Goal: Task Accomplishment & Management: Manage account settings

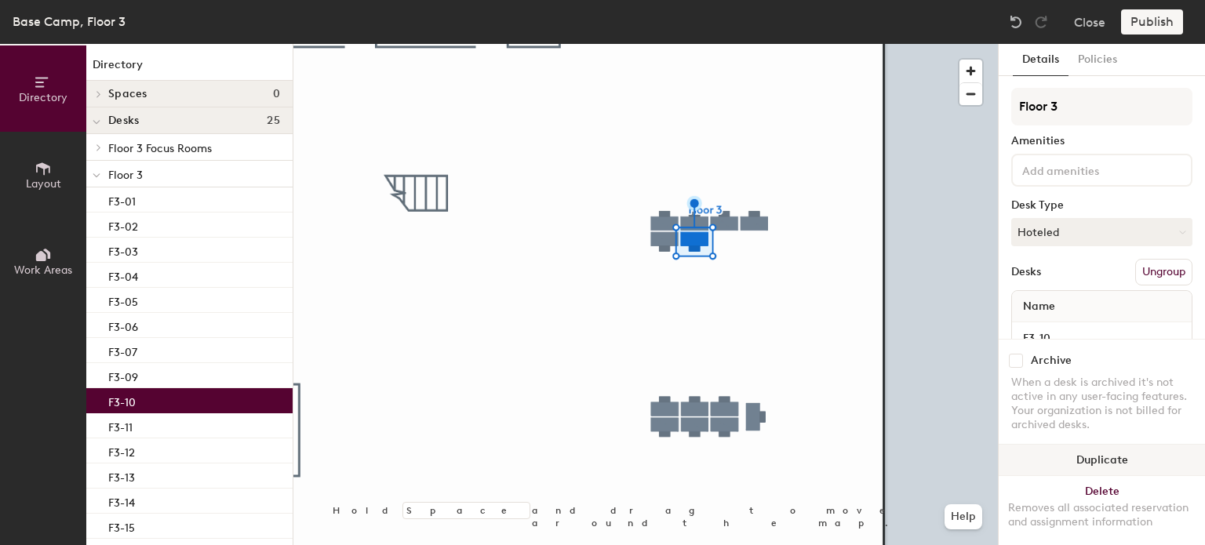
drag, startPoint x: 272, startPoint y: 169, endPoint x: 1084, endPoint y: 446, distance: 857.8
click at [1084, 446] on button "Duplicate" at bounding box center [1102, 460] width 206 height 31
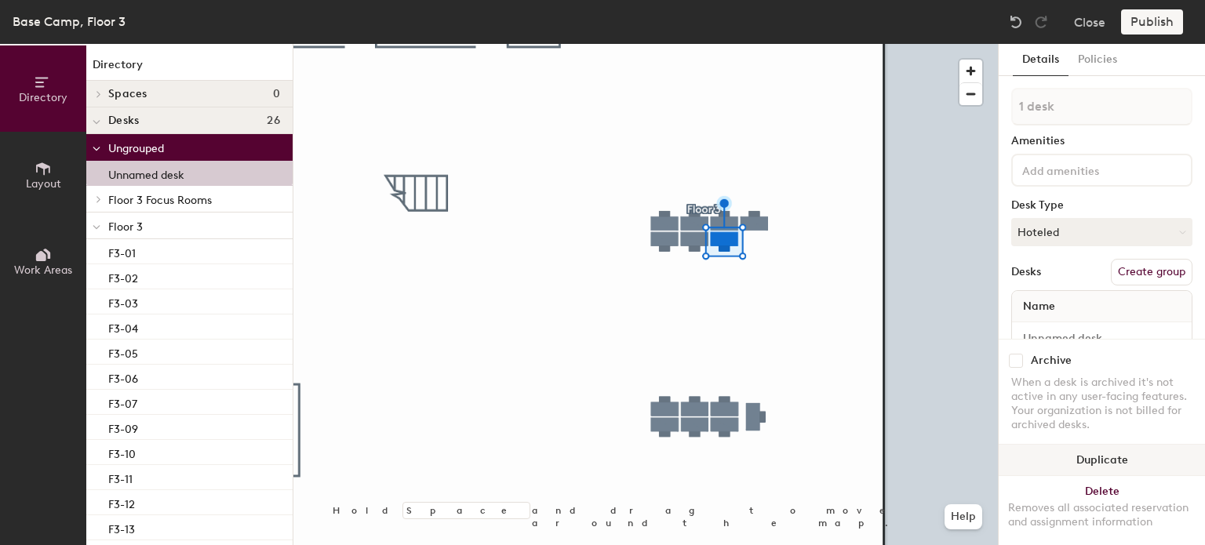
click at [1042, 450] on button "Duplicate" at bounding box center [1102, 460] width 206 height 31
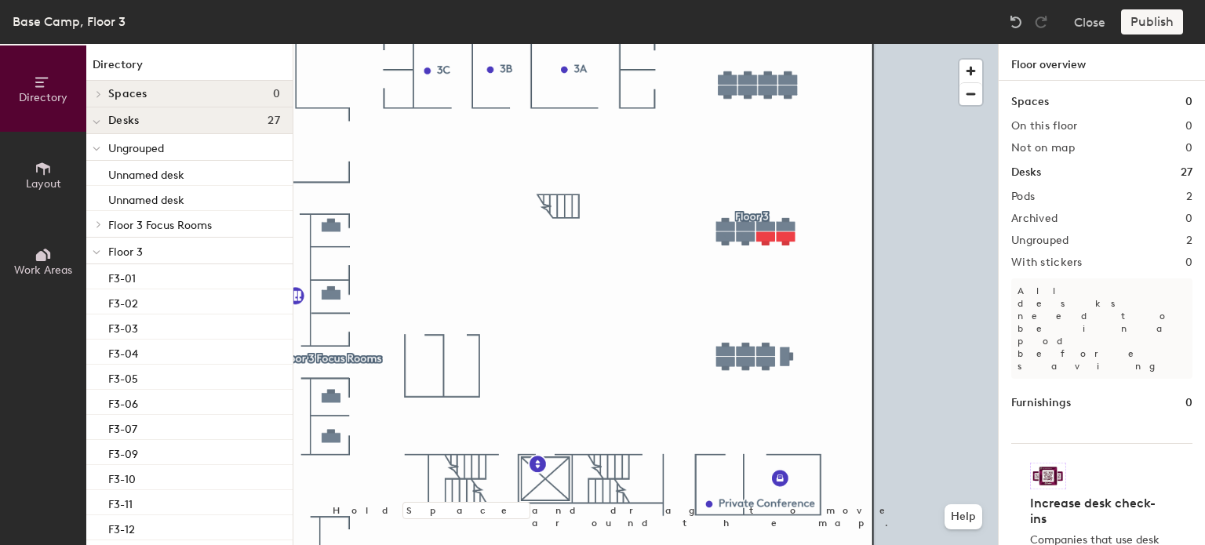
click at [27, 177] on span "Layout" at bounding box center [43, 183] width 35 height 13
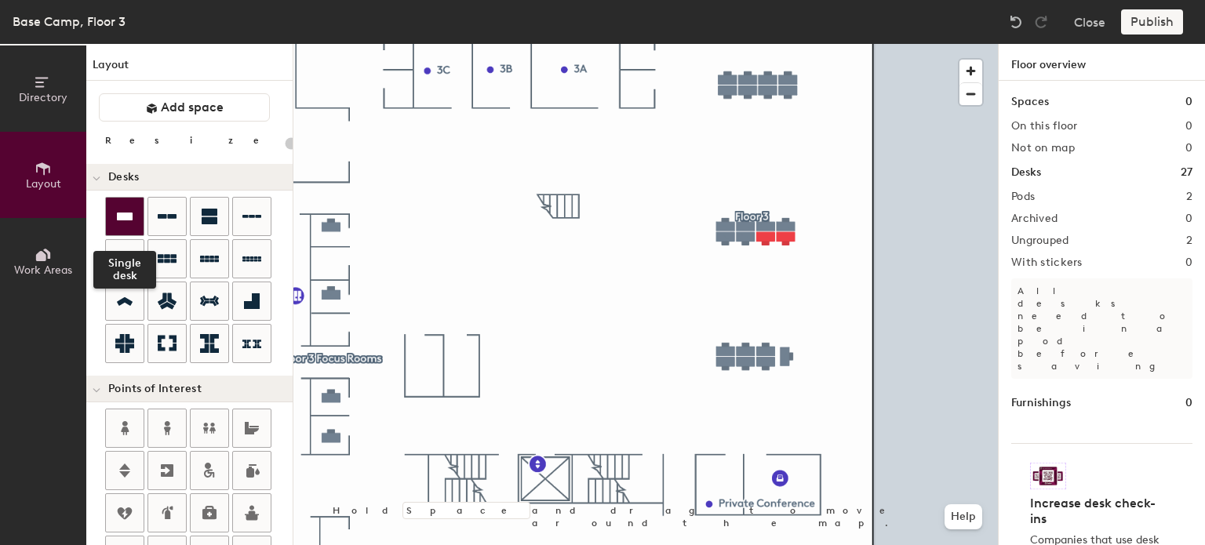
click at [127, 217] on icon at bounding box center [125, 217] width 16 height 8
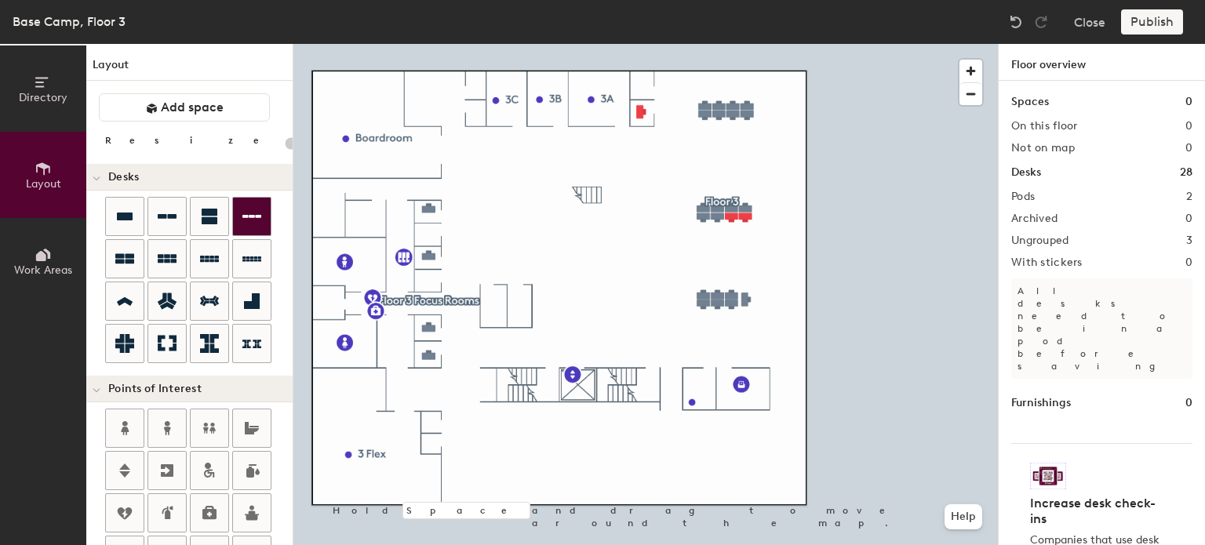
type input "100"
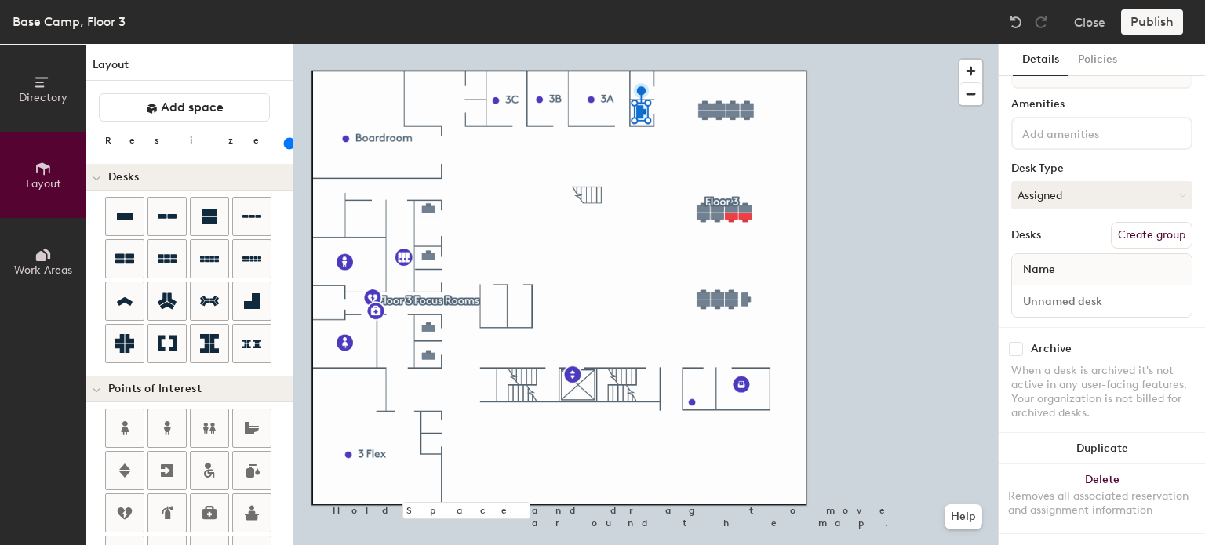
scroll to position [49, 0]
click at [1083, 290] on input at bounding box center [1101, 301] width 173 height 22
type input "308"
click at [1126, 221] on button "Create group" at bounding box center [1152, 234] width 82 height 27
click at [1113, 228] on button "Create group" at bounding box center [1152, 234] width 82 height 27
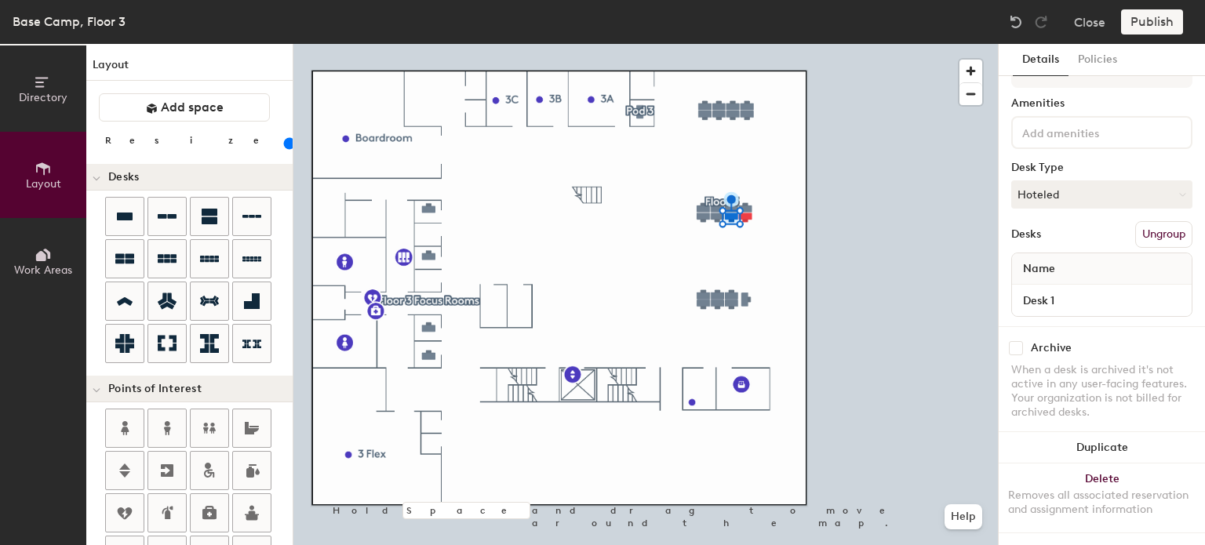
scroll to position [44, 0]
click at [1122, 231] on button "Create group" at bounding box center [1152, 234] width 82 height 27
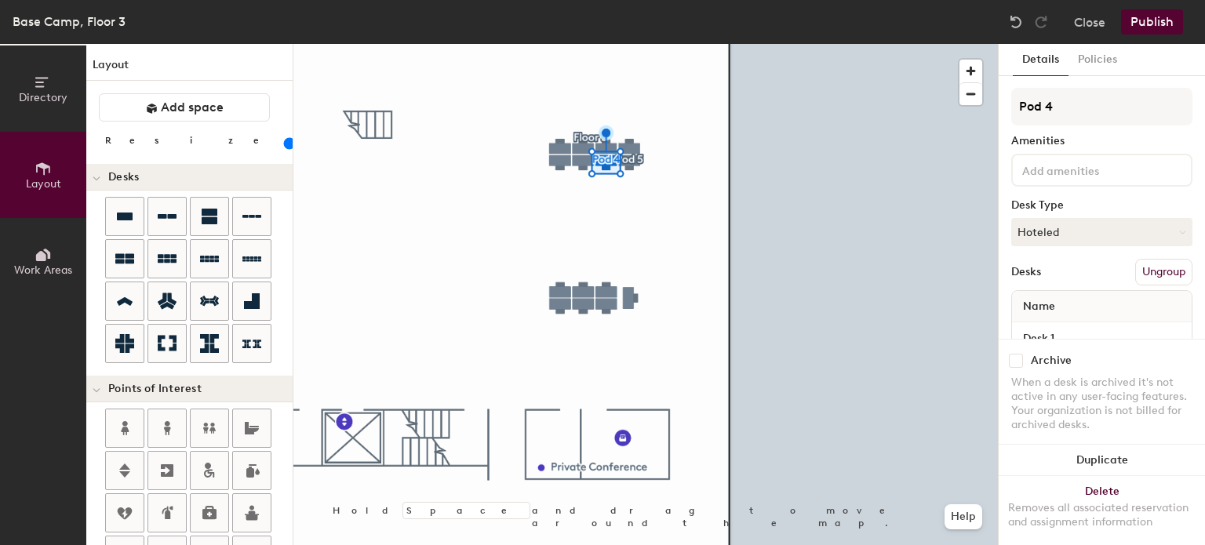
click at [1142, 264] on button "Ungroup" at bounding box center [1163, 272] width 57 height 27
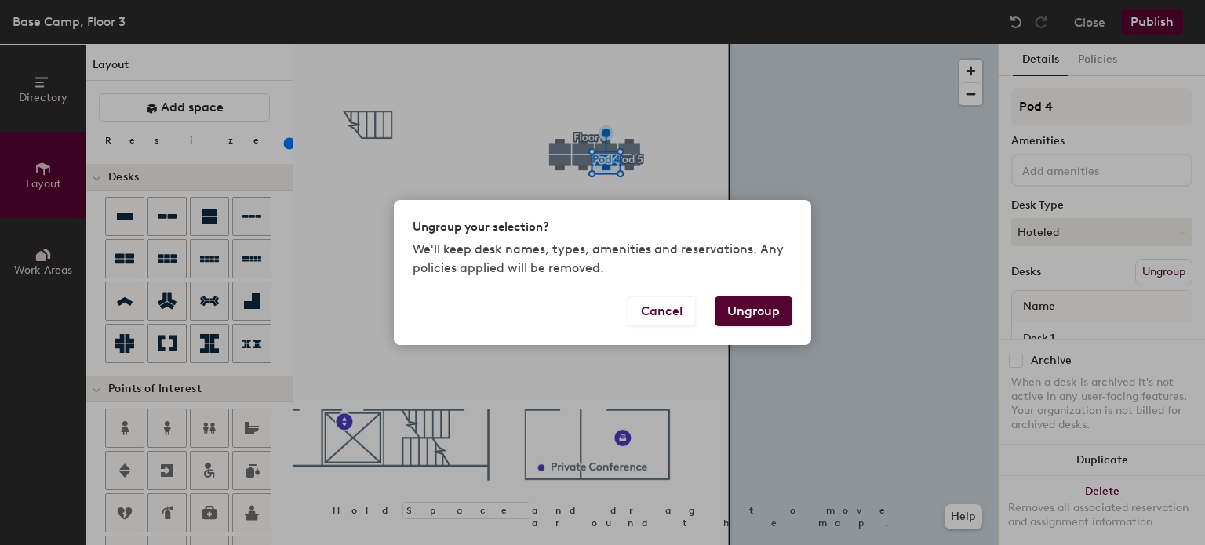
click at [754, 313] on button "Ungroup" at bounding box center [754, 312] width 78 height 30
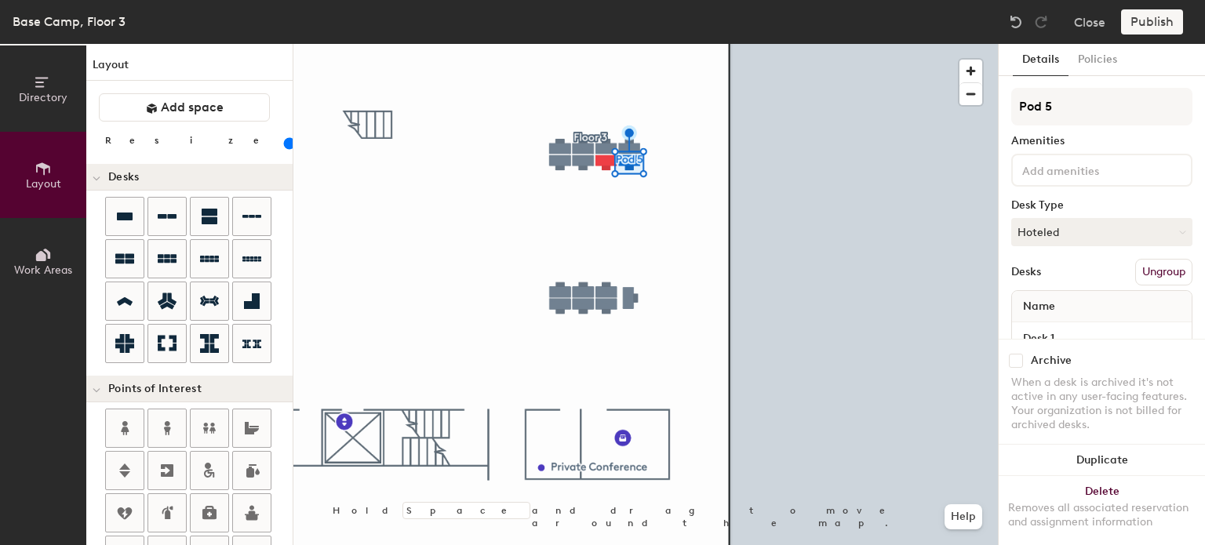
click at [1140, 270] on button "Ungroup" at bounding box center [1163, 272] width 57 height 27
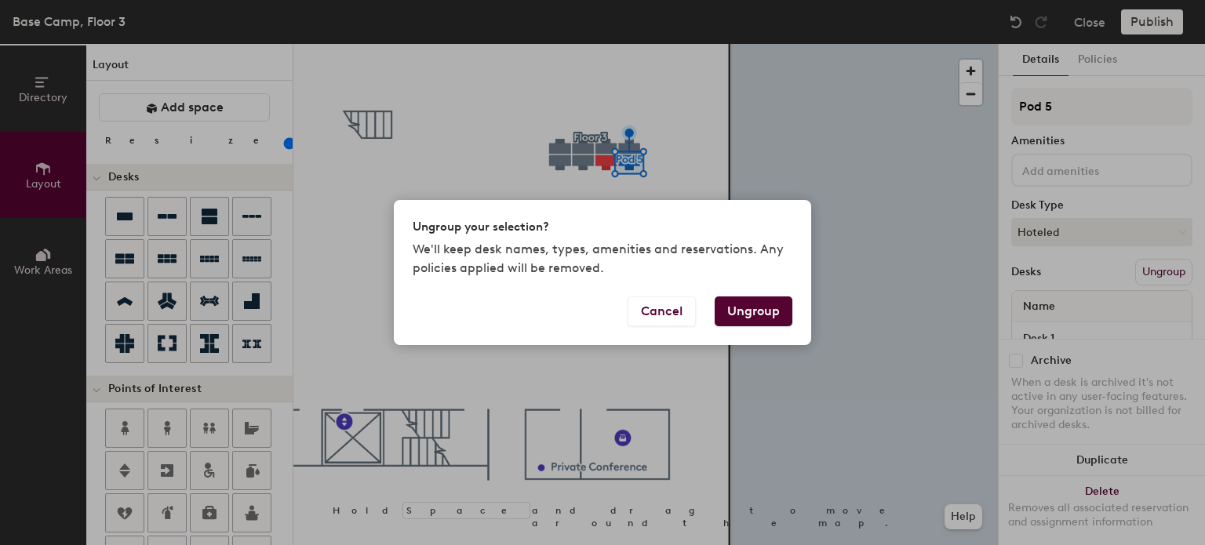
click at [764, 313] on button "Ungroup" at bounding box center [754, 312] width 78 height 30
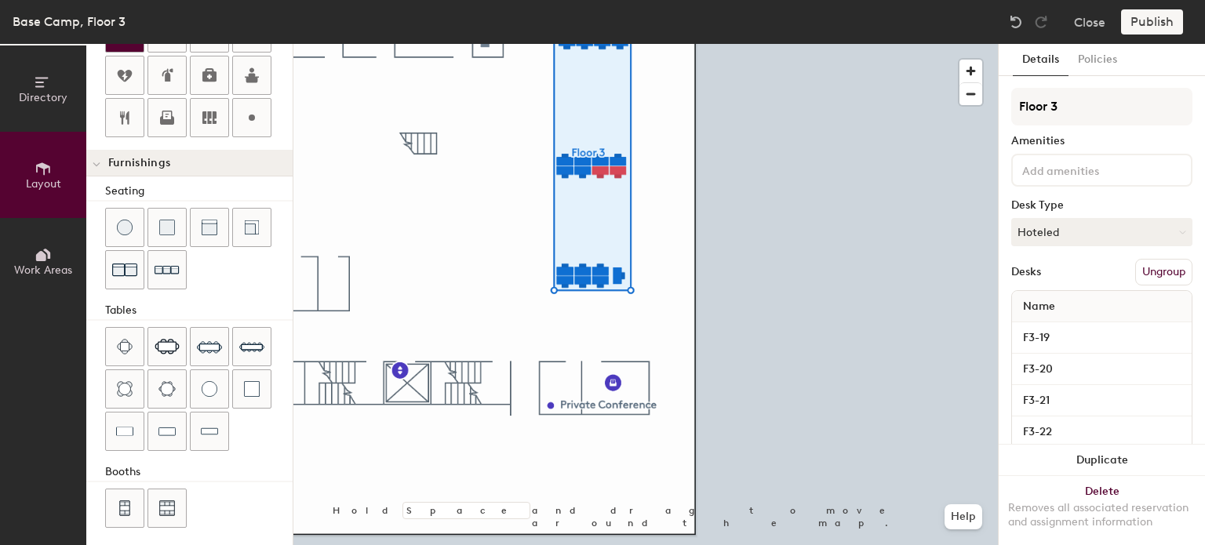
scroll to position [439, 0]
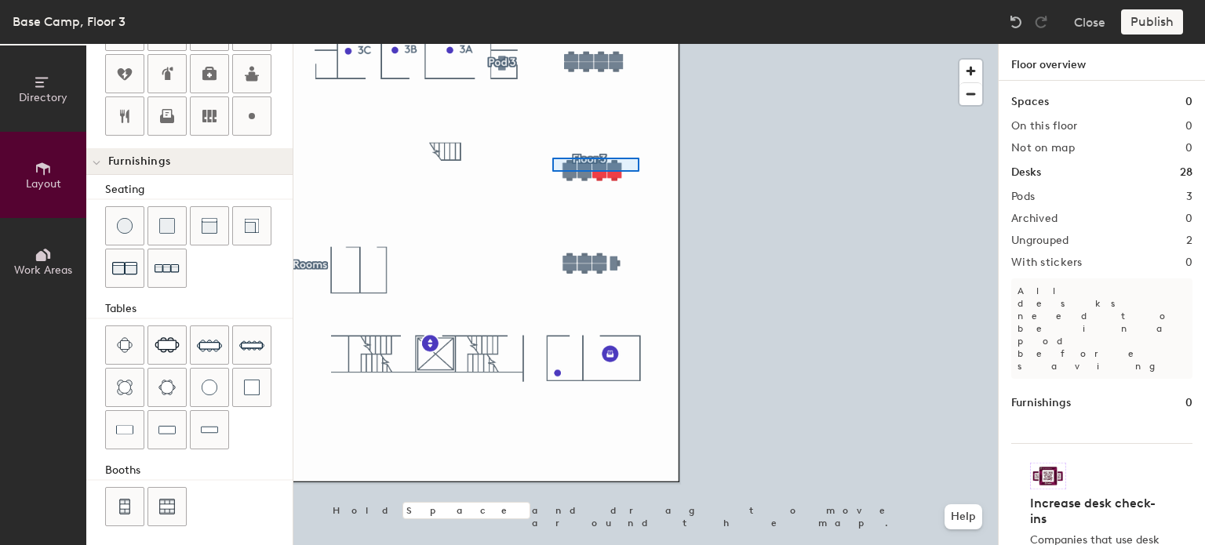
click at [552, 44] on div at bounding box center [645, 44] width 705 height 0
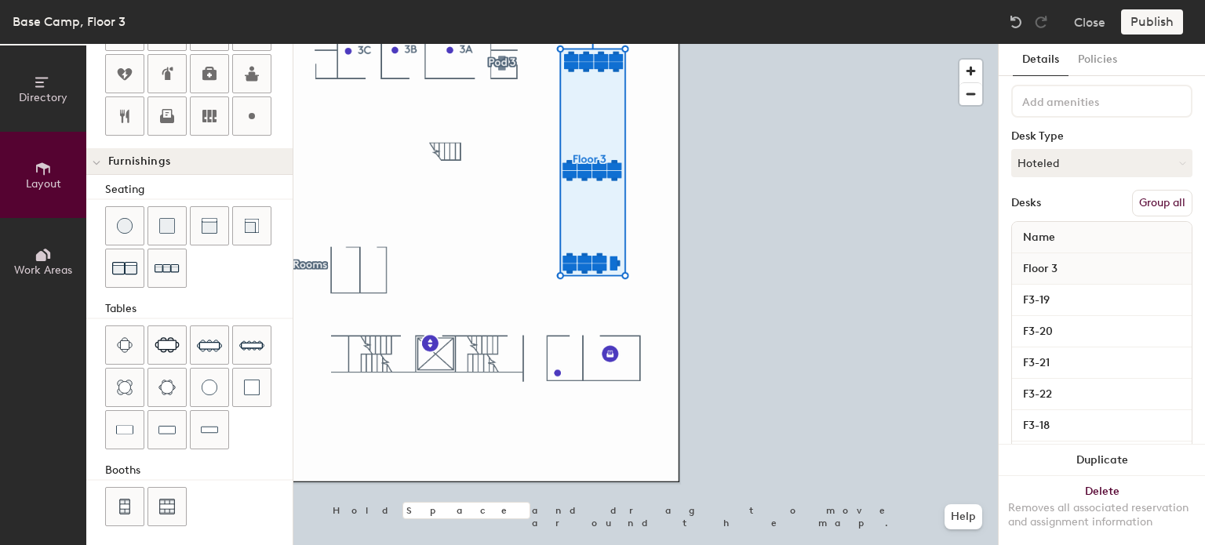
scroll to position [56, 0]
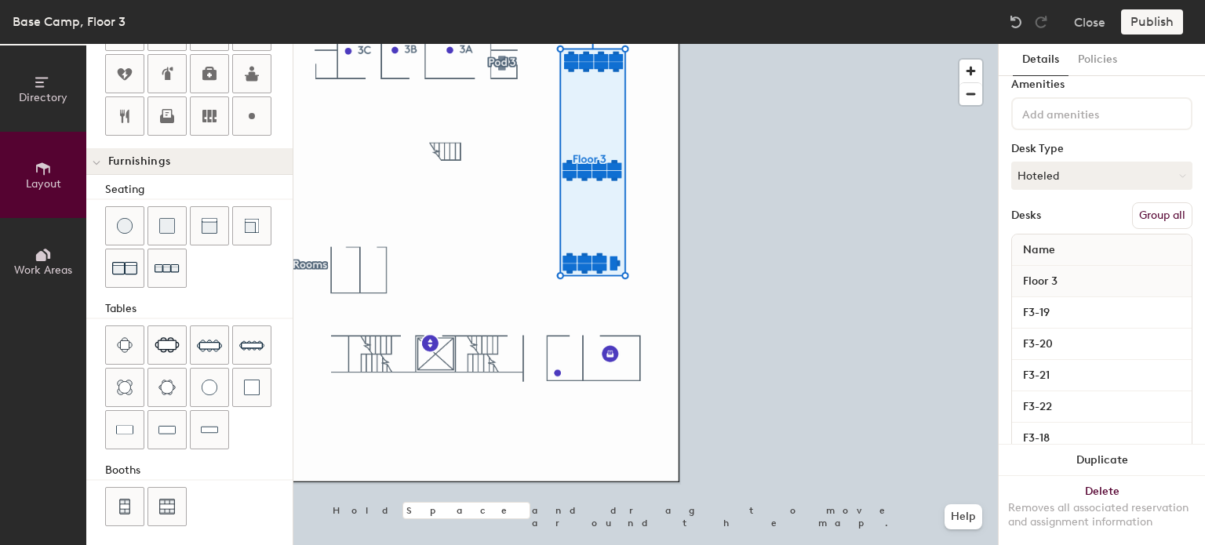
click at [1136, 216] on button "Group all" at bounding box center [1162, 215] width 60 height 27
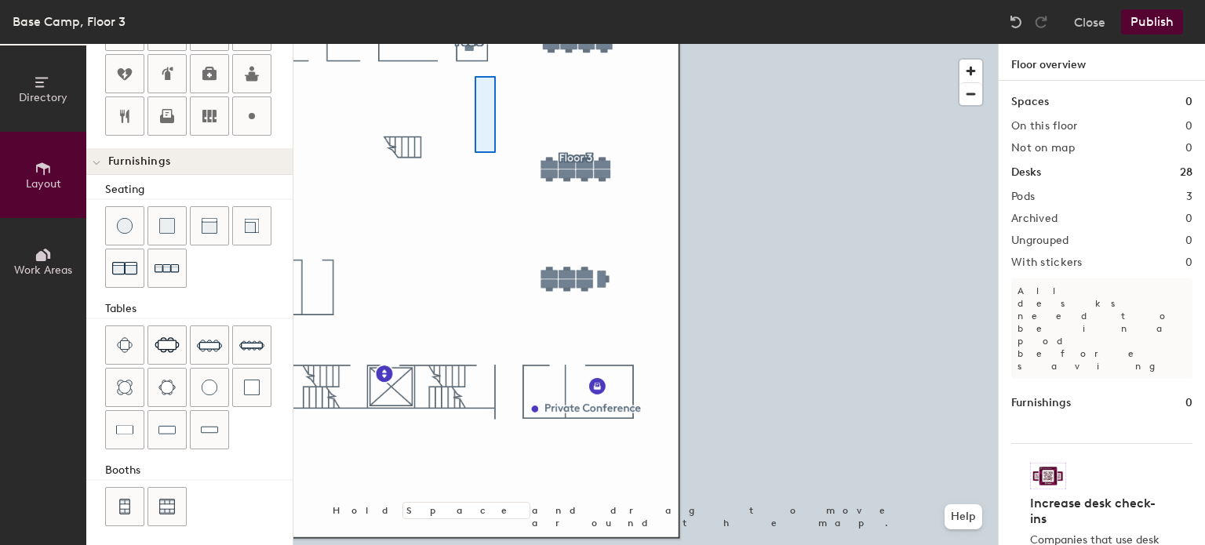
click at [489, 44] on div at bounding box center [645, 44] width 705 height 0
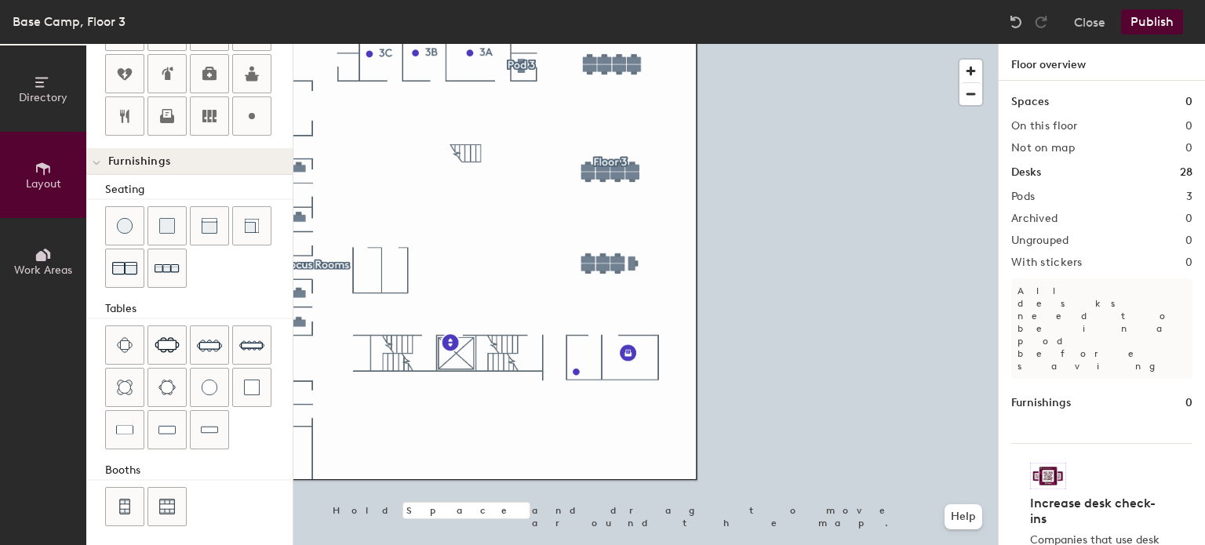
click at [1155, 19] on button "Publish" at bounding box center [1152, 21] width 62 height 25
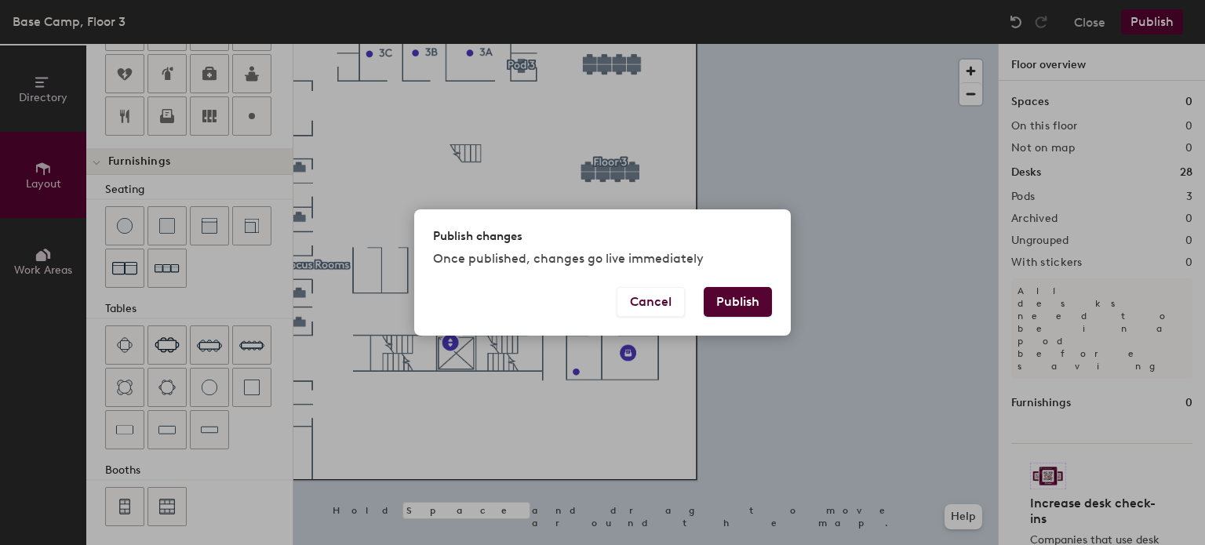
click at [753, 301] on button "Publish" at bounding box center [738, 302] width 68 height 30
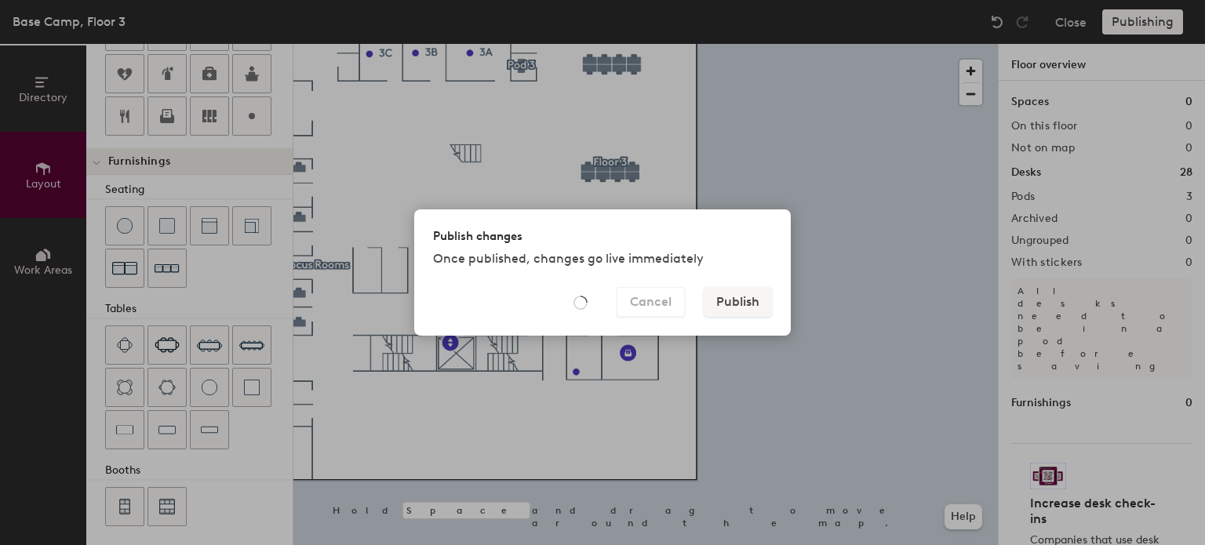
type input "20"
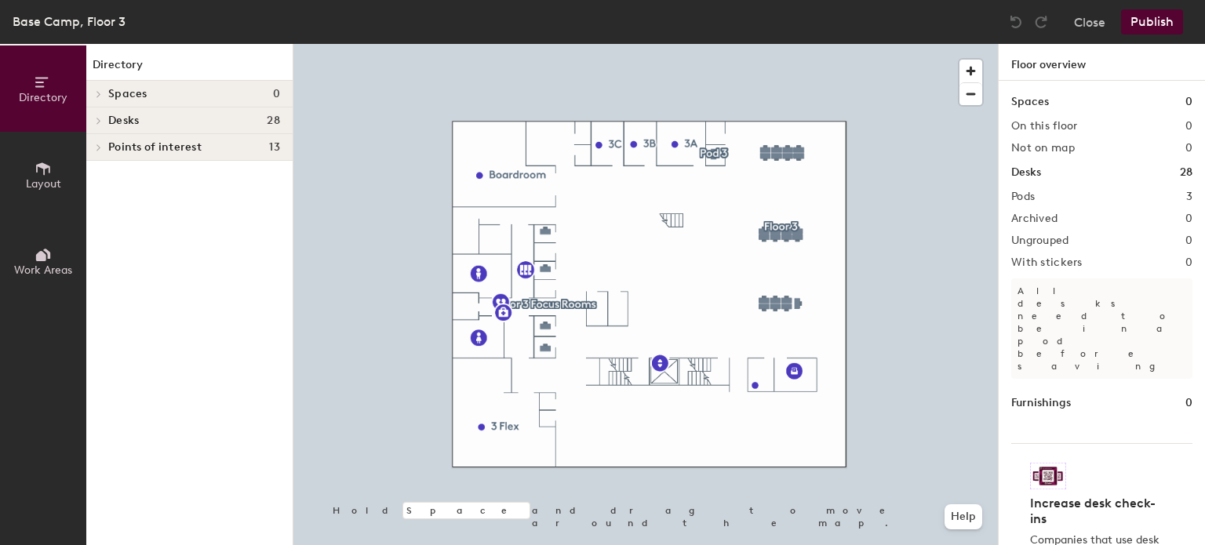
click at [30, 168] on button "Layout" at bounding box center [43, 175] width 86 height 86
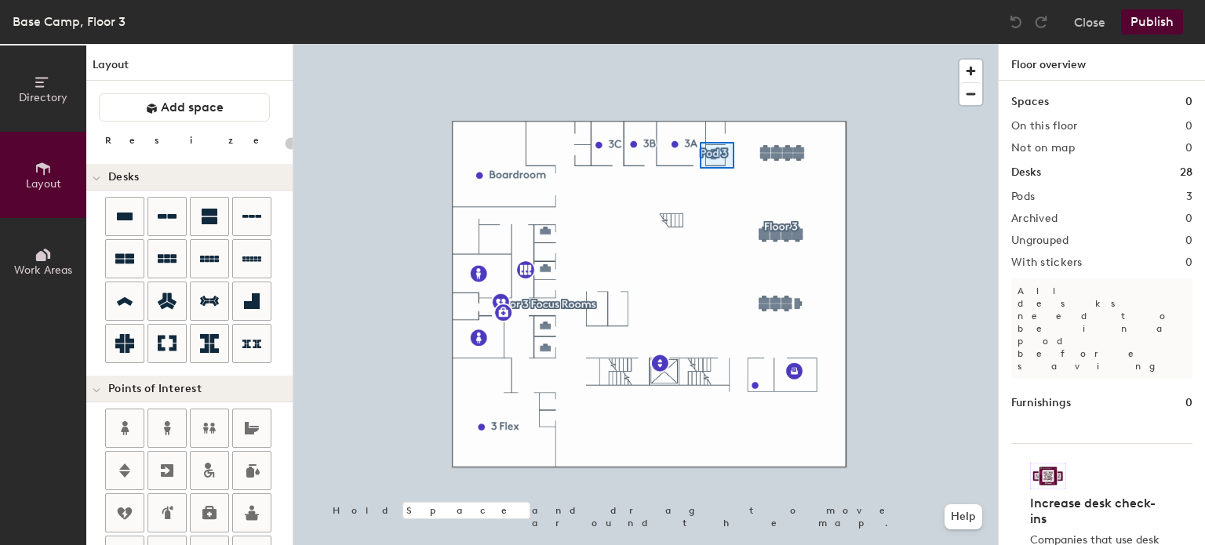
type input "100"
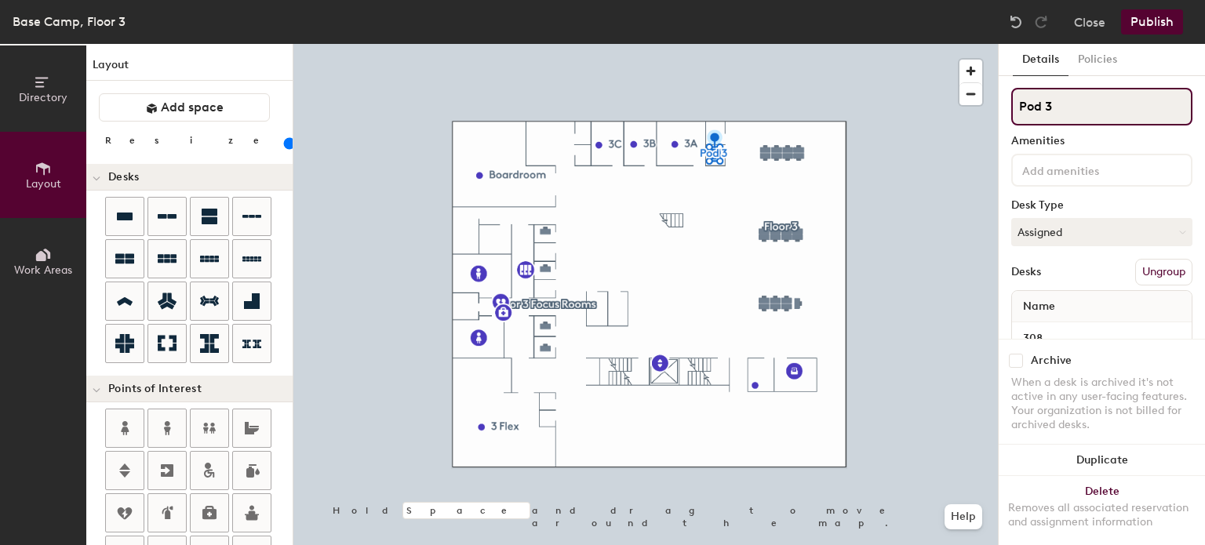
click at [1064, 110] on input "Pod 3" at bounding box center [1101, 107] width 181 height 38
type input "P"
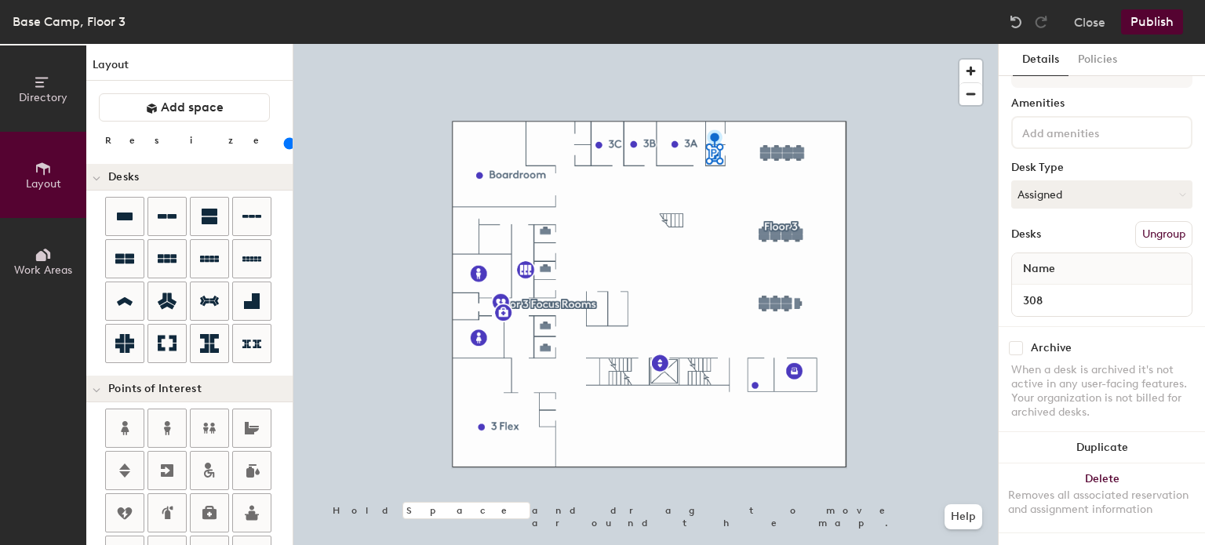
click at [1034, 221] on div "Desks Ungroup" at bounding box center [1101, 234] width 181 height 27
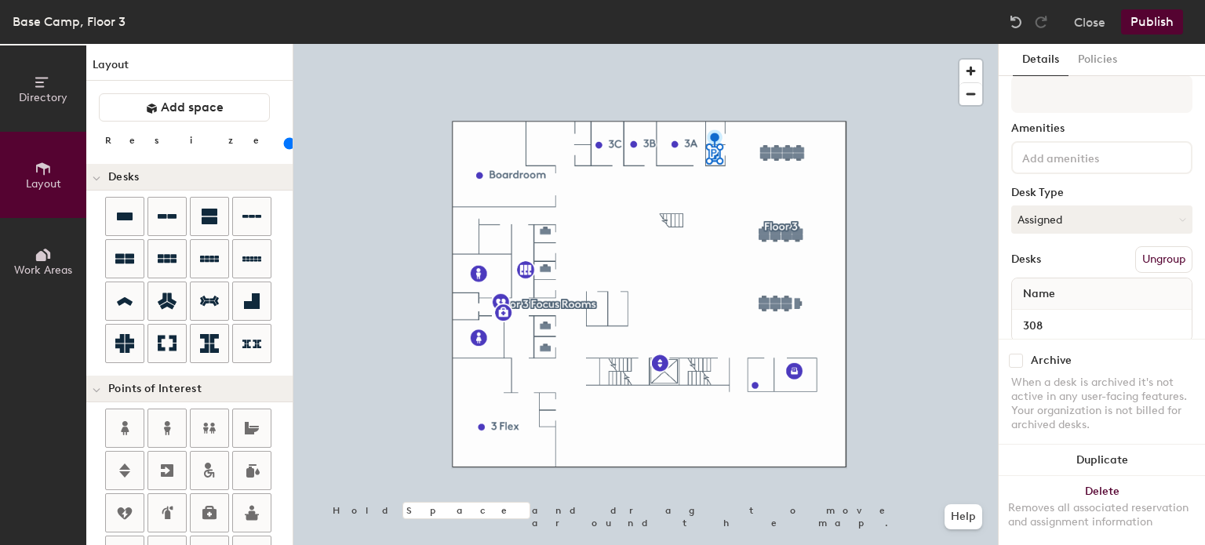
scroll to position [13, 0]
click at [1066, 135] on div "Amenities Desk Type Assigned Desks Ungroup Name 308" at bounding box center [1101, 213] width 181 height 276
click at [1063, 139] on div "Amenities Desk Type Assigned Desks Ungroup Name 308" at bounding box center [1101, 213] width 181 height 276
click at [1064, 148] on input at bounding box center [1089, 157] width 141 height 19
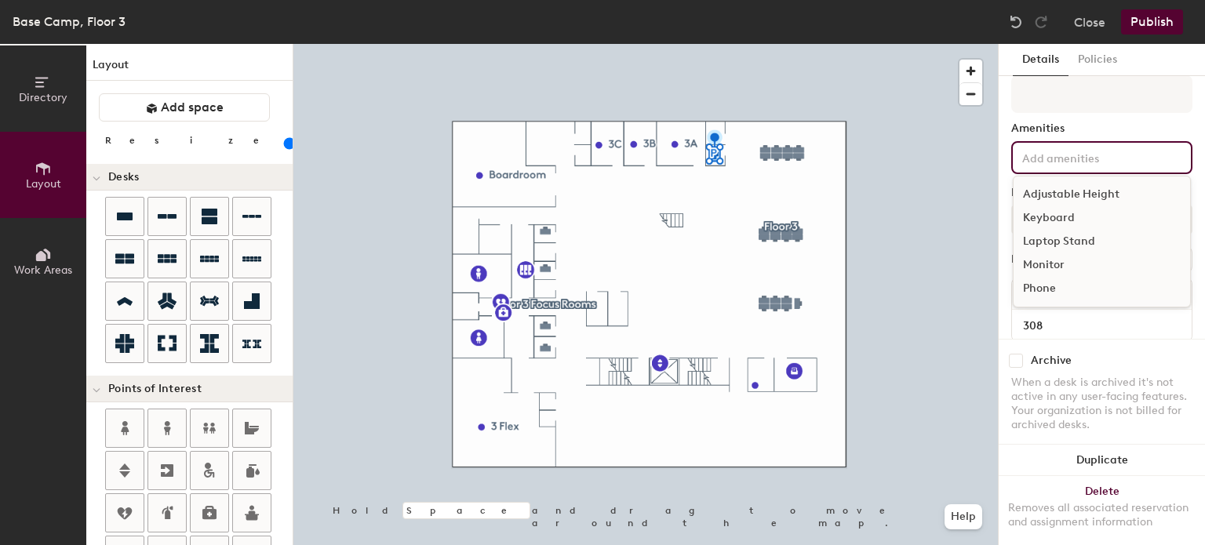
click at [1072, 199] on div "Adjustable Height" at bounding box center [1102, 195] width 177 height 24
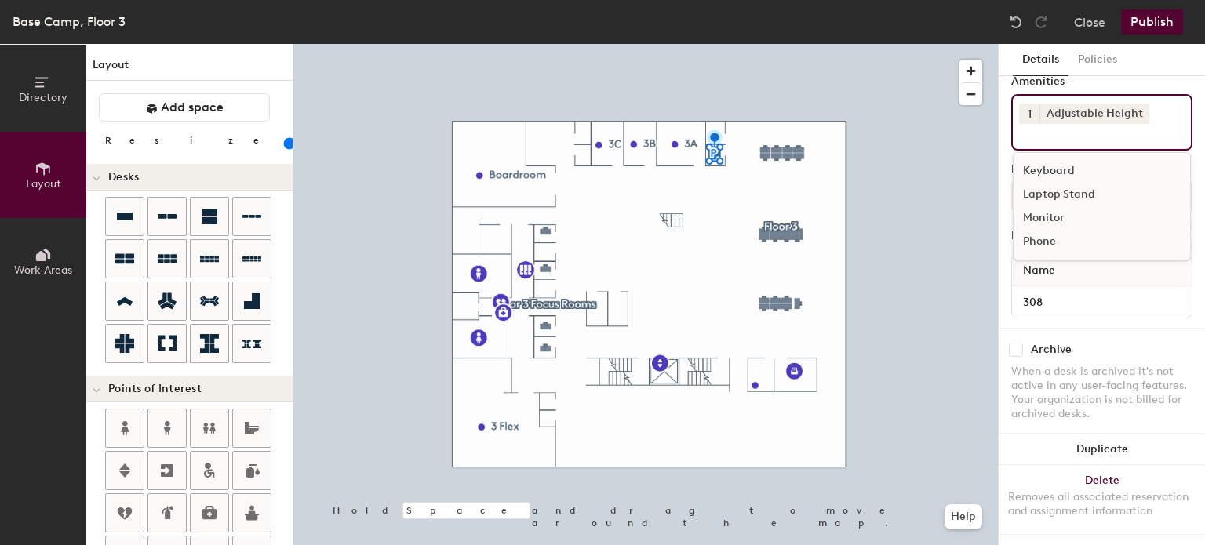
scroll to position [61, 0]
click at [1042, 210] on div "Monitor" at bounding box center [1102, 217] width 177 height 24
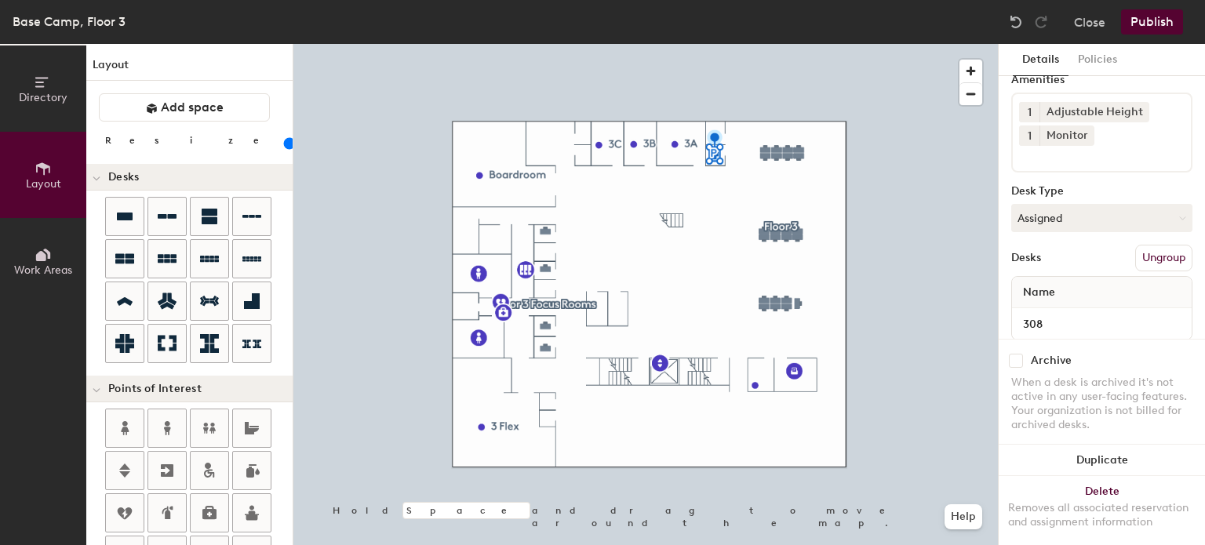
click at [1008, 178] on div "Details Policies Amenities 1 Adjustable Height 1 Monitor Desk Type Assigned Des…" at bounding box center [1102, 294] width 206 height 501
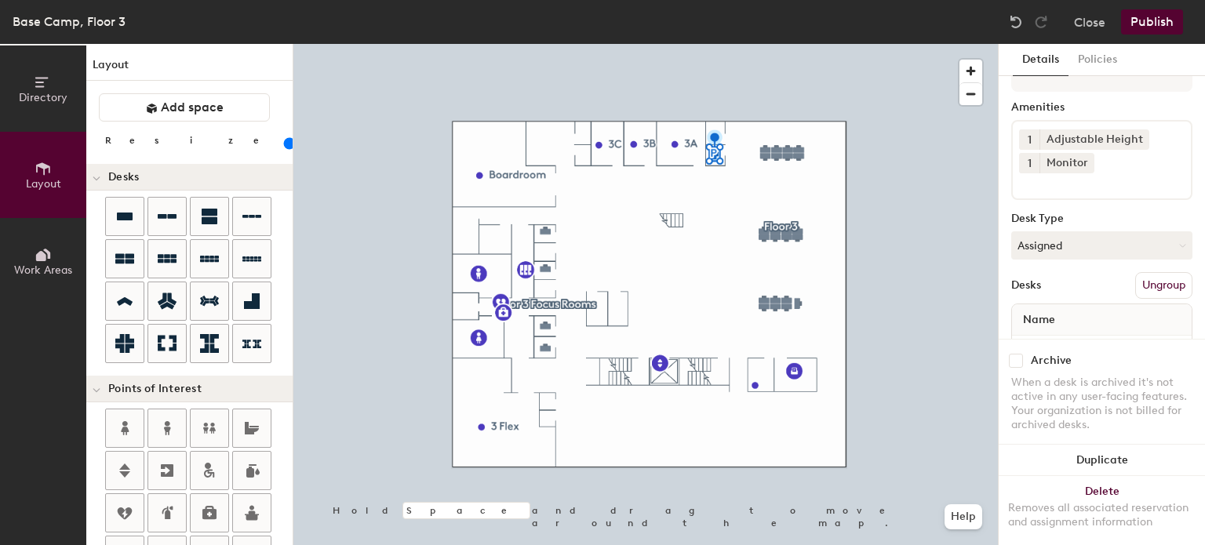
scroll to position [97, 0]
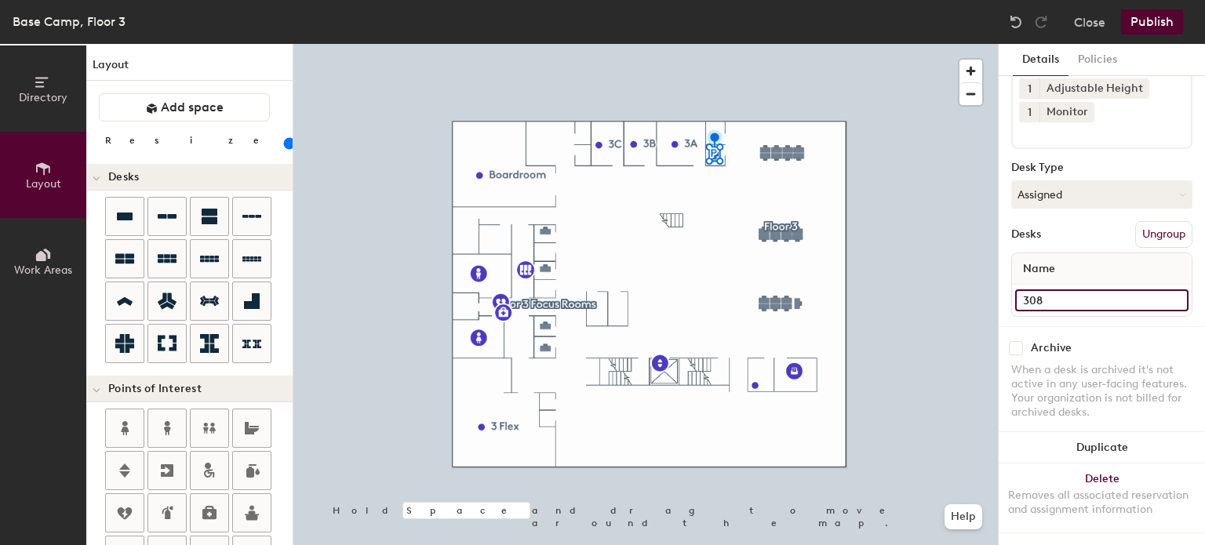
click at [1065, 290] on input "308" at bounding box center [1101, 301] width 173 height 22
type input "Focus room 5, Floor 3"
click at [1097, 162] on div "Desk Type" at bounding box center [1101, 168] width 181 height 13
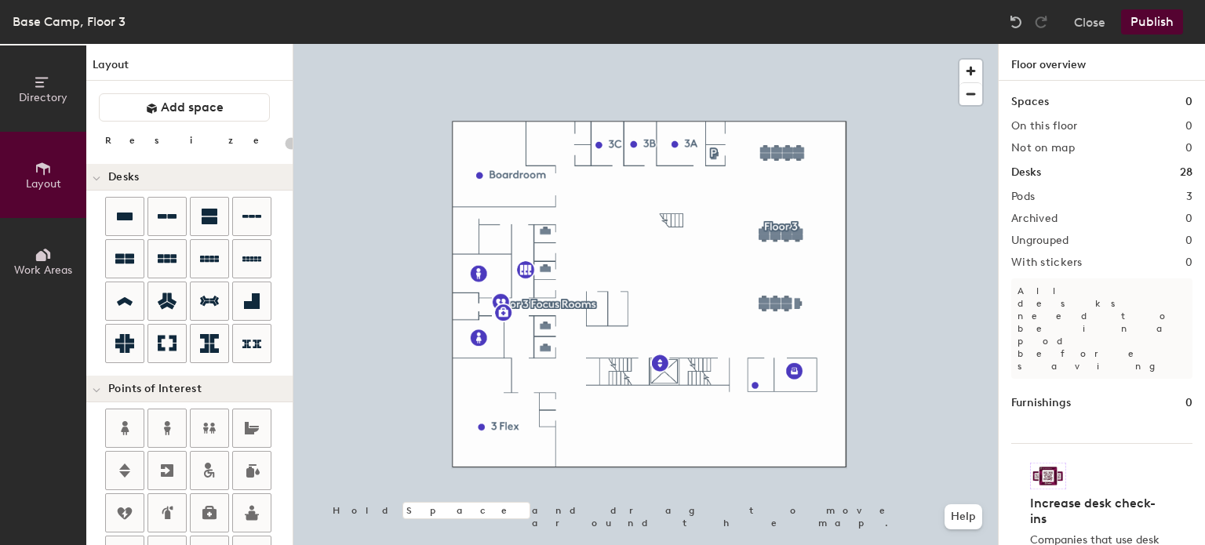
type input "100"
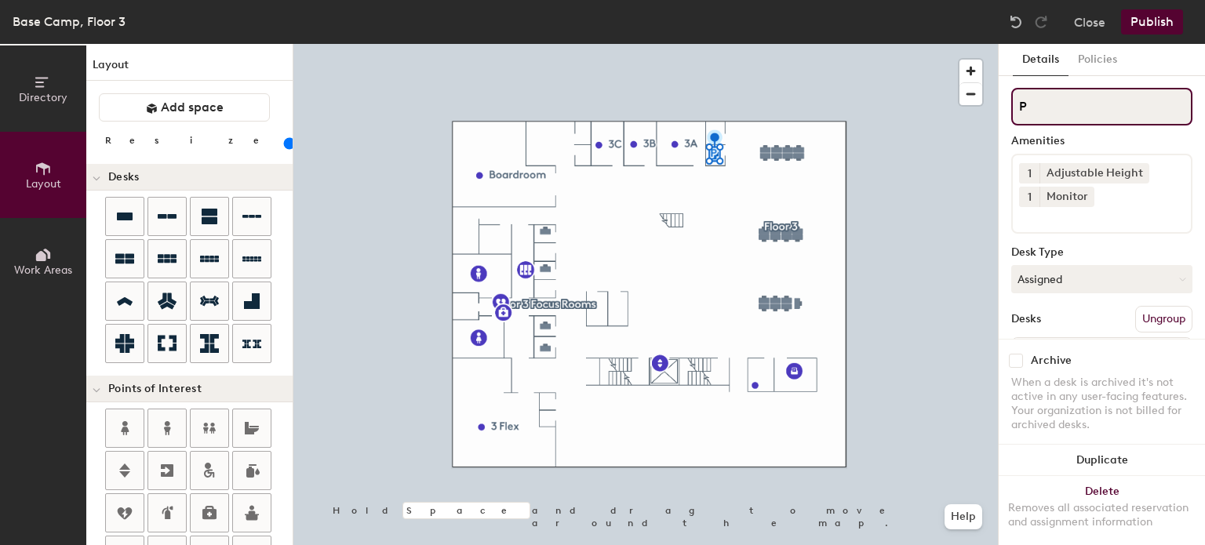
click at [1029, 118] on input "P" at bounding box center [1101, 107] width 181 height 38
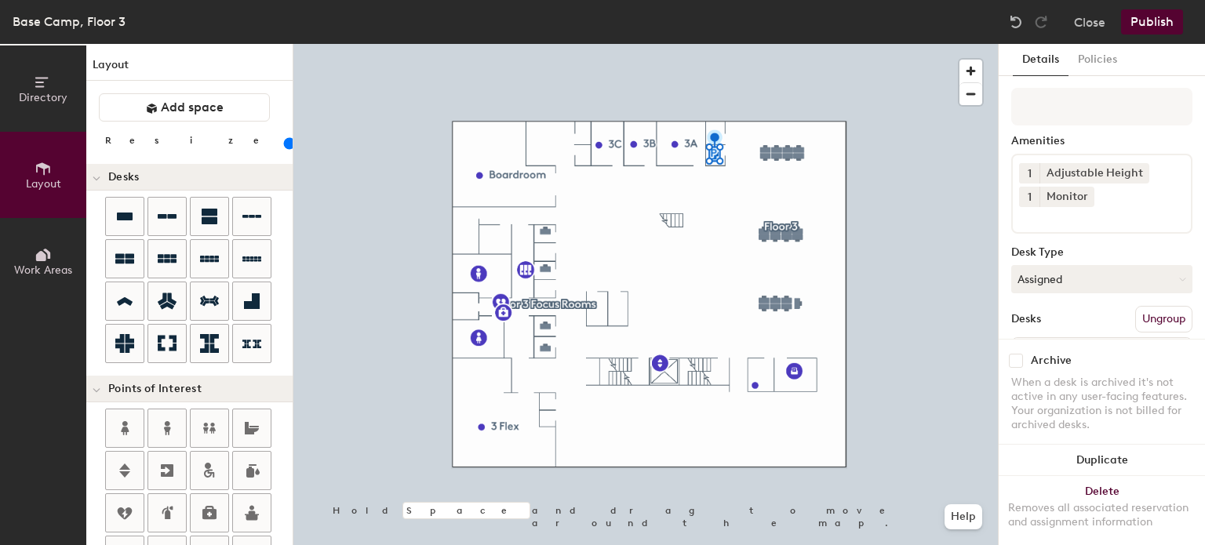
click at [1113, 213] on input at bounding box center [1089, 216] width 141 height 19
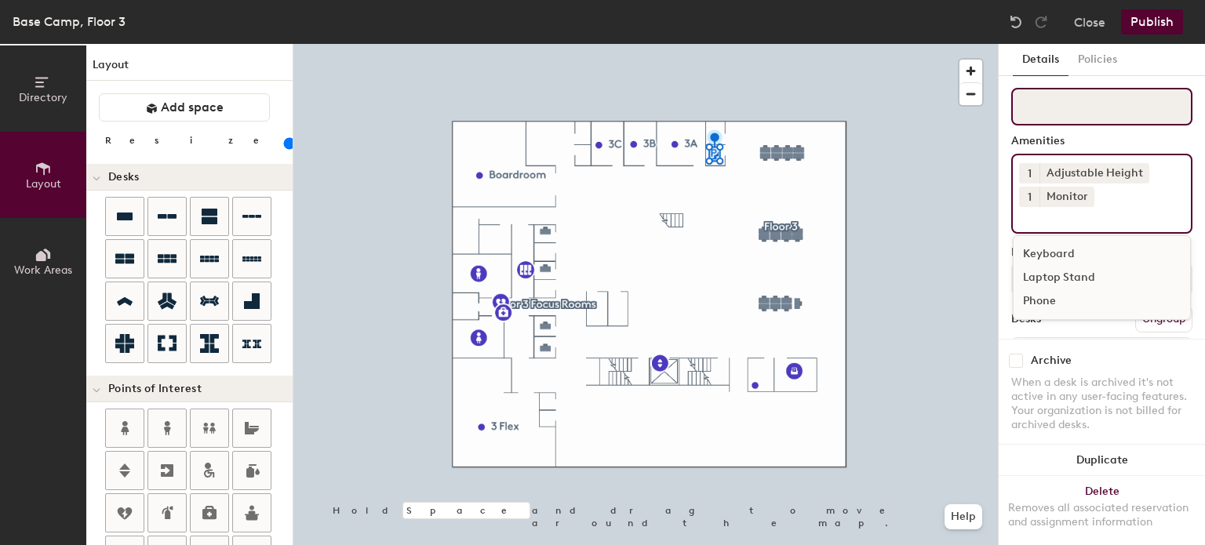
click at [1029, 114] on input at bounding box center [1101, 107] width 181 height 38
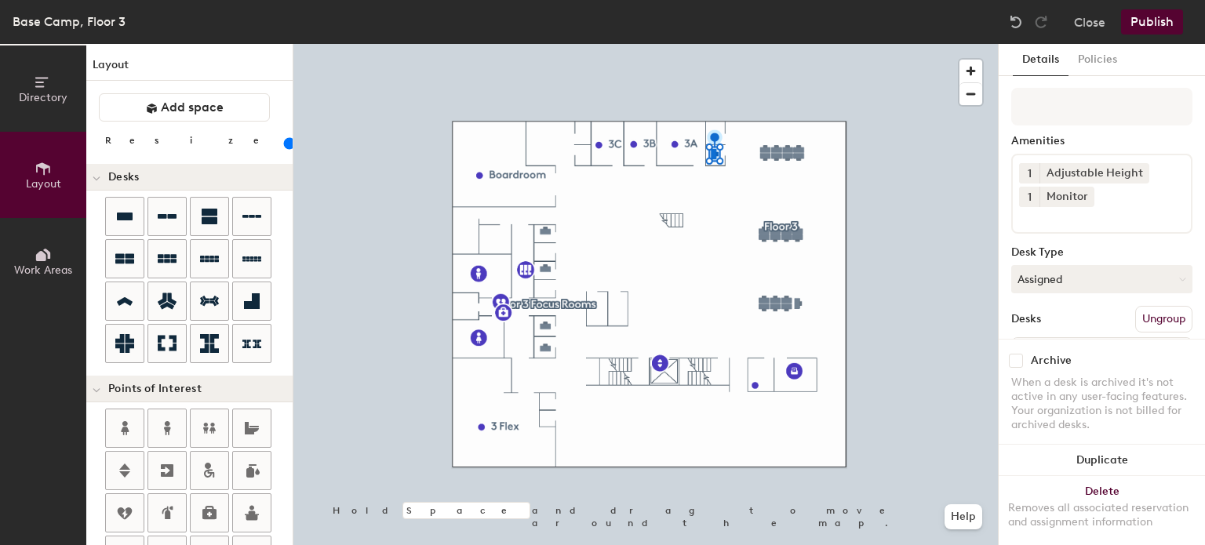
click at [1135, 20] on button "Publish" at bounding box center [1152, 21] width 62 height 25
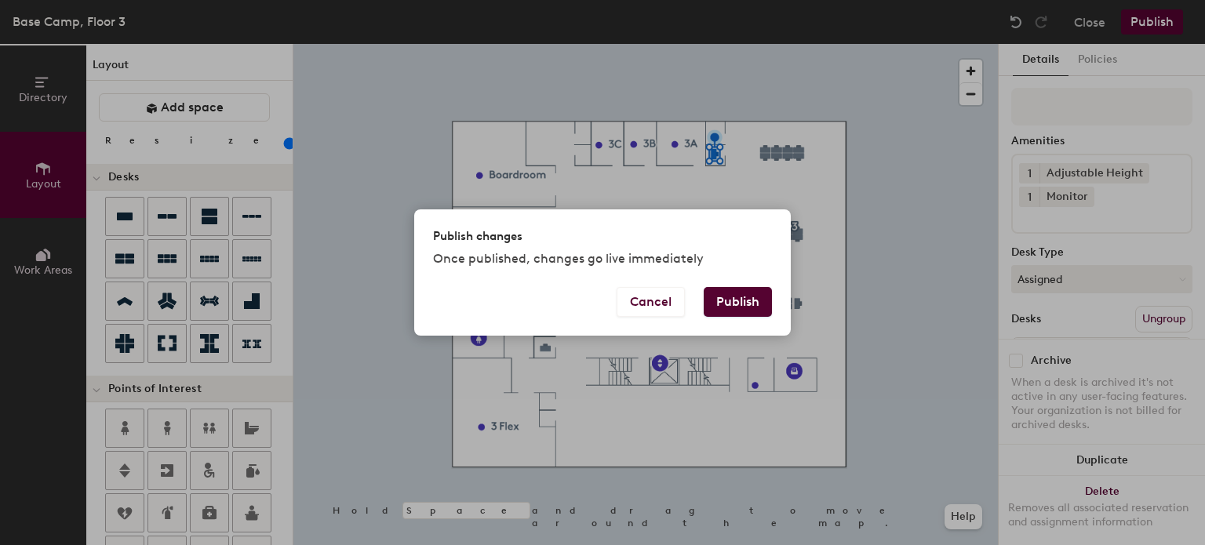
click at [745, 306] on button "Publish" at bounding box center [738, 302] width 68 height 30
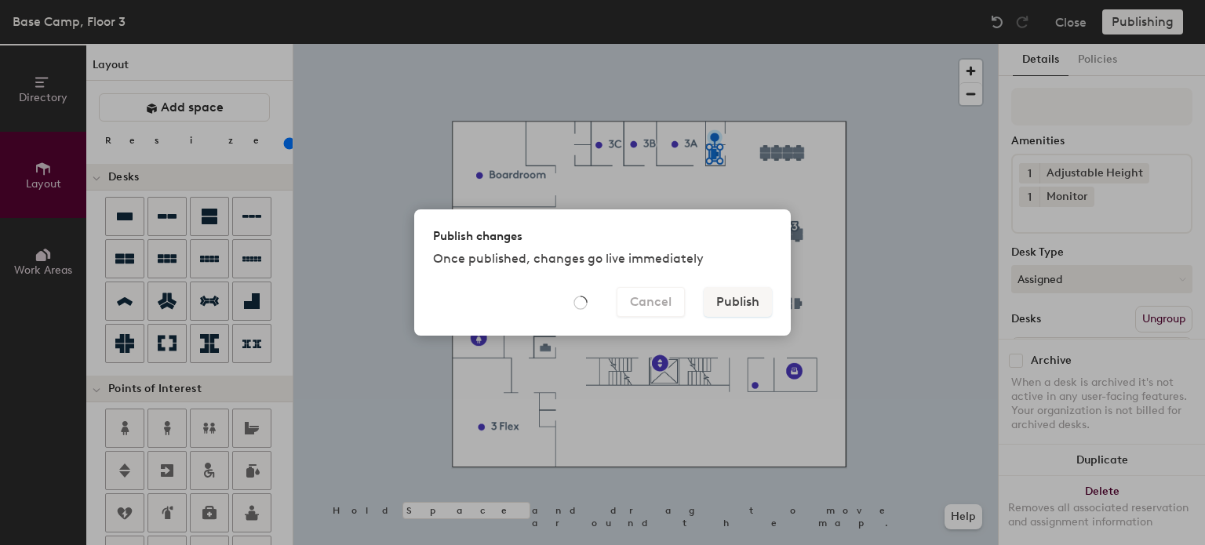
type input "20"
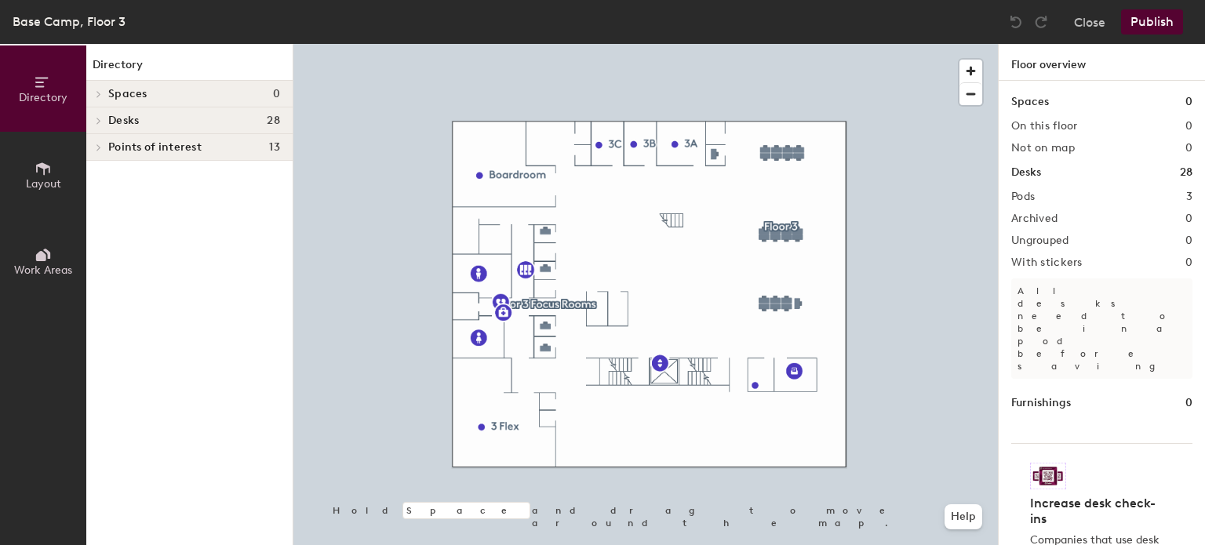
click at [6, 166] on button "Layout" at bounding box center [43, 175] width 86 height 86
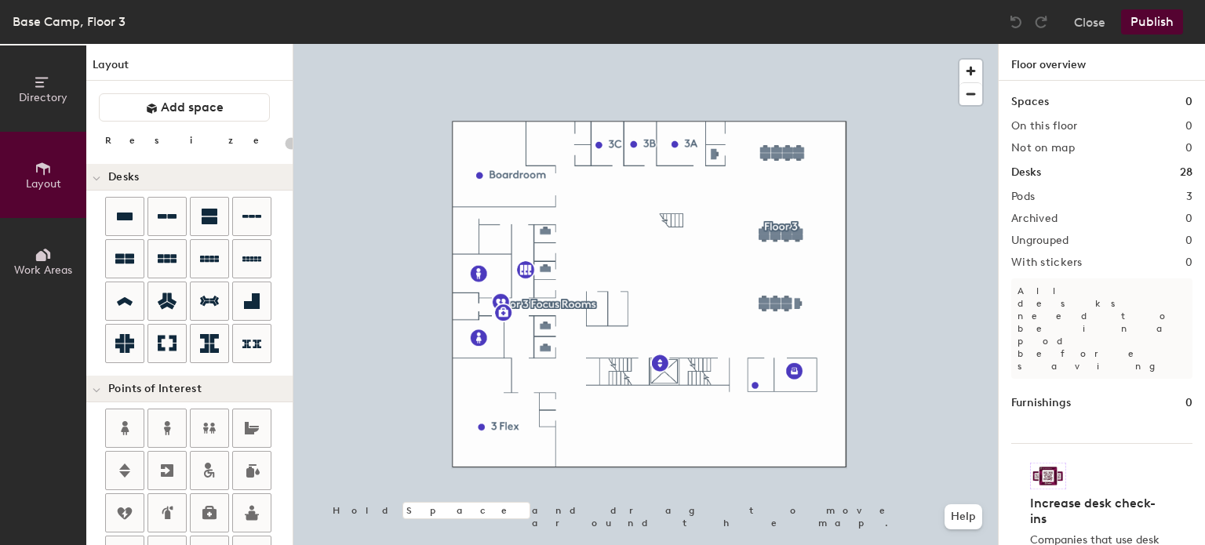
type input "100"
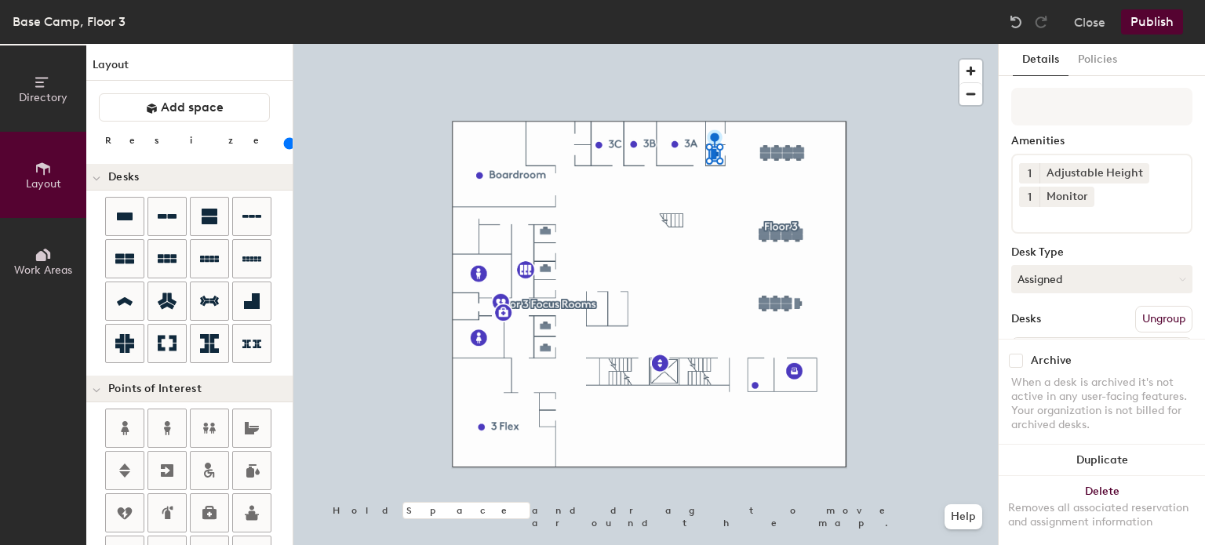
scroll to position [97, 0]
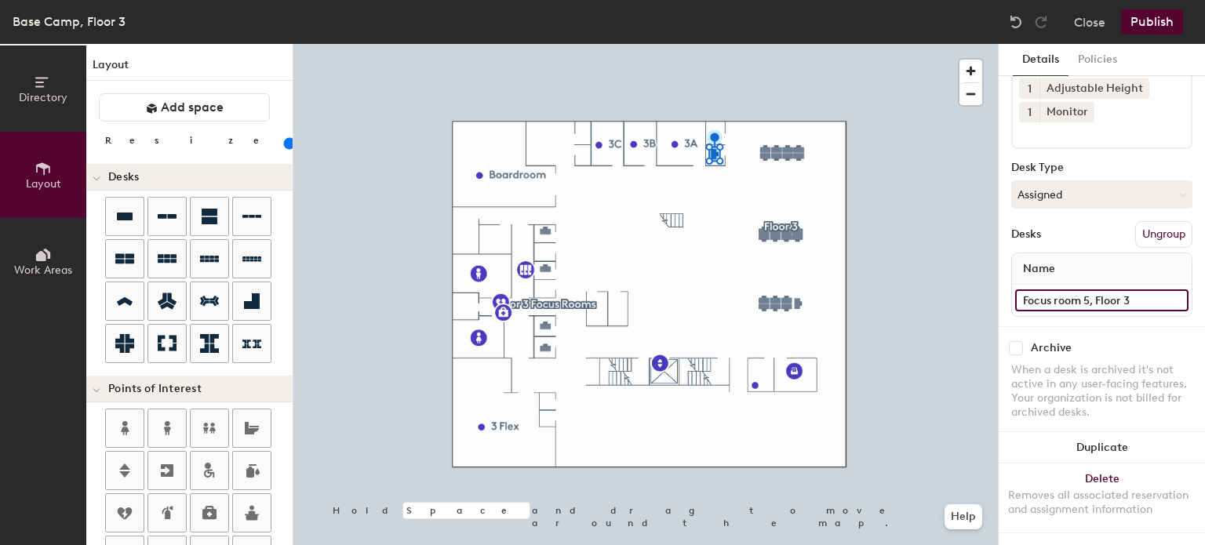
click at [1139, 291] on input "Focus room 5, Floor 3" at bounding box center [1101, 301] width 173 height 22
paste input "3, Floor 3 Focus Rooms"
click at [1057, 290] on input "Focus 3, Floor 3 Focus Rooms" at bounding box center [1101, 301] width 173 height 22
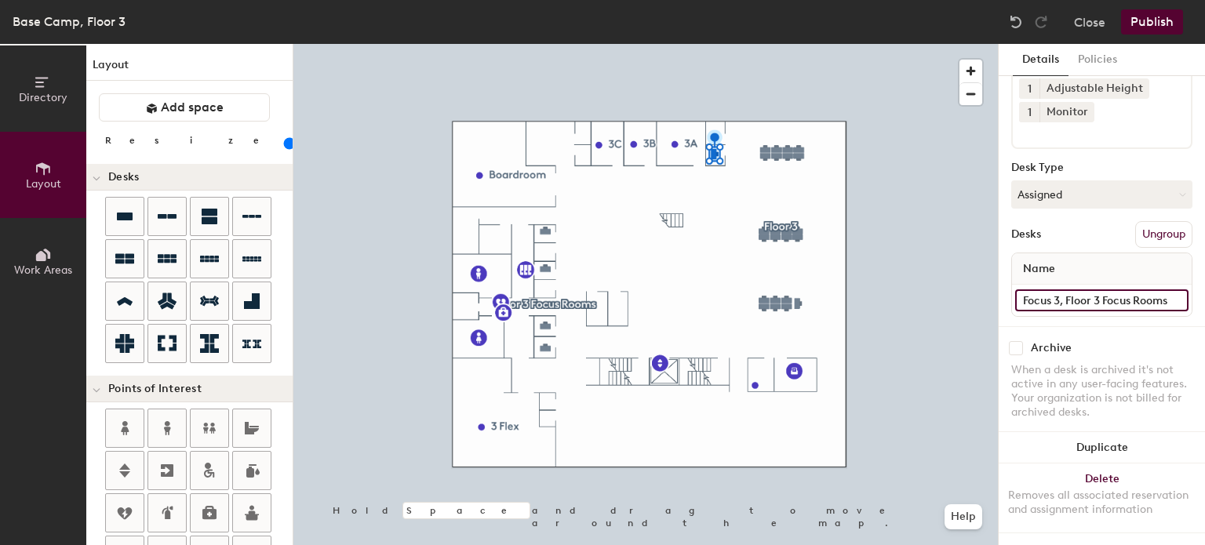
click at [1057, 290] on input "Focus 3, Floor 3 Focus Rooms" at bounding box center [1101, 301] width 173 height 22
type input "Focus 5, Floor 3 Focus Rooms"
click at [1152, 24] on button "Publish" at bounding box center [1152, 21] width 62 height 25
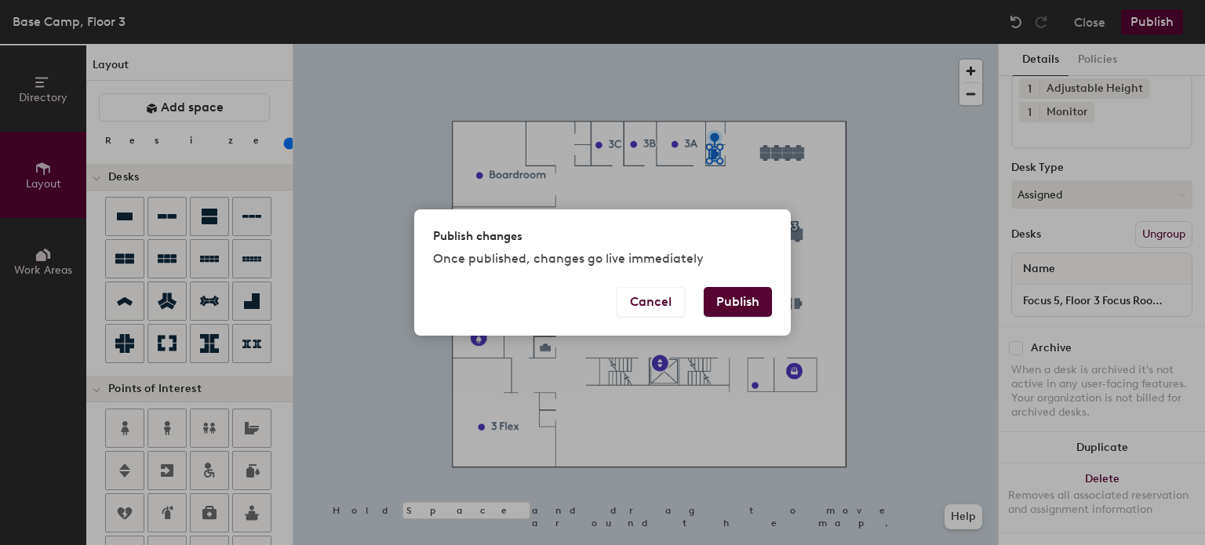
click at [747, 308] on button "Publish" at bounding box center [738, 302] width 68 height 30
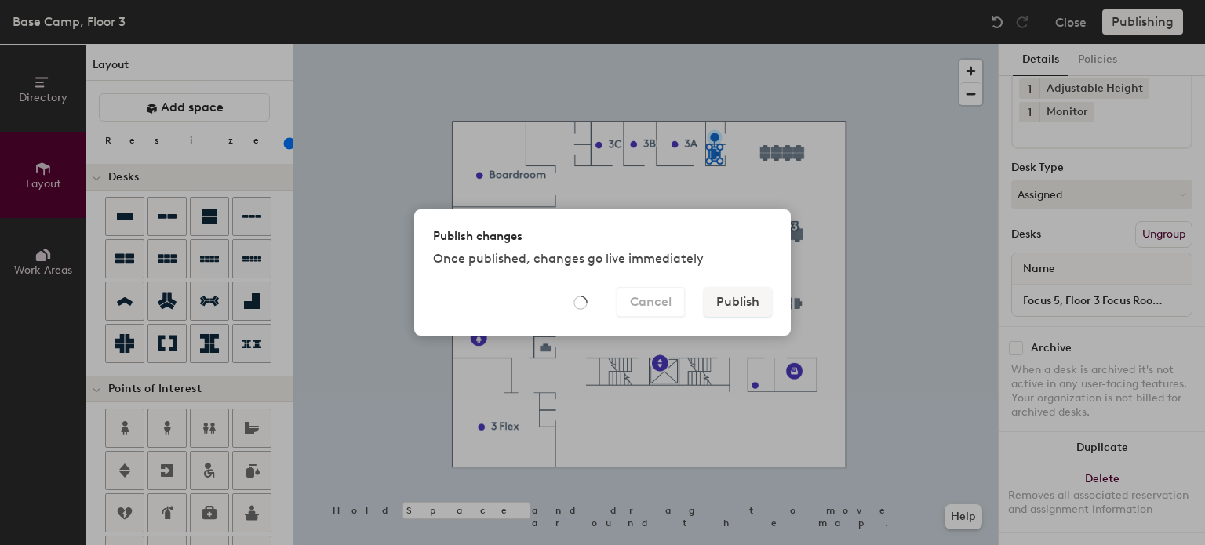
type input "20"
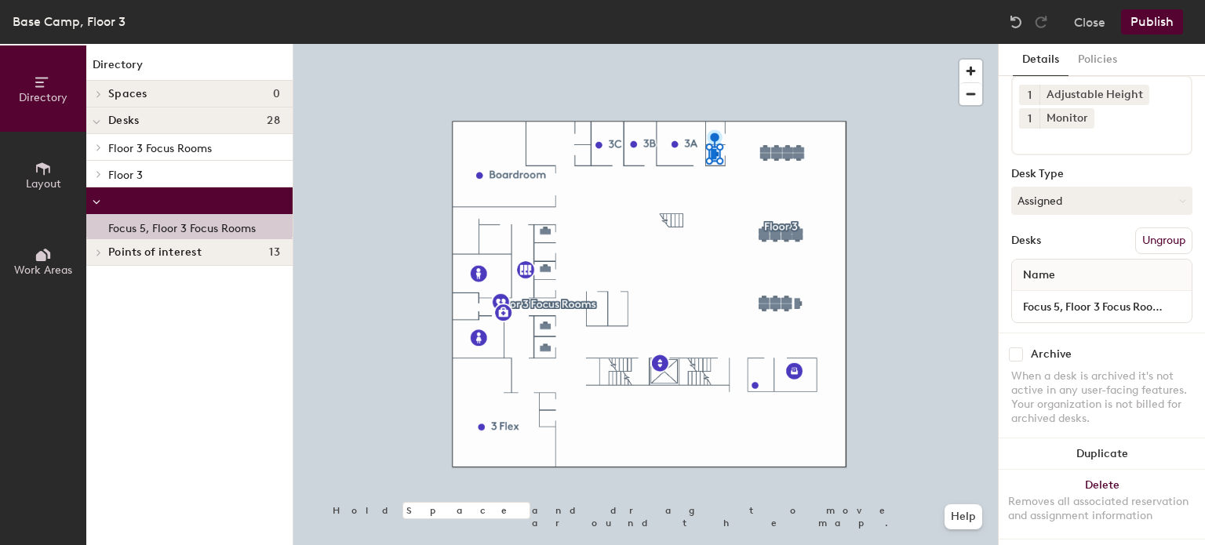
scroll to position [97, 0]
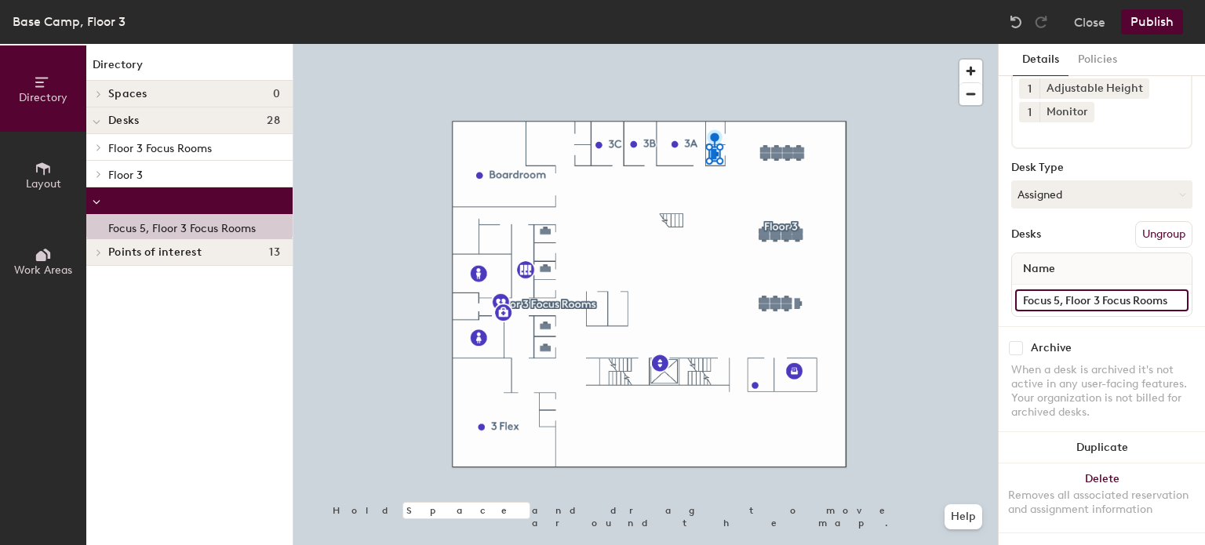
click at [1143, 290] on input "Focus 5, Floor 3 Focus Rooms" at bounding box center [1101, 301] width 173 height 22
type input "Focus 5, Floor 3 Focus Room"
click at [1144, 15] on button "Publish" at bounding box center [1152, 21] width 62 height 25
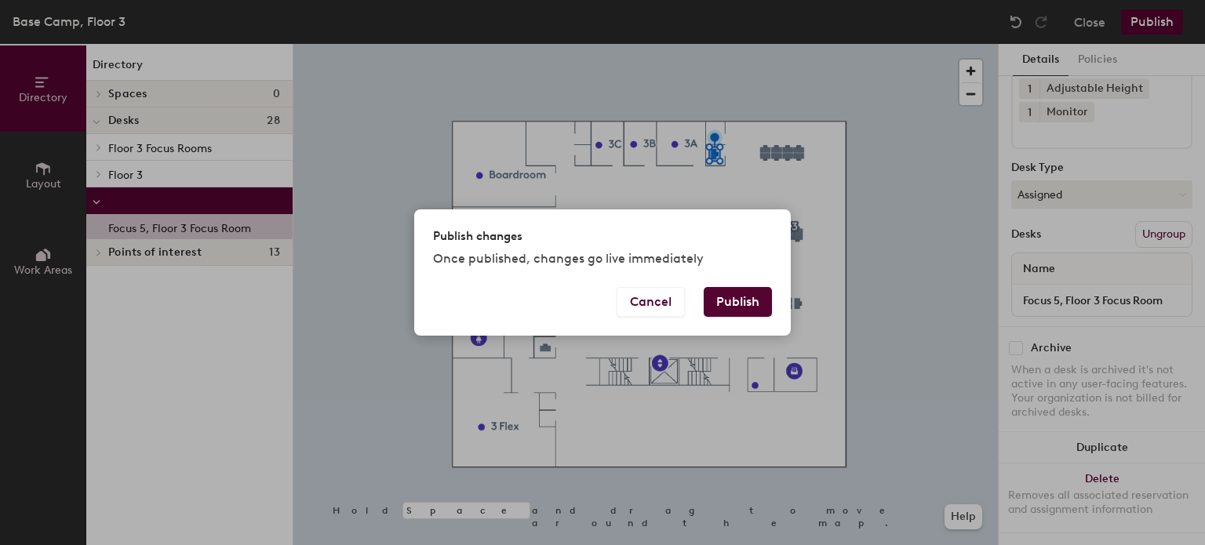
click at [745, 300] on button "Publish" at bounding box center [738, 302] width 68 height 30
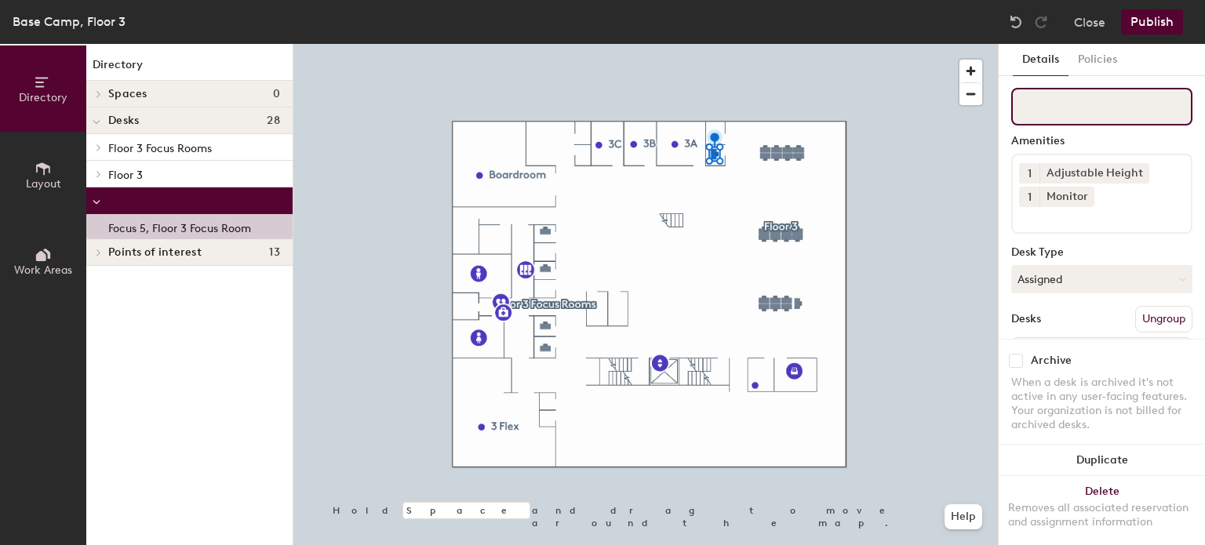
click at [1077, 107] on input at bounding box center [1101, 107] width 181 height 38
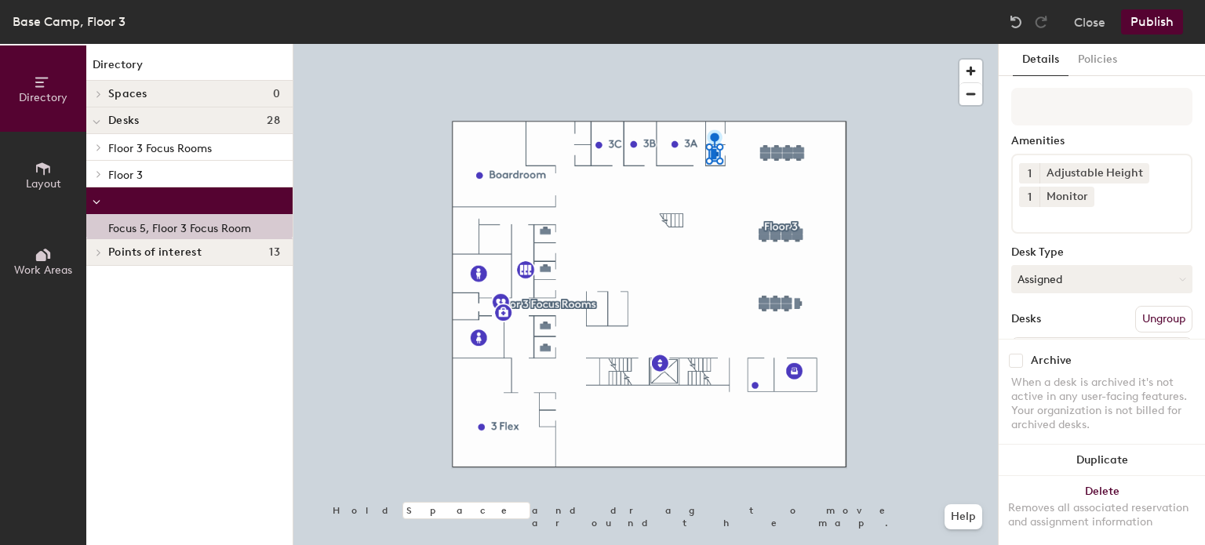
click at [1141, 31] on button "Publish" at bounding box center [1152, 21] width 62 height 25
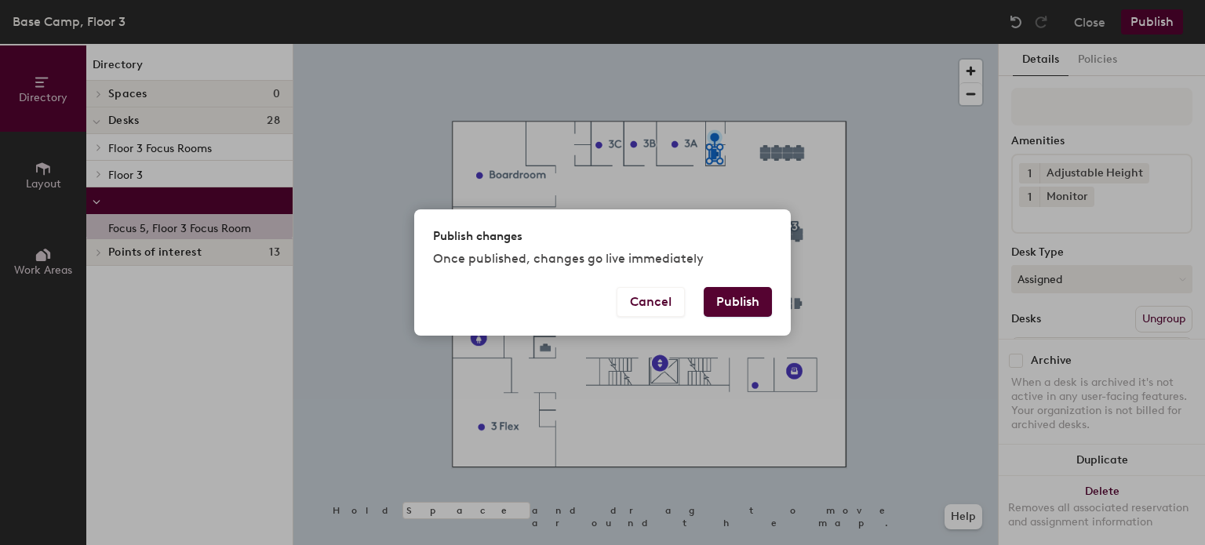
click at [760, 308] on button "Publish" at bounding box center [738, 302] width 68 height 30
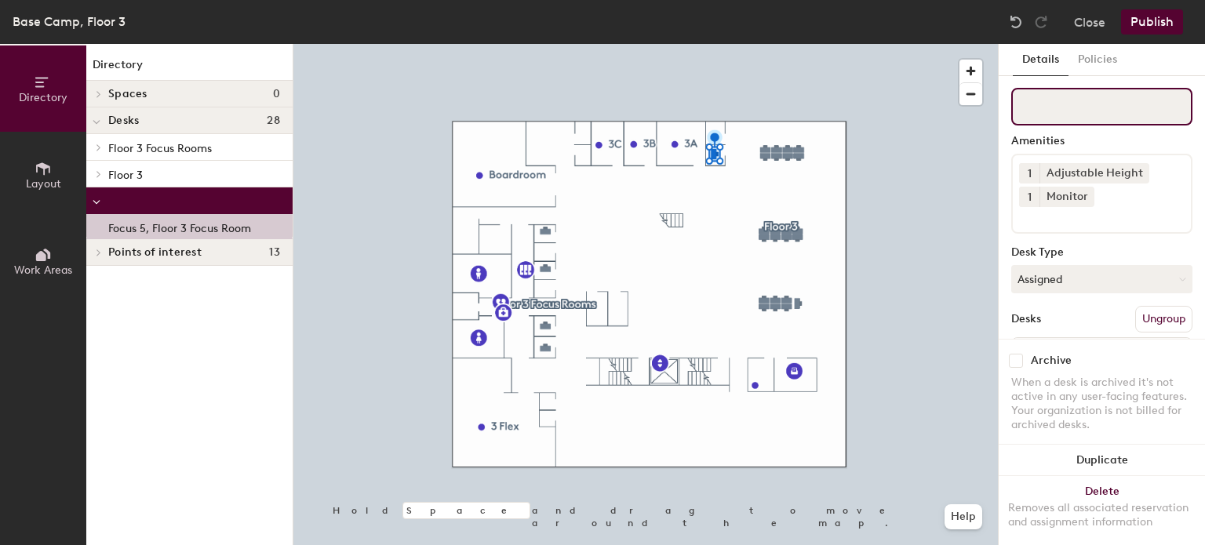
click at [1088, 98] on input at bounding box center [1101, 107] width 181 height 38
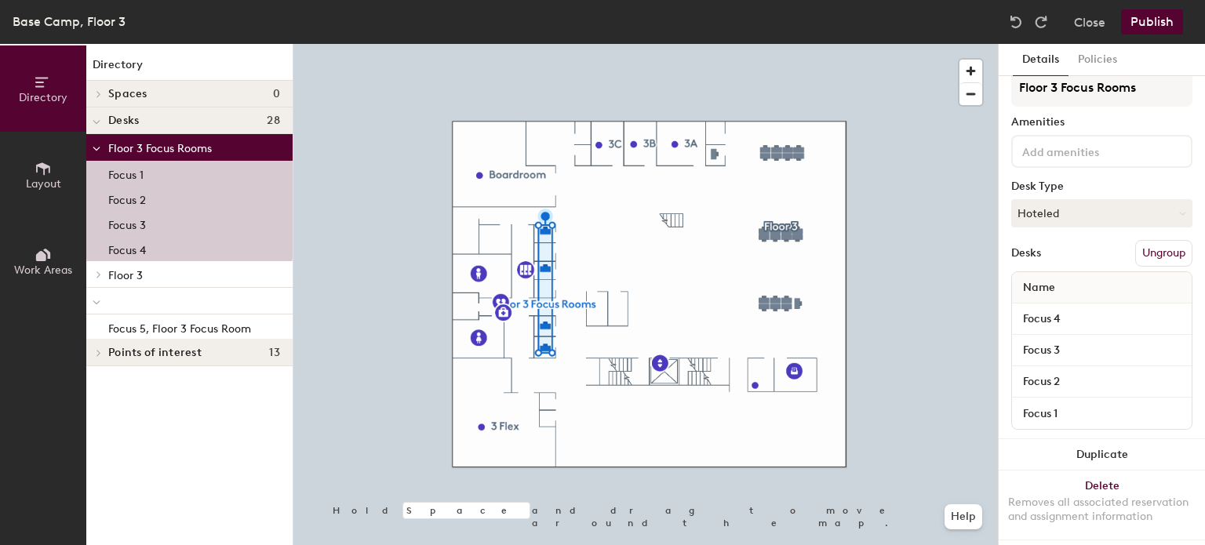
scroll to position [38, 0]
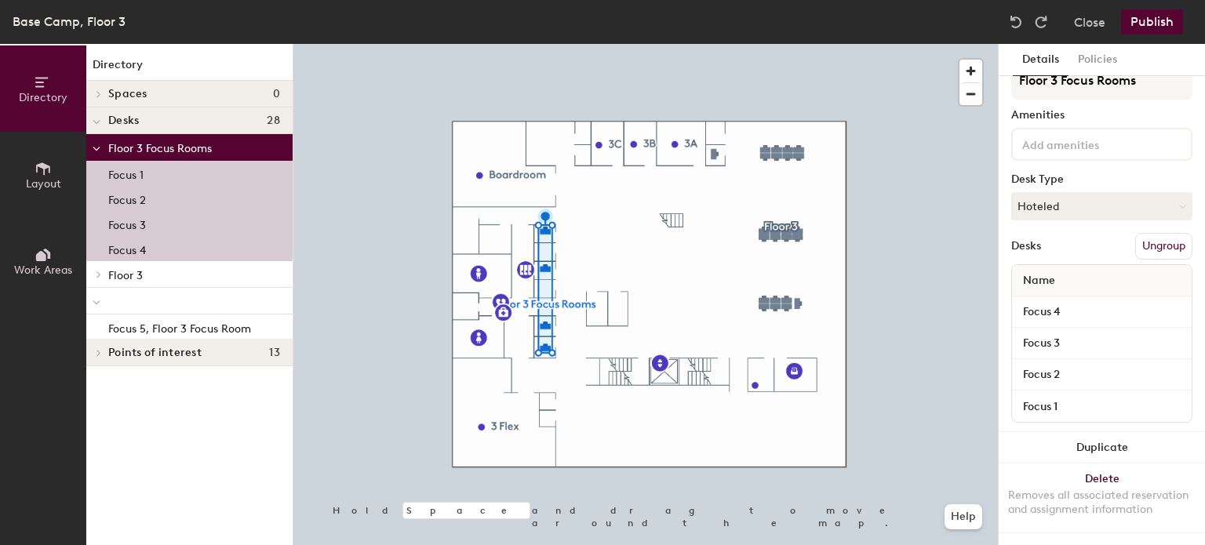
click at [1085, 275] on div "Name" at bounding box center [1102, 280] width 180 height 31
click at [1059, 192] on button "Hoteled" at bounding box center [1101, 206] width 181 height 28
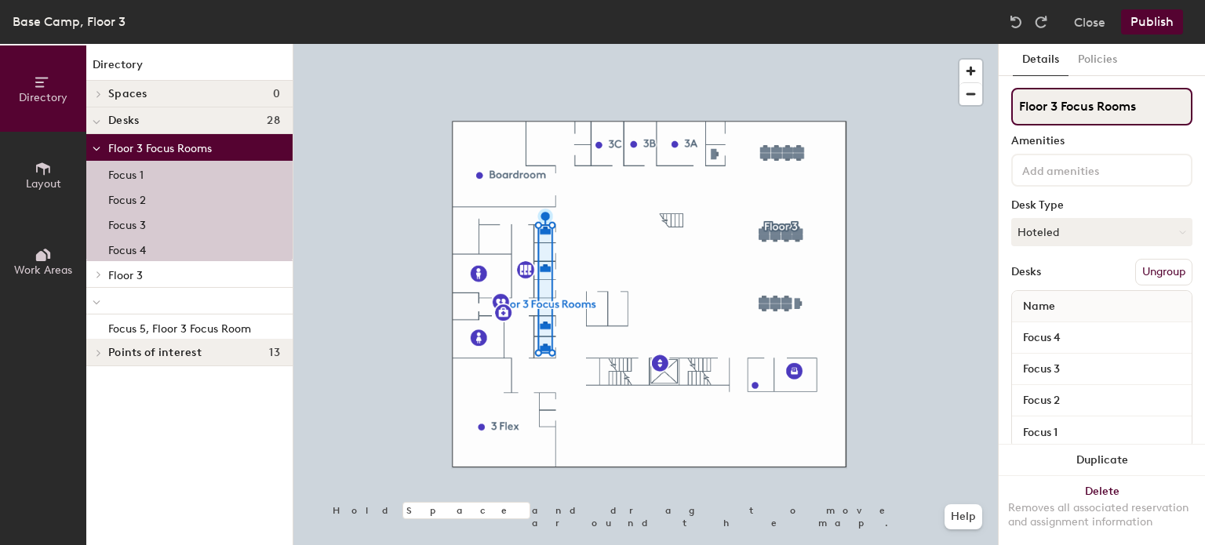
click at [1149, 107] on input "Floor 3 Focus Rooms" at bounding box center [1101, 107] width 181 height 38
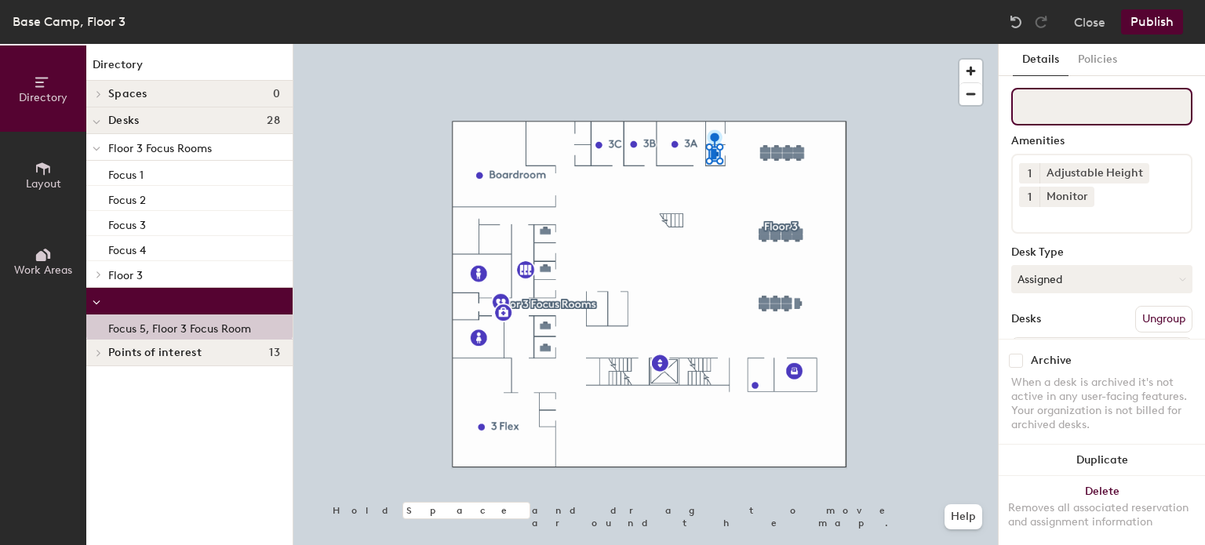
click at [1091, 97] on input at bounding box center [1101, 107] width 181 height 38
type input "G"
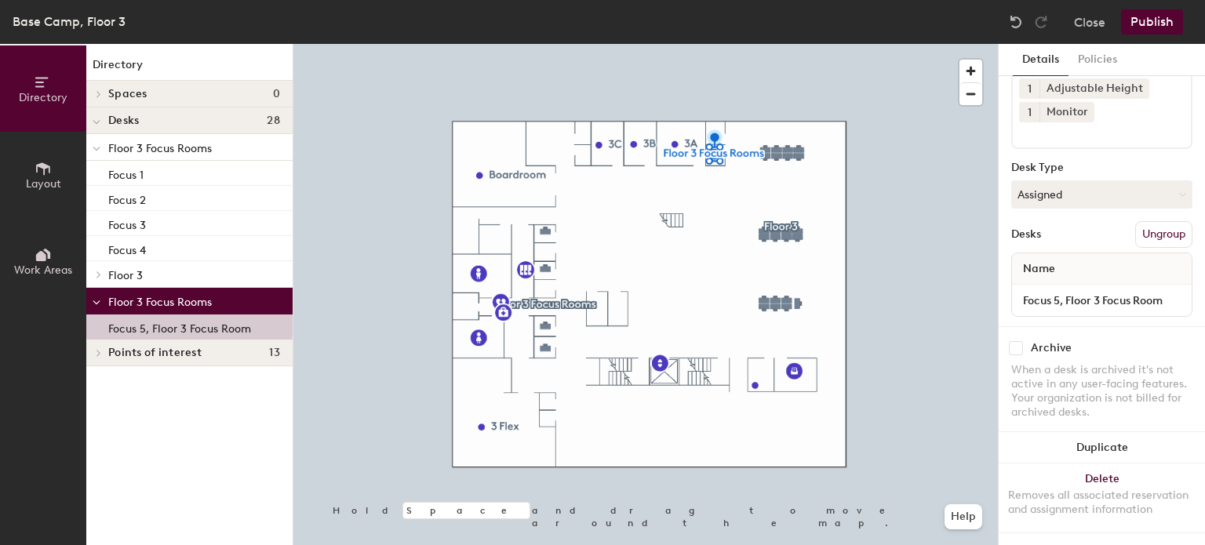
type input "Floor 3 Focus Rooms"
click at [1130, 290] on input "Focus 5, Floor 3 Focus Room" at bounding box center [1101, 301] width 173 height 22
click at [1164, 290] on input "Focus 5, Floor 3 Focus Room" at bounding box center [1101, 301] width 173 height 22
type input "Focus 5"
click at [1029, 255] on span "Name" at bounding box center [1039, 269] width 48 height 28
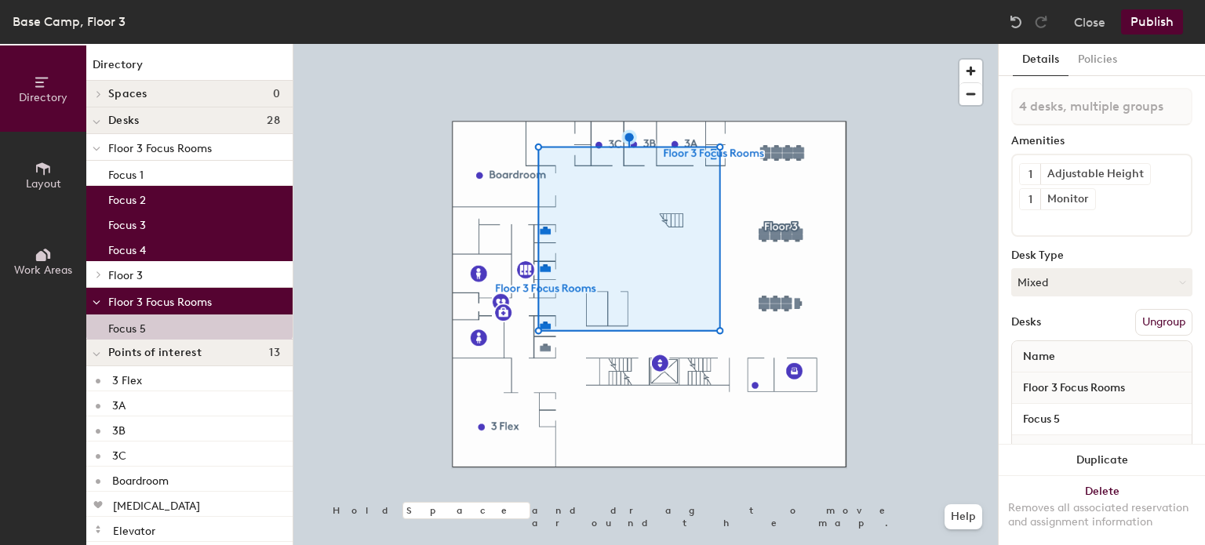
type input "5 desks, multiple groups"
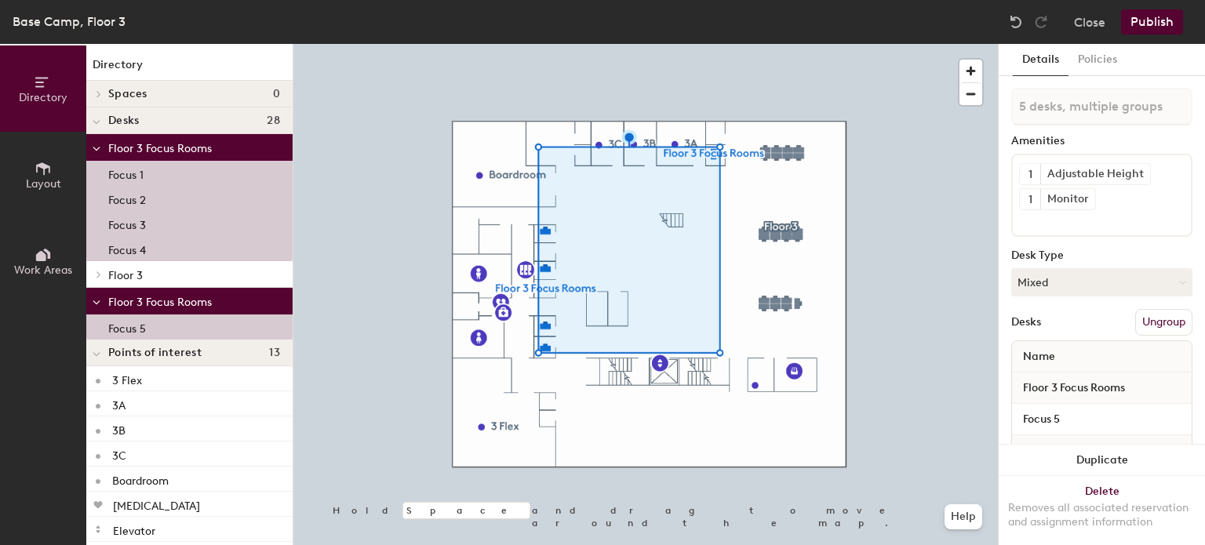
scroll to position [182, 0]
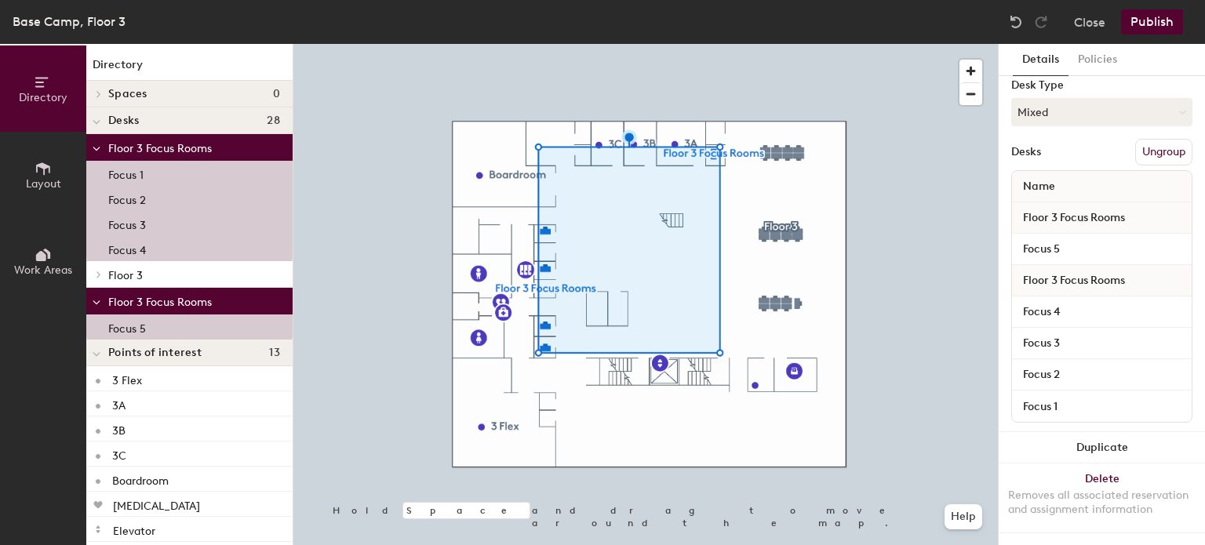
click at [1124, 206] on span "Floor 3 Focus Rooms" at bounding box center [1074, 218] width 118 height 28
click at [1133, 204] on span "Floor 3 Focus Rooms" at bounding box center [1074, 218] width 118 height 28
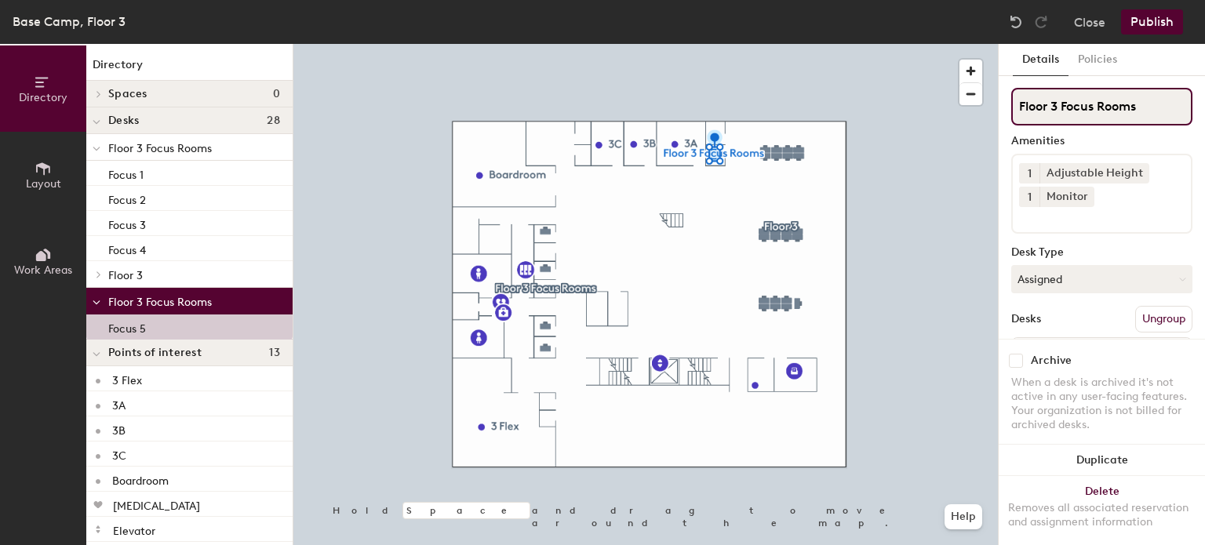
click at [1111, 104] on input "Floor 3 Focus Rooms" at bounding box center [1101, 107] width 181 height 38
type input "F"
click at [1076, 106] on input "F" at bounding box center [1101, 107] width 181 height 38
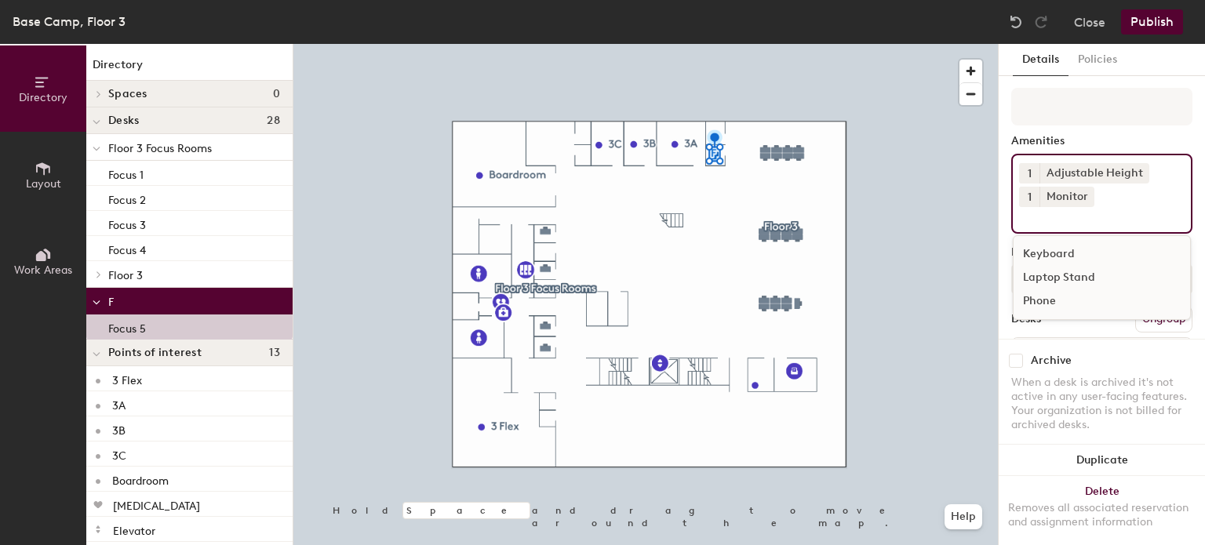
click at [1121, 210] on input at bounding box center [1089, 216] width 141 height 19
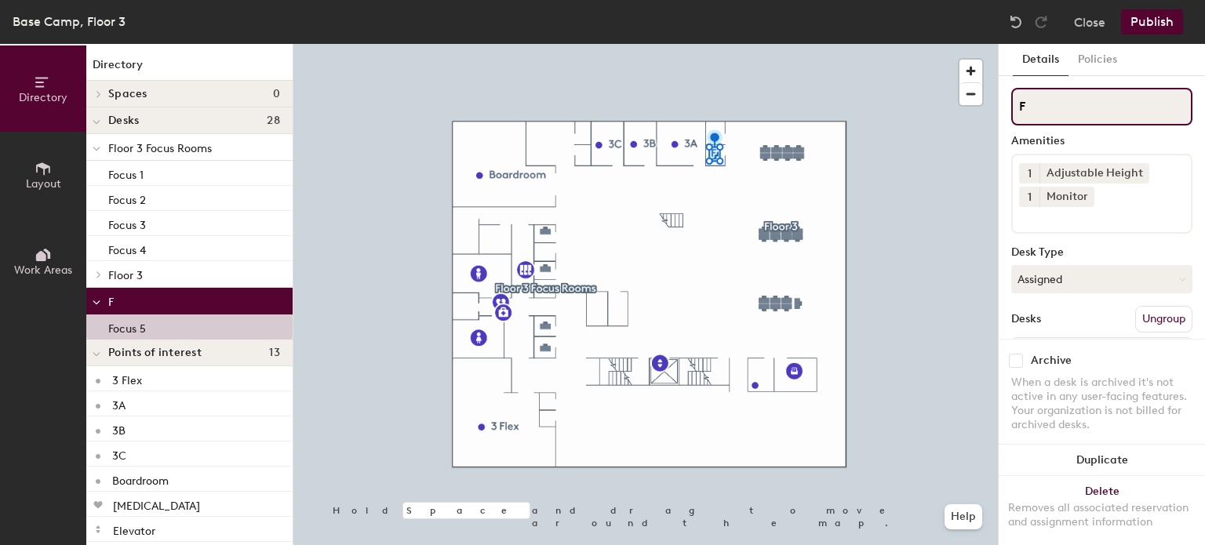
click at [1062, 100] on input "F" at bounding box center [1101, 107] width 181 height 38
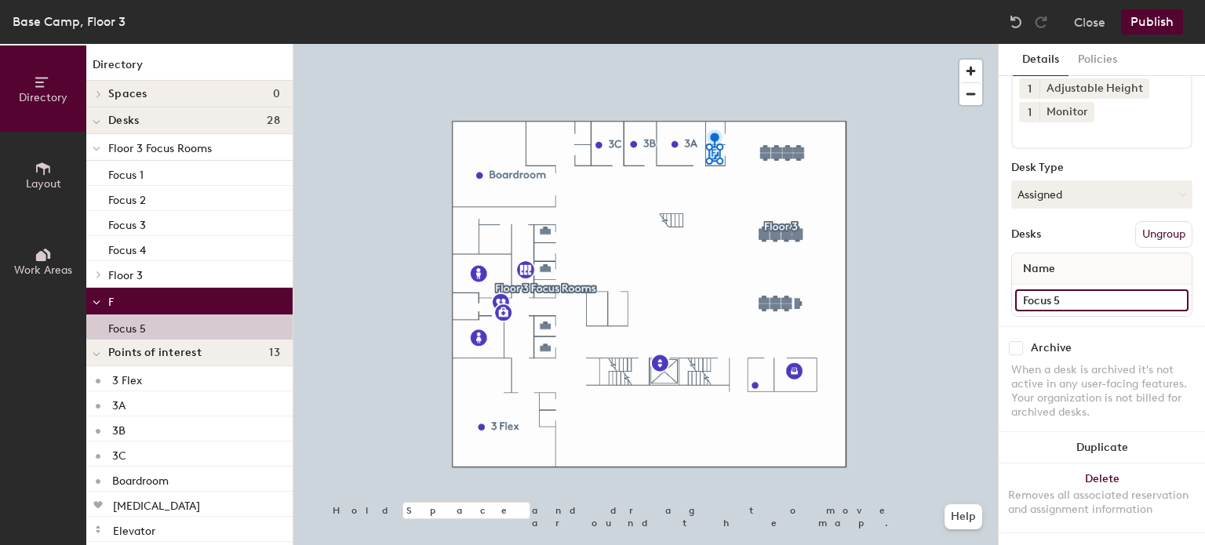
click at [1093, 290] on input "Focus 5" at bounding box center [1101, 301] width 173 height 22
click at [1095, 290] on input "Focus 5" at bounding box center [1101, 301] width 173 height 22
type input "Focus 5"
click at [1012, 235] on div "Amenities 1 Adjustable Height 1 Monitor Desk Type Assigned Desks Ungroup Name F…" at bounding box center [1101, 164] width 181 height 323
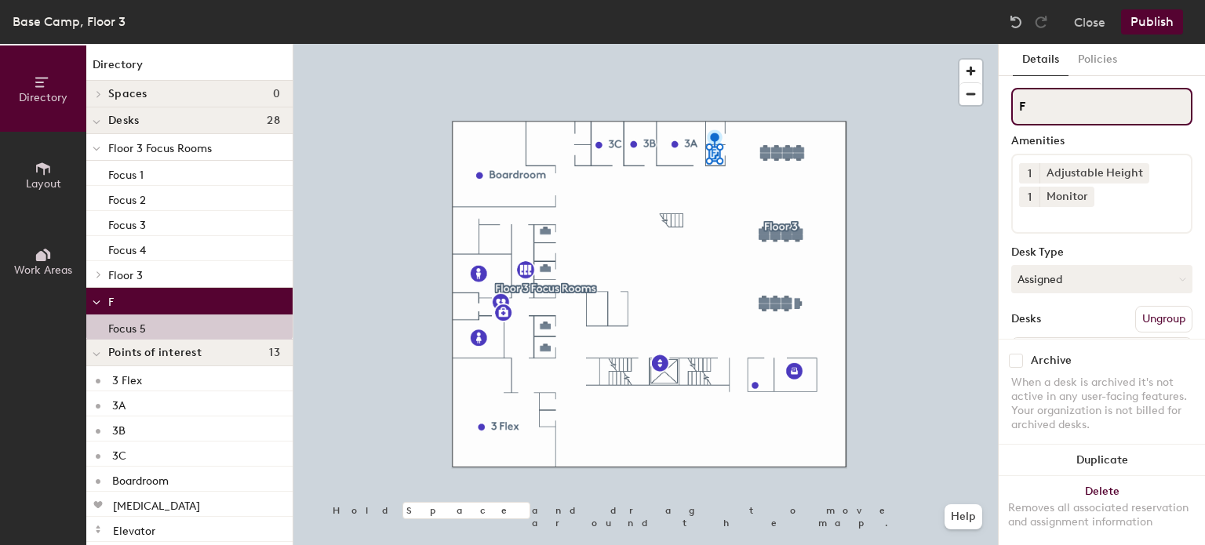
click at [1051, 97] on input "F" at bounding box center [1101, 107] width 181 height 38
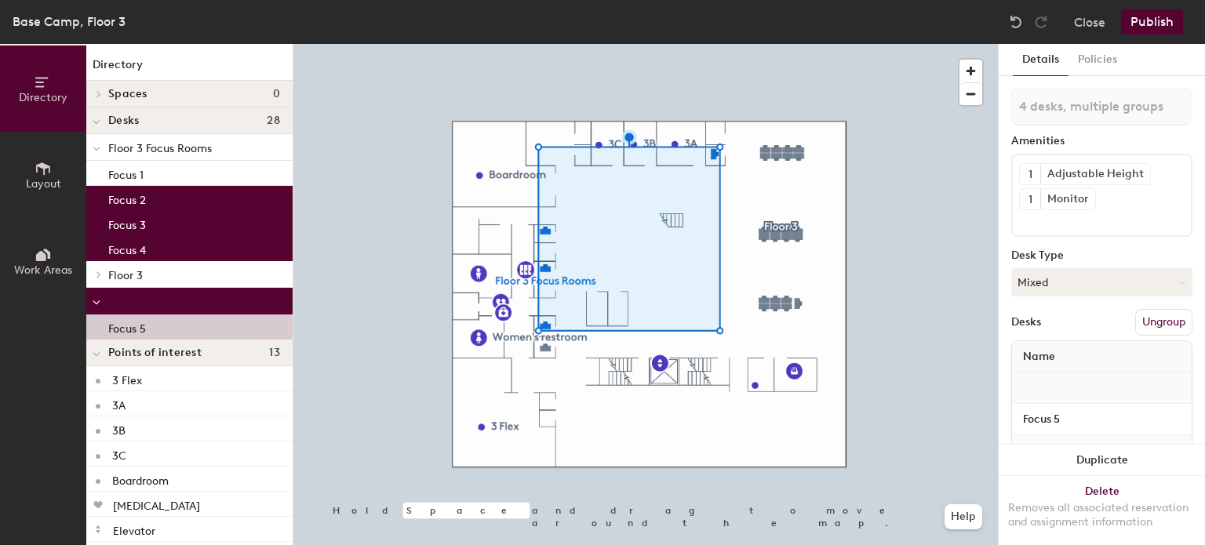
type input "5 desks, multiple groups"
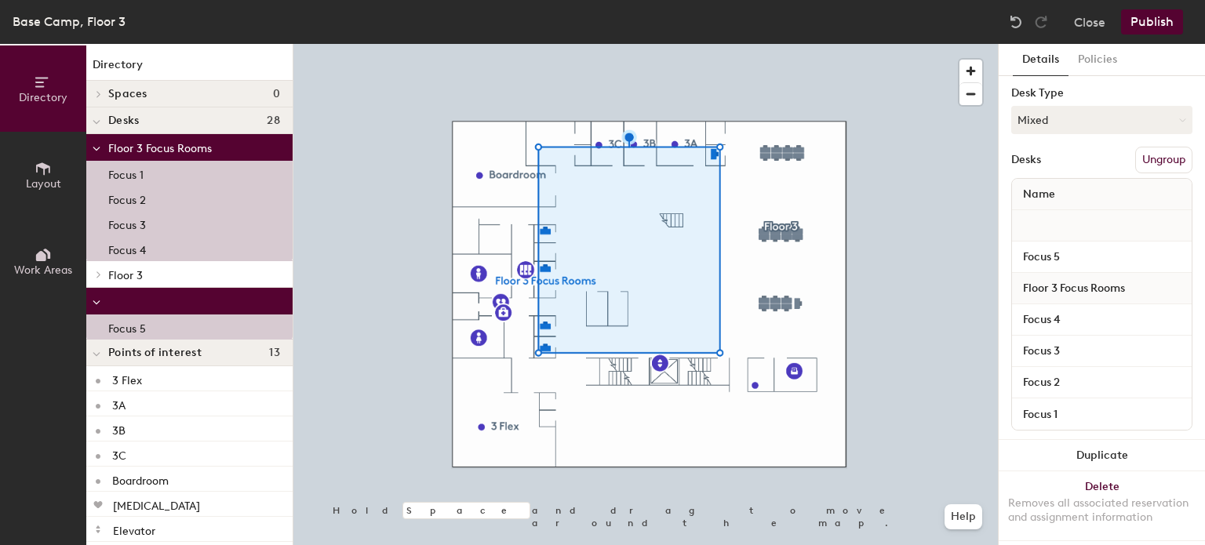
scroll to position [182, 0]
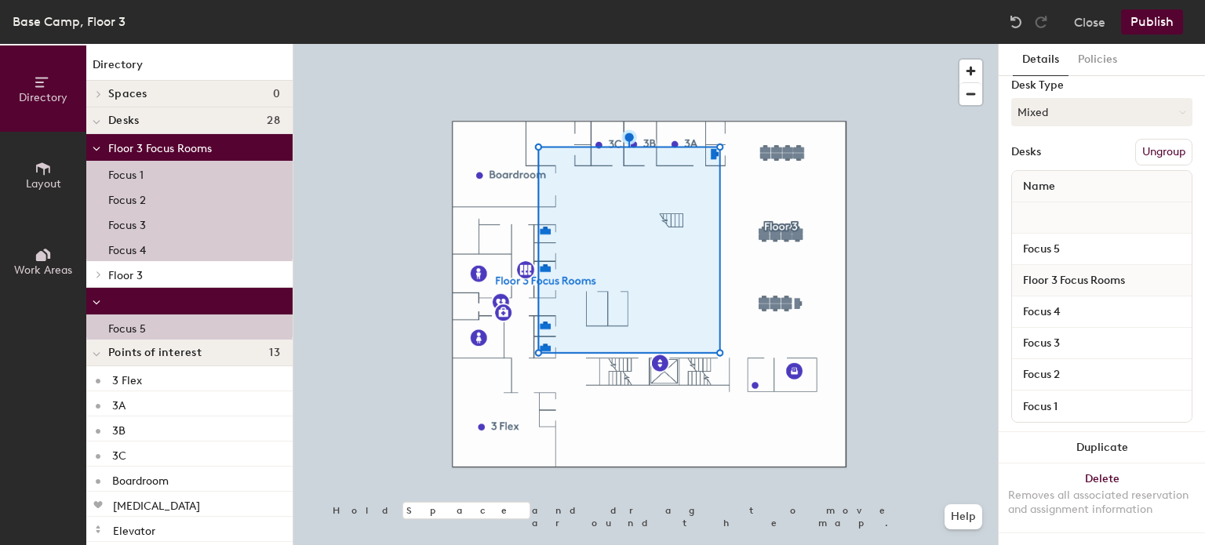
click at [1076, 268] on span "Floor 3 Focus Rooms" at bounding box center [1074, 281] width 118 height 28
click at [1091, 267] on span "Floor 3 Focus Rooms" at bounding box center [1074, 281] width 118 height 28
click at [1053, 267] on span "Floor 3 Focus Rooms" at bounding box center [1074, 281] width 118 height 28
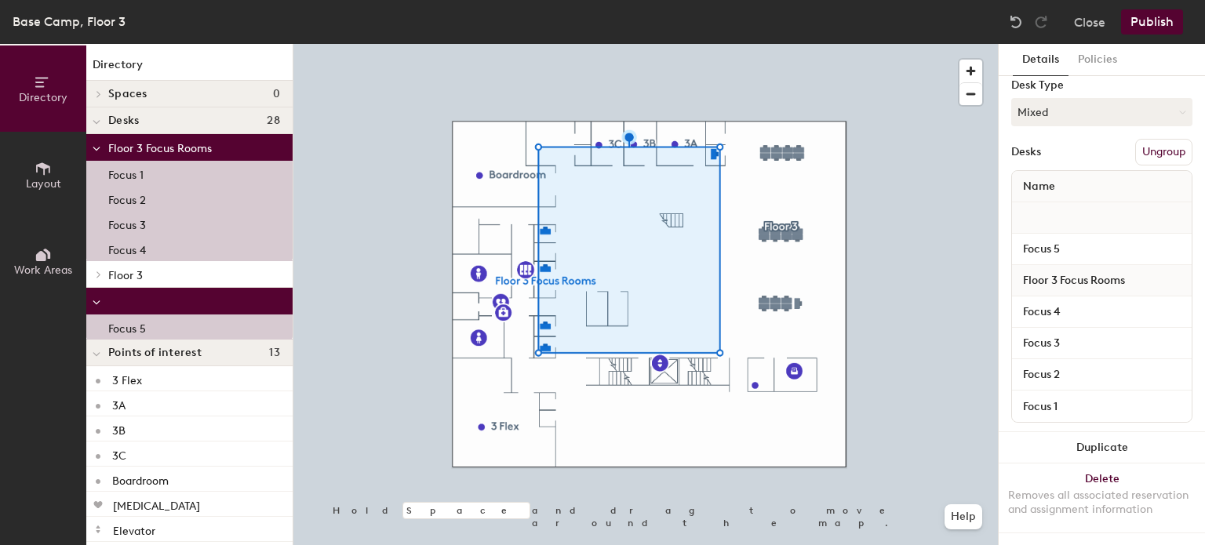
click at [100, 281] on div at bounding box center [96, 274] width 20 height 26
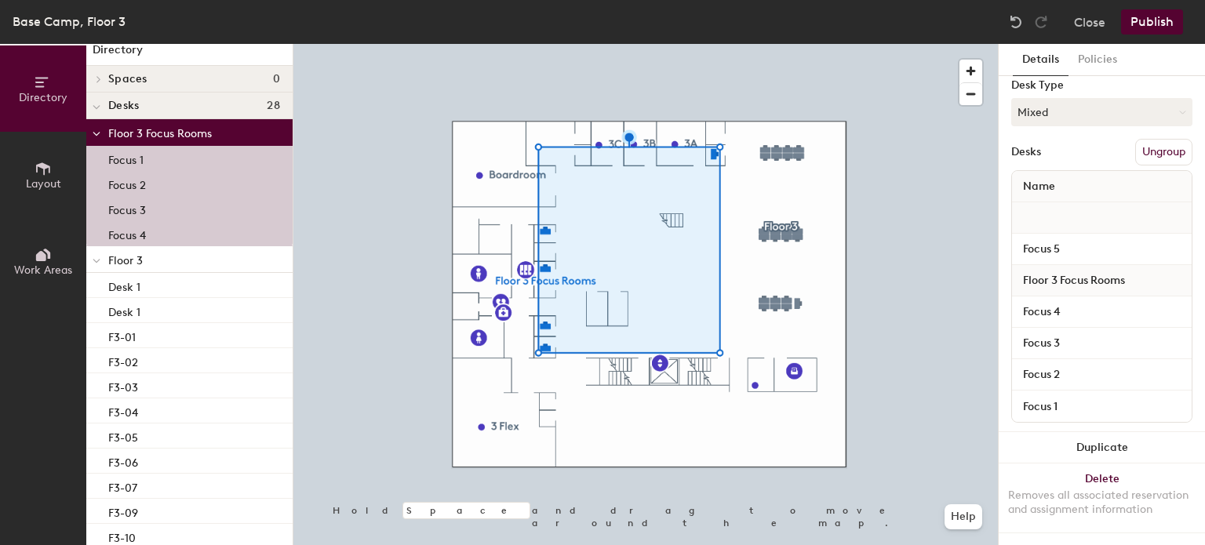
scroll to position [0, 0]
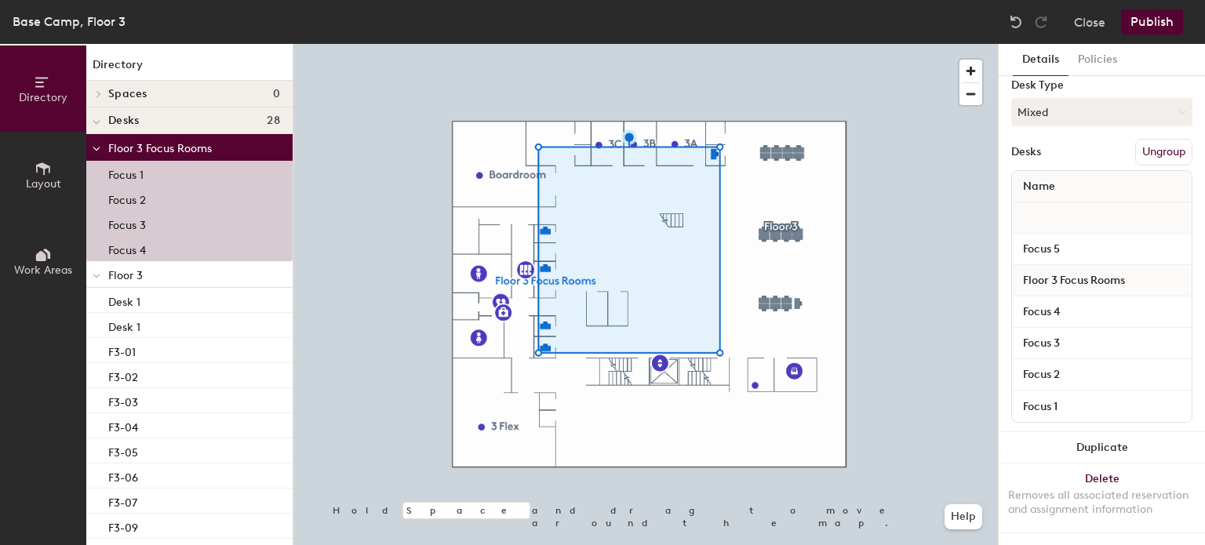
click at [98, 272] on span at bounding box center [97, 275] width 8 height 13
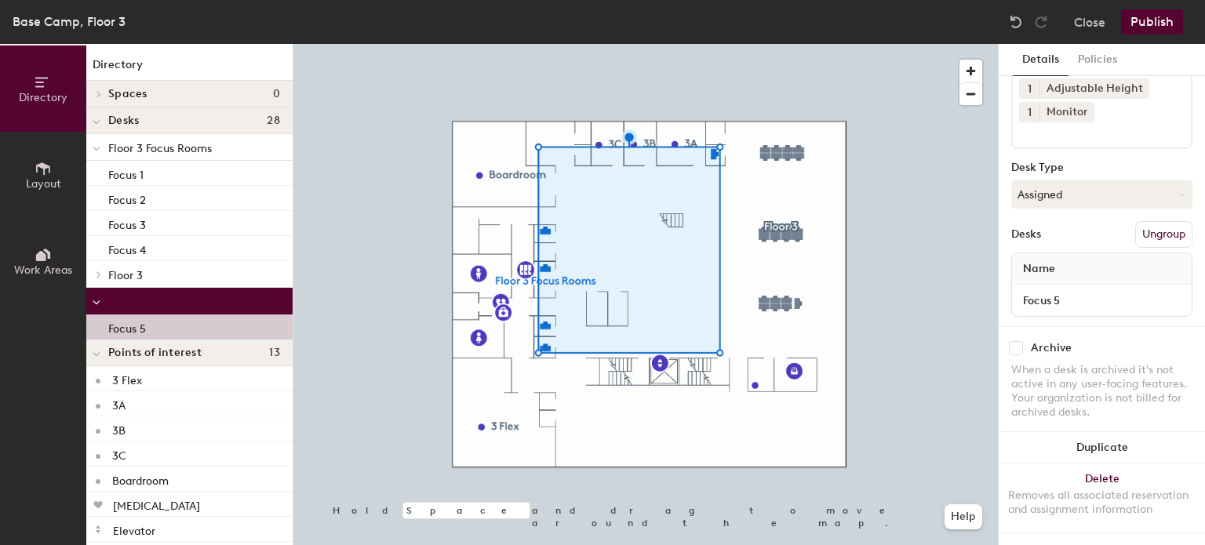
click at [119, 323] on p "Focus 5" at bounding box center [127, 327] width 38 height 18
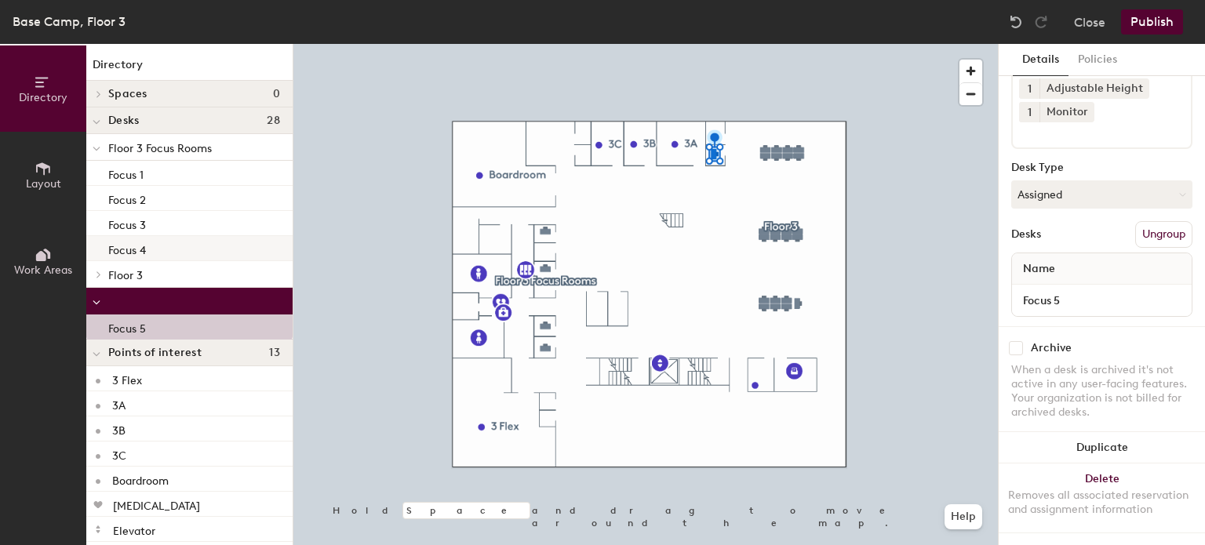
drag, startPoint x: 118, startPoint y: 332, endPoint x: 141, endPoint y: 248, distance: 87.0
click at [141, 248] on div "Floor 3 Focus Rooms Focus 1 Focus 2 Focus 3 Focus 4 Floor 3 Desk 1 Desk 1 F3-01…" at bounding box center [189, 237] width 206 height 206
click at [138, 332] on p "Focus 5" at bounding box center [127, 327] width 38 height 18
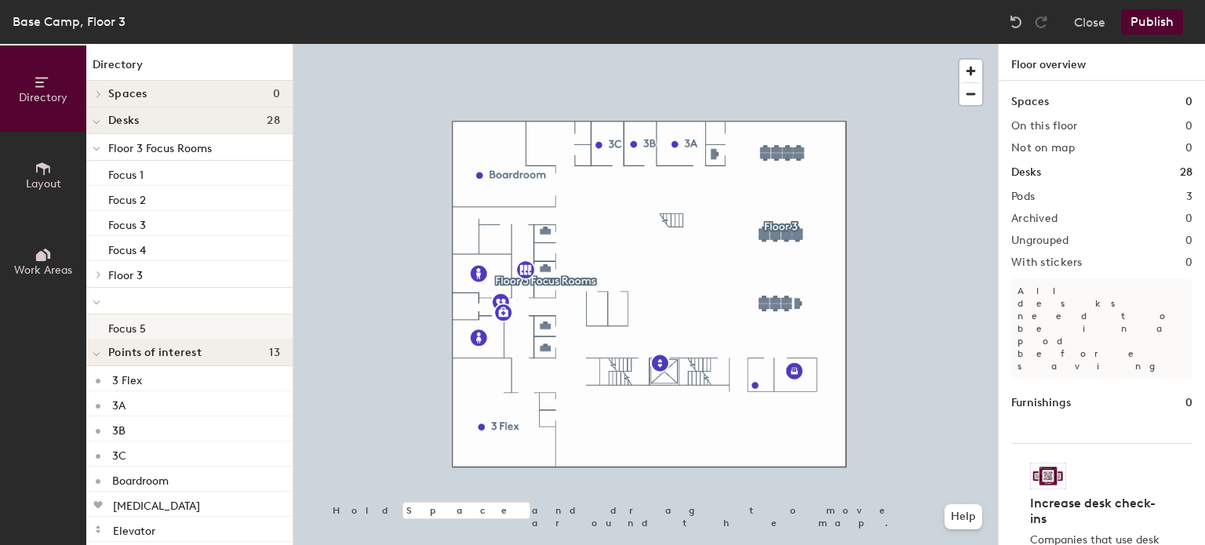
click at [122, 332] on p "Focus 5" at bounding box center [127, 327] width 38 height 18
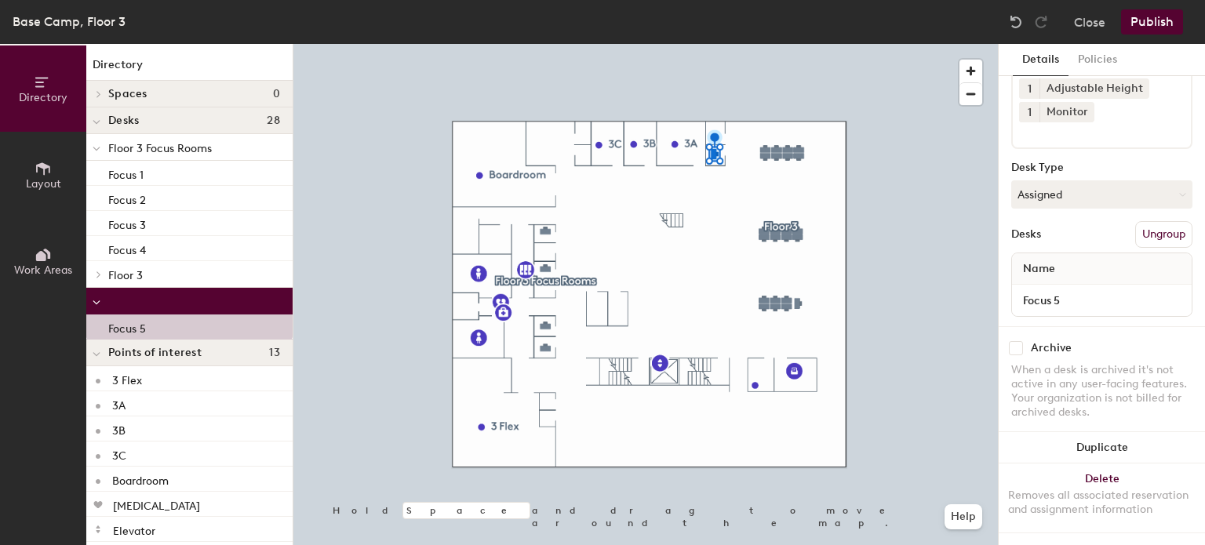
click at [1136, 222] on button "Ungroup" at bounding box center [1163, 234] width 57 height 27
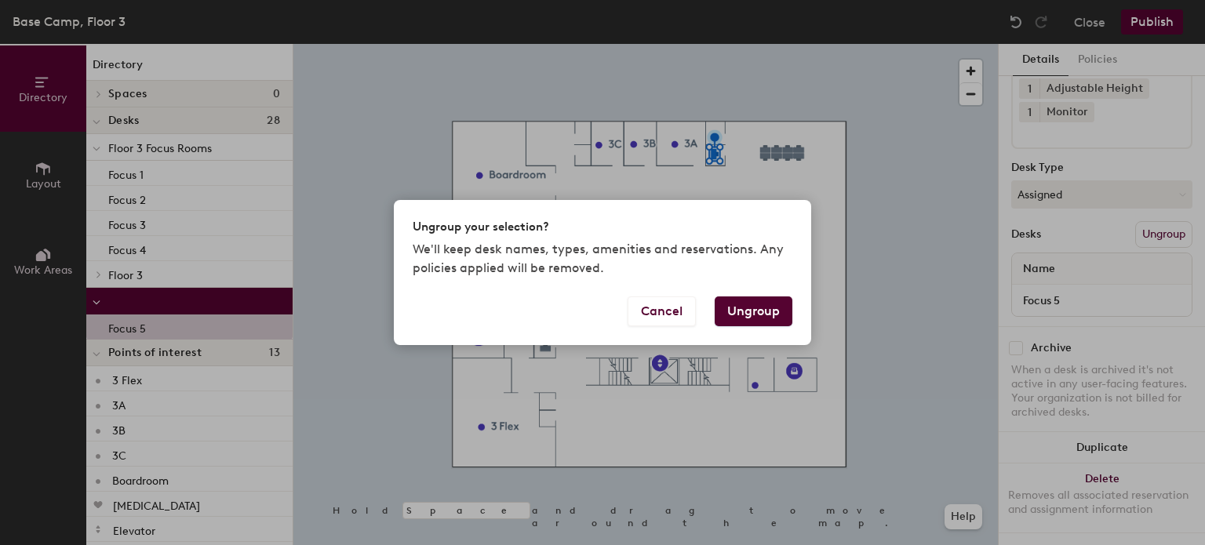
click at [751, 314] on button "Ungroup" at bounding box center [754, 312] width 78 height 30
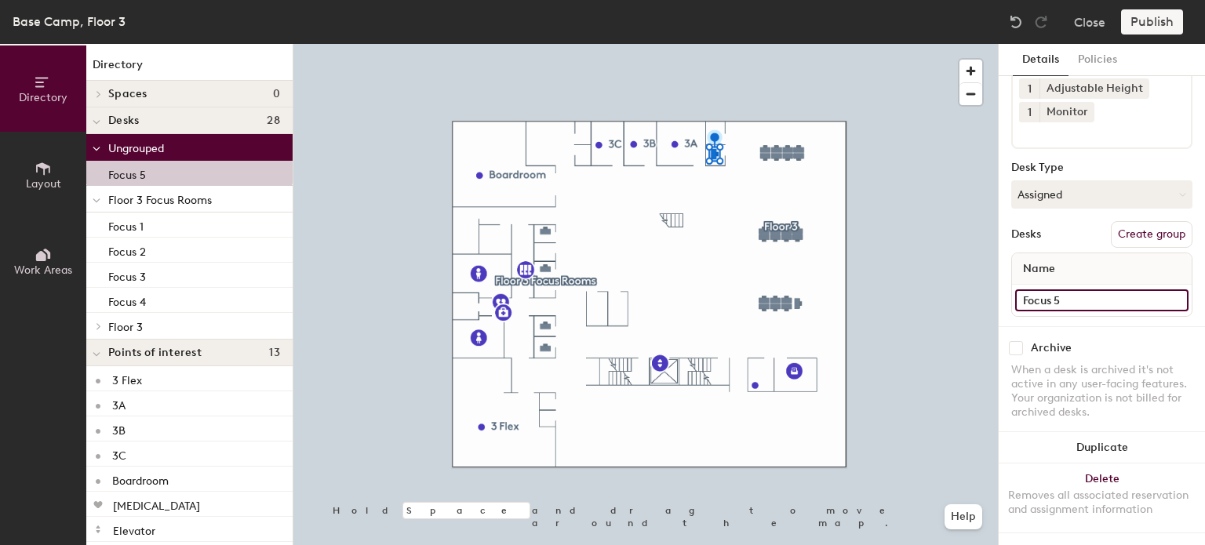
click at [1160, 290] on input "Focus 5" at bounding box center [1101, 301] width 173 height 22
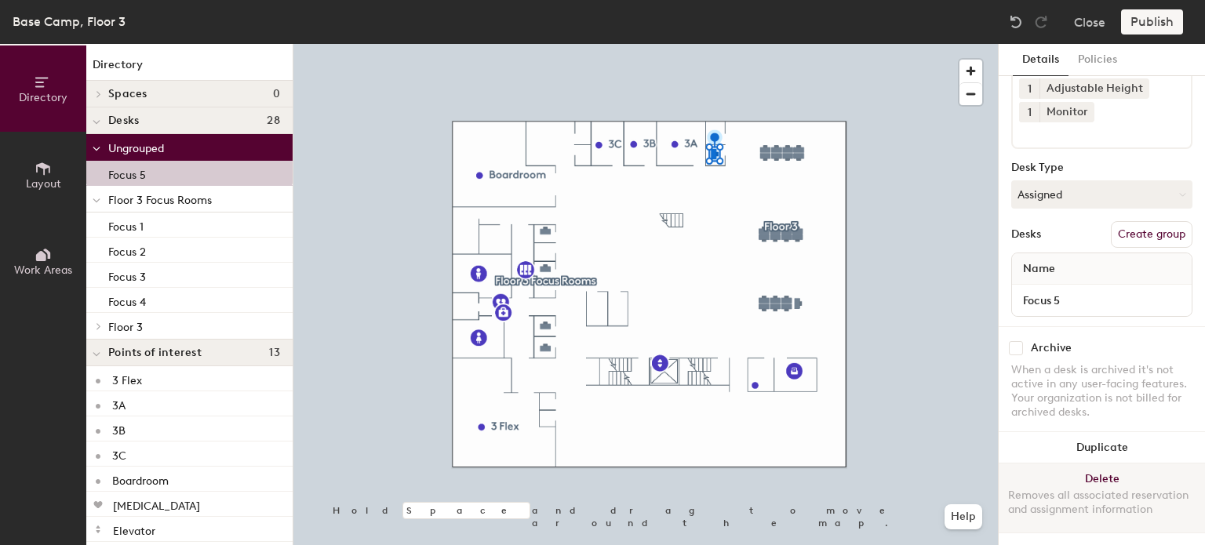
click at [1116, 465] on button "Delete Removes all associated reservation and assignment information" at bounding box center [1102, 498] width 206 height 69
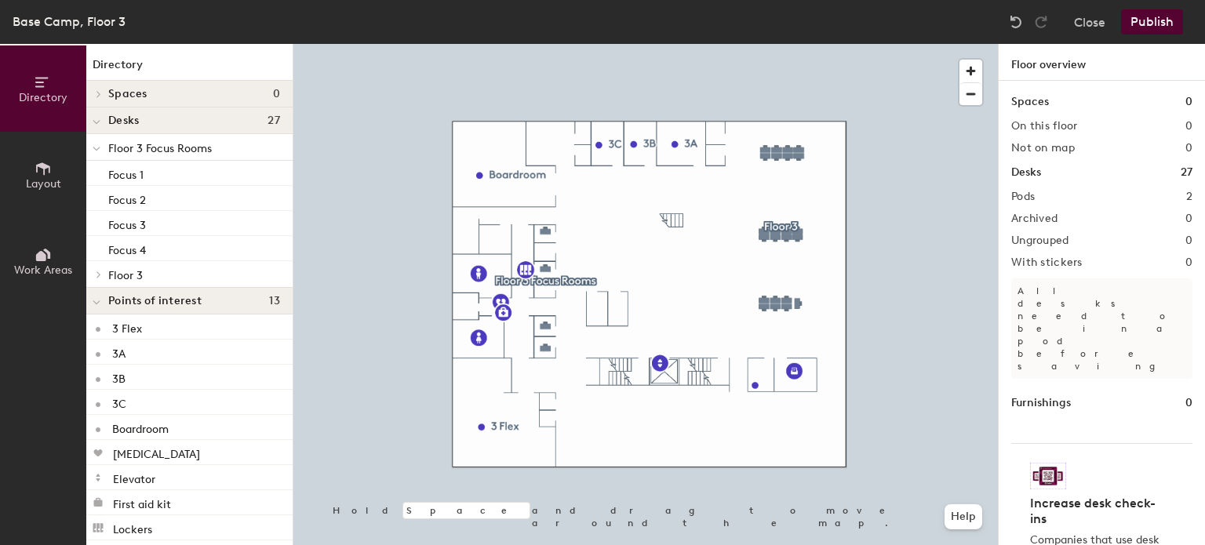
click at [138, 144] on span "Floor 3 Focus Rooms" at bounding box center [160, 148] width 104 height 13
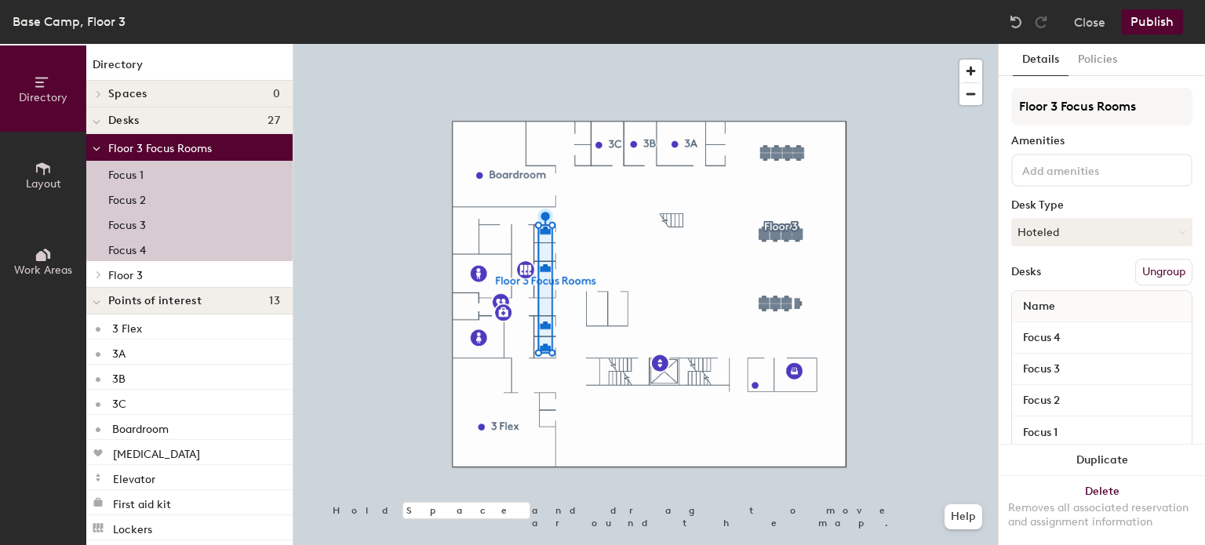
scroll to position [38, 0]
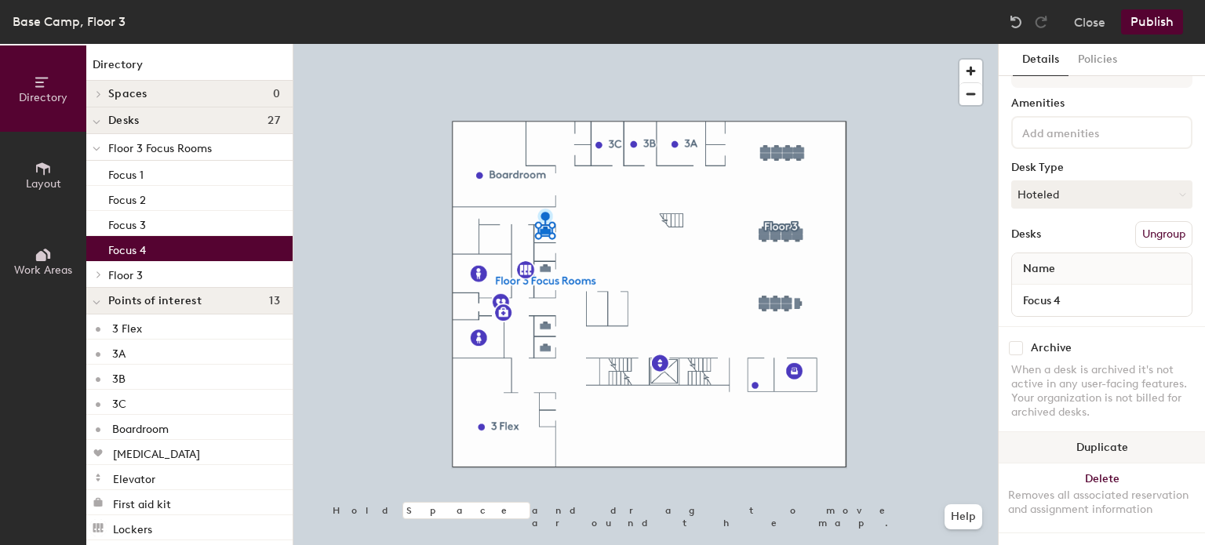
click at [1118, 442] on button "Duplicate" at bounding box center [1102, 447] width 206 height 31
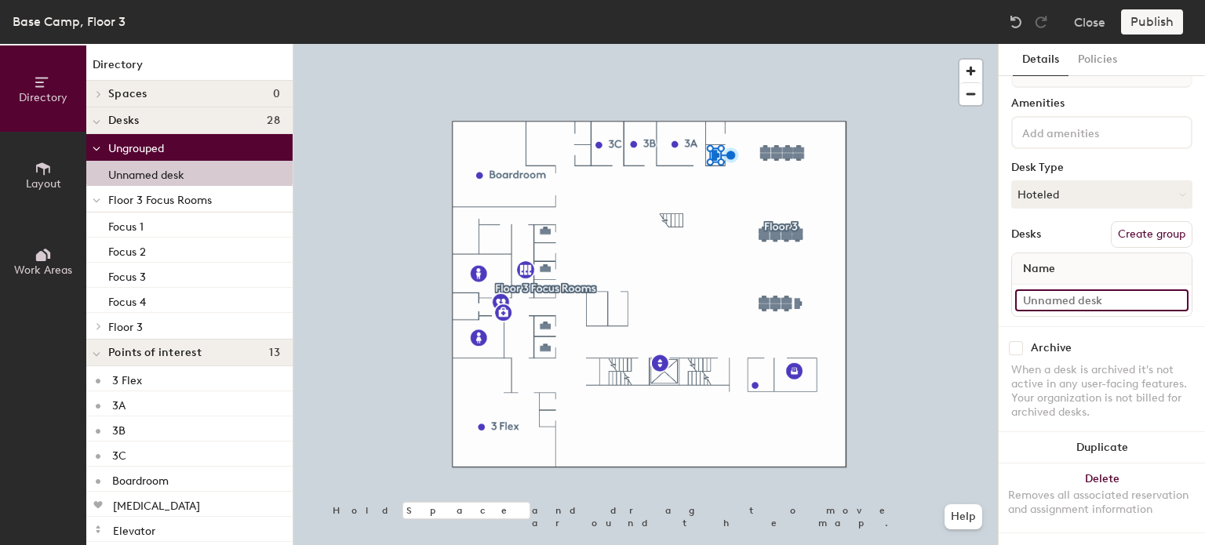
click at [1116, 299] on input at bounding box center [1101, 301] width 173 height 22
type input "Focus 5"
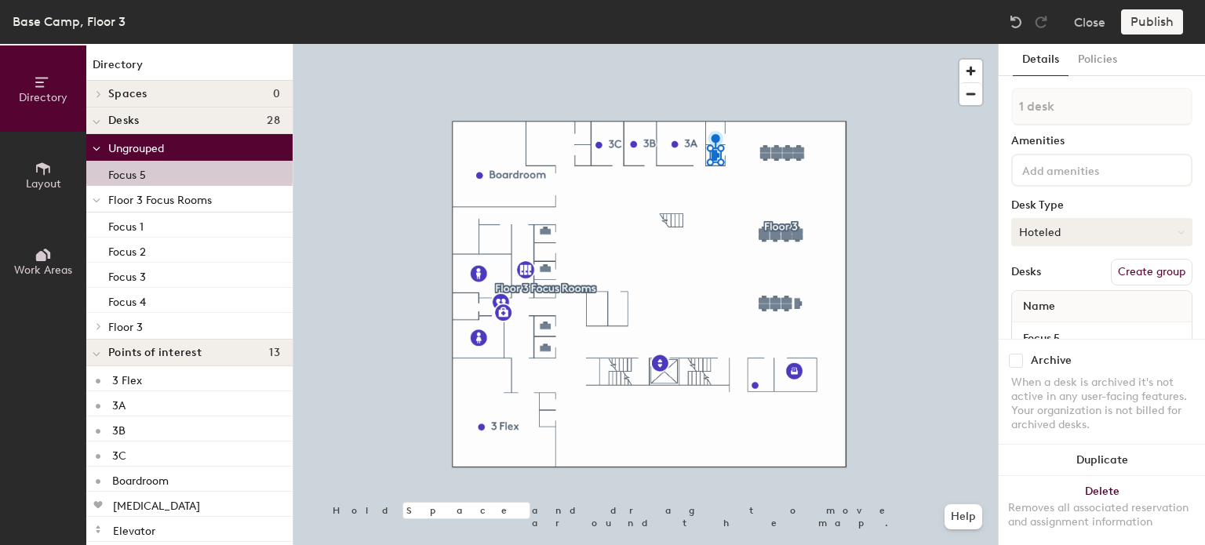
scroll to position [49, 0]
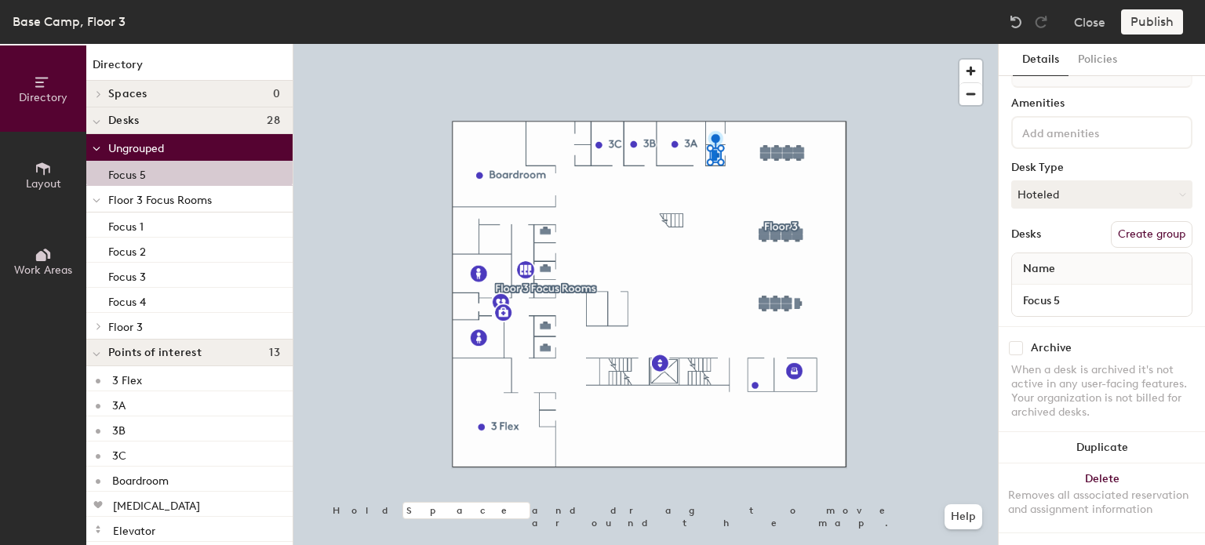
click at [1130, 224] on button "Create group" at bounding box center [1152, 234] width 82 height 27
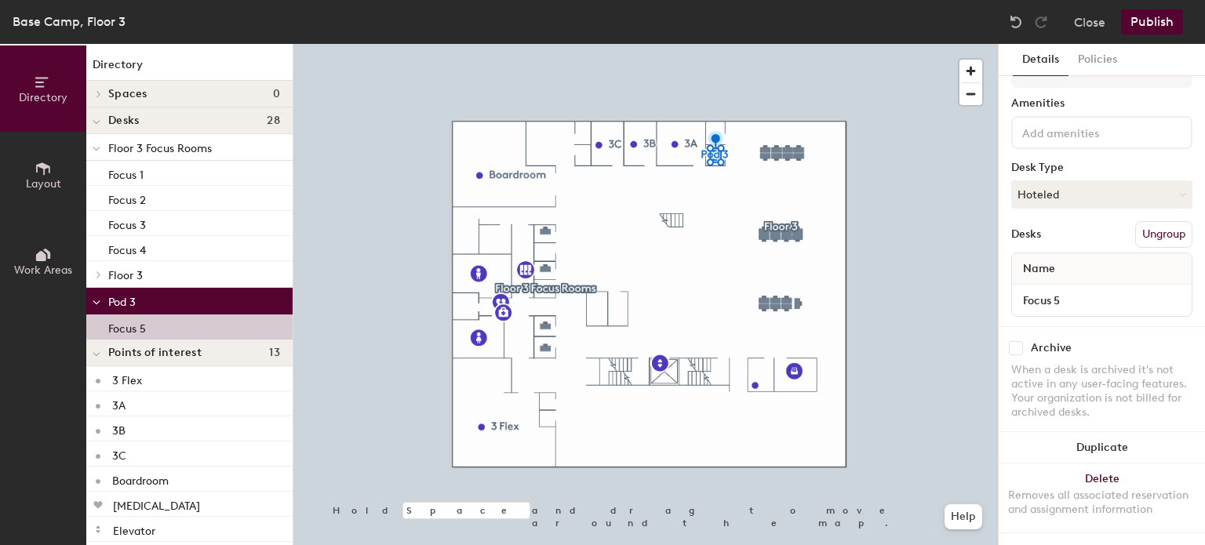
click at [1135, 224] on button "Ungroup" at bounding box center [1163, 234] width 57 height 27
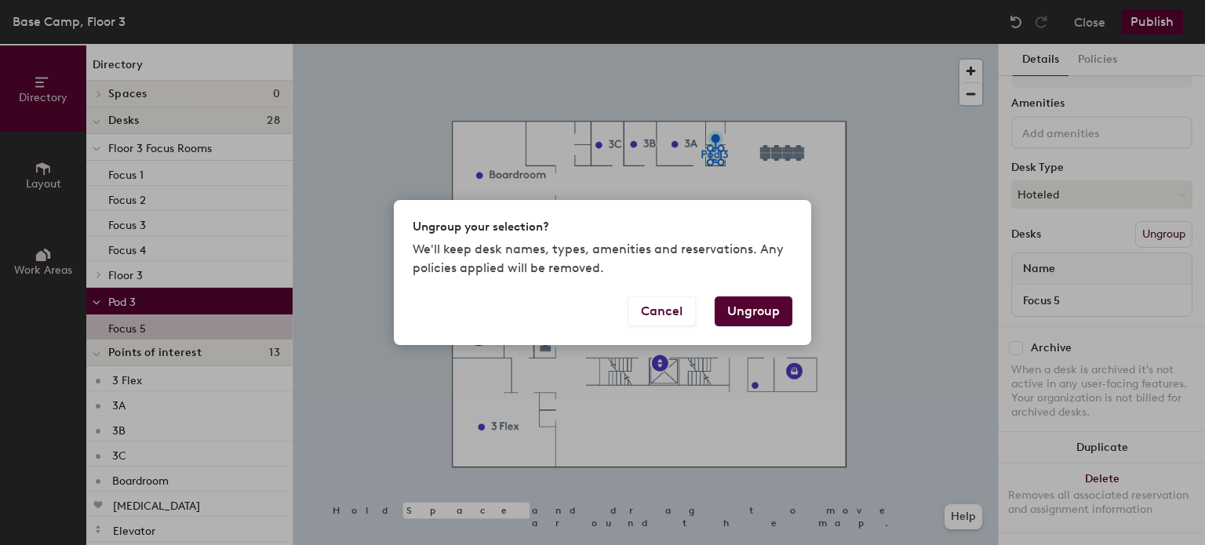
click at [738, 313] on button "Ungroup" at bounding box center [754, 312] width 78 height 30
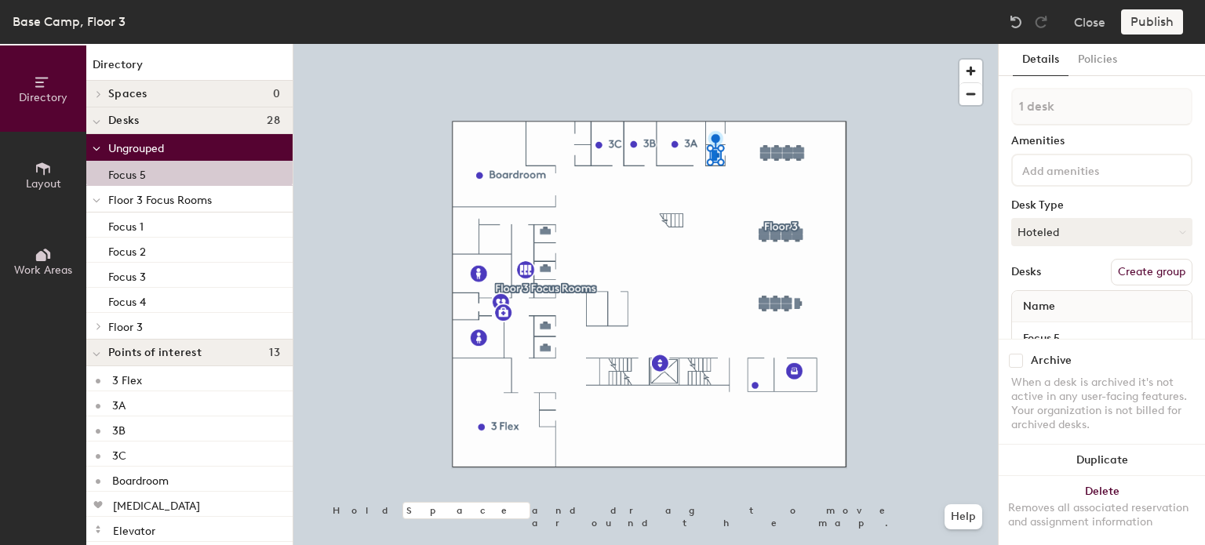
scroll to position [49, 0]
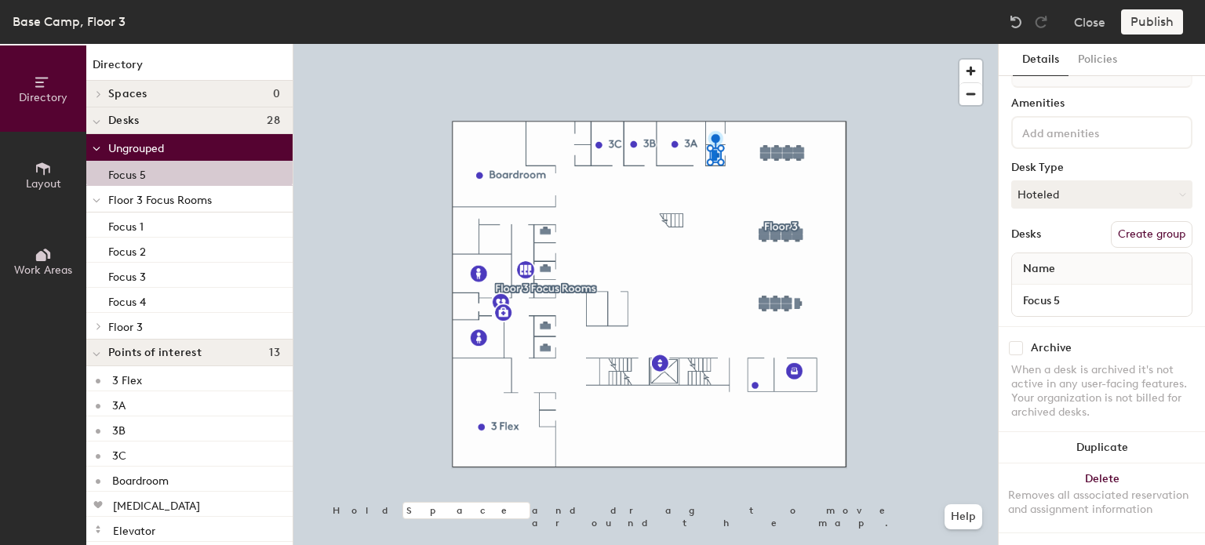
click at [1111, 221] on button "Create group" at bounding box center [1152, 234] width 82 height 27
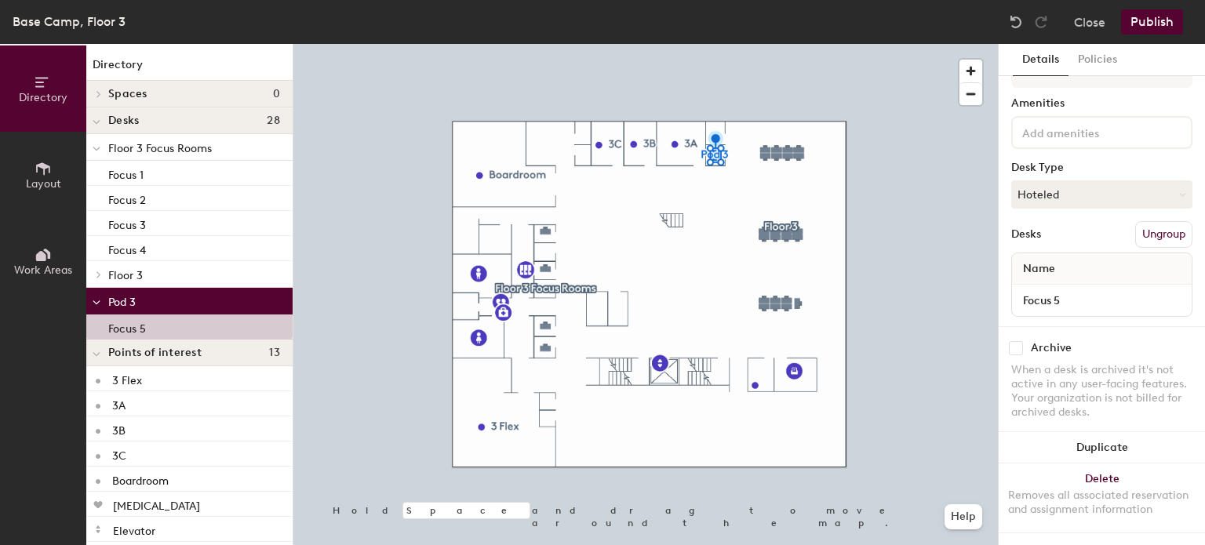
scroll to position [0, 0]
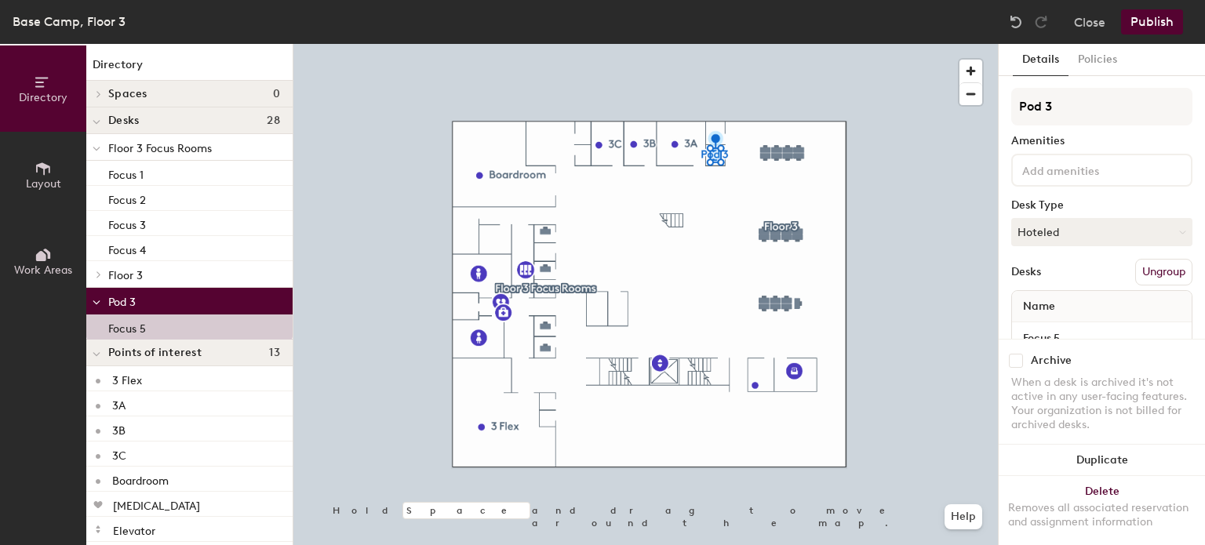
click at [1135, 266] on button "Ungroup" at bounding box center [1163, 272] width 57 height 27
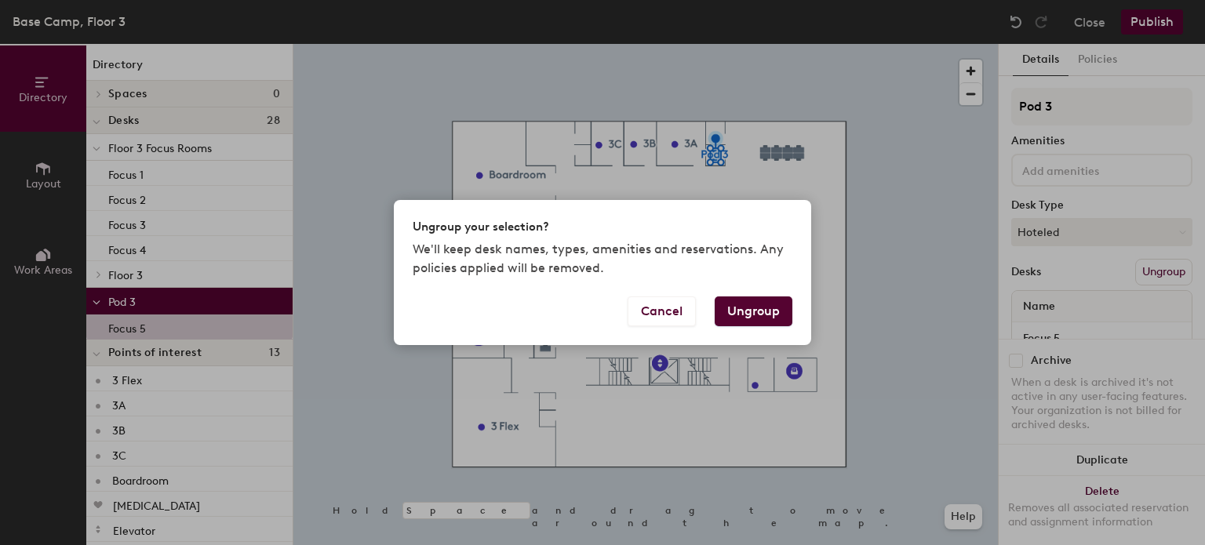
click at [785, 308] on button "Ungroup" at bounding box center [754, 312] width 78 height 30
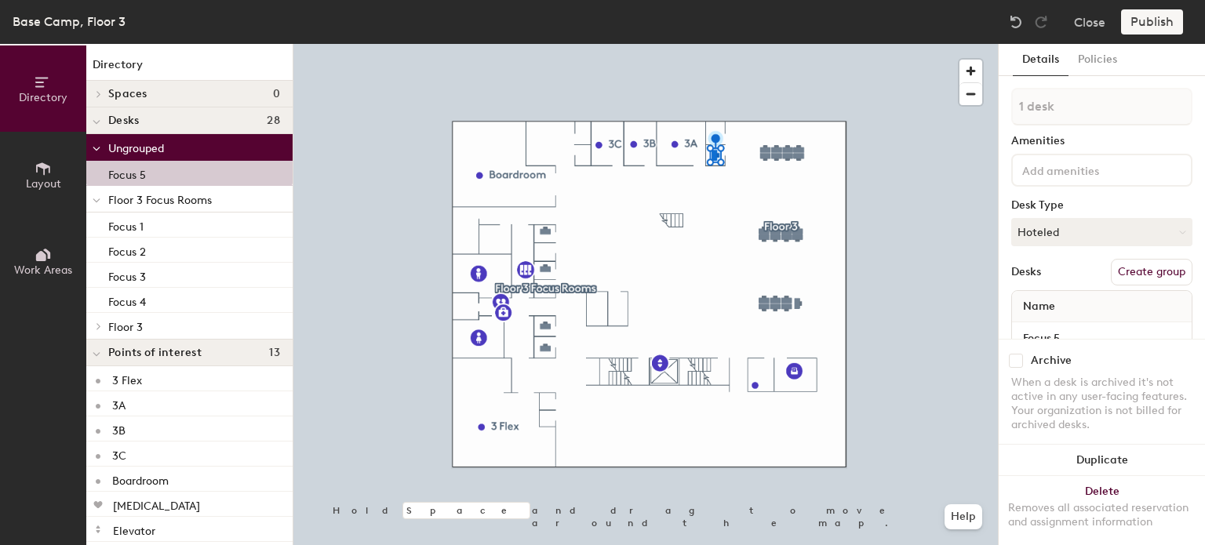
click at [1092, 166] on input at bounding box center [1089, 169] width 141 height 19
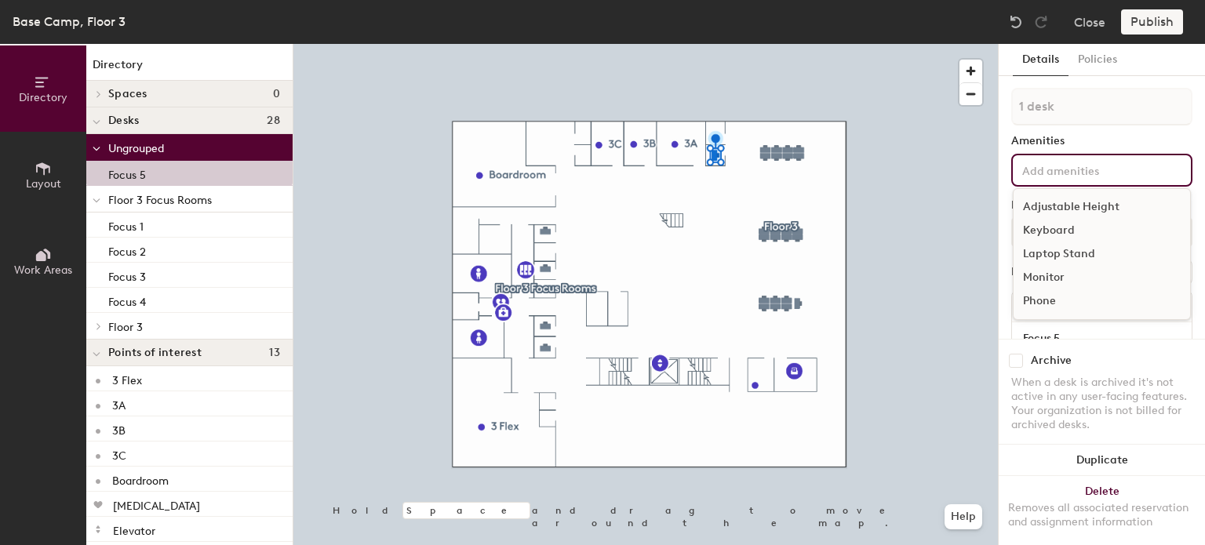
click at [1062, 210] on div "Adjustable Height" at bounding box center [1102, 207] width 177 height 24
click at [1039, 266] on div "Monitor" at bounding box center [1102, 278] width 177 height 24
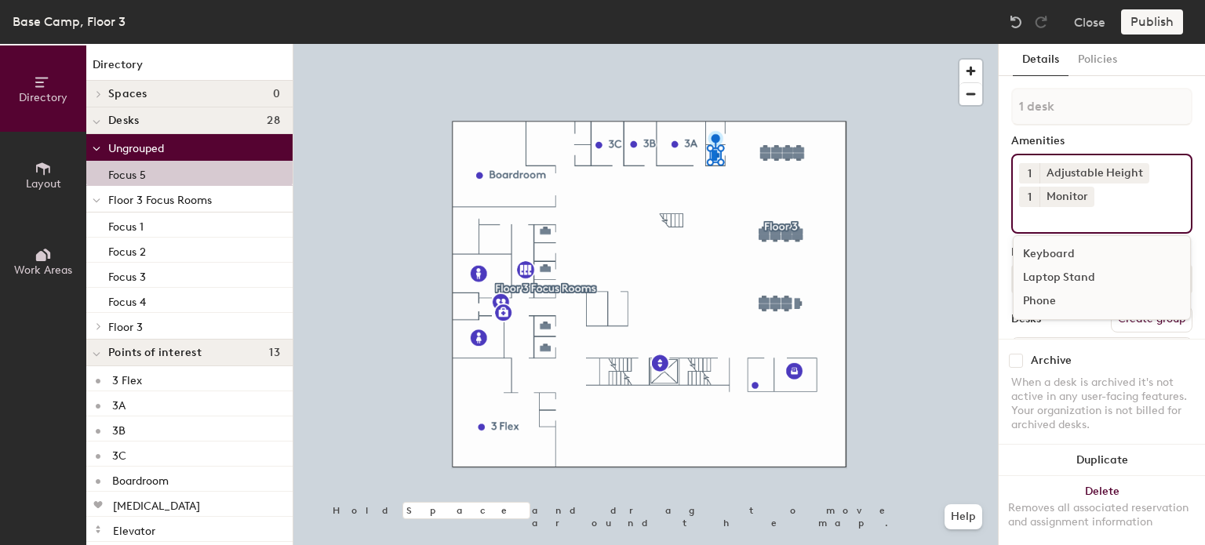
click at [1039, 266] on div "Laptop Stand" at bounding box center [1102, 278] width 177 height 24
click at [1044, 220] on div "Laptop Stand" at bounding box center [1083, 220] width 86 height 20
click at [1117, 221] on icon at bounding box center [1116, 219] width 11 height 11
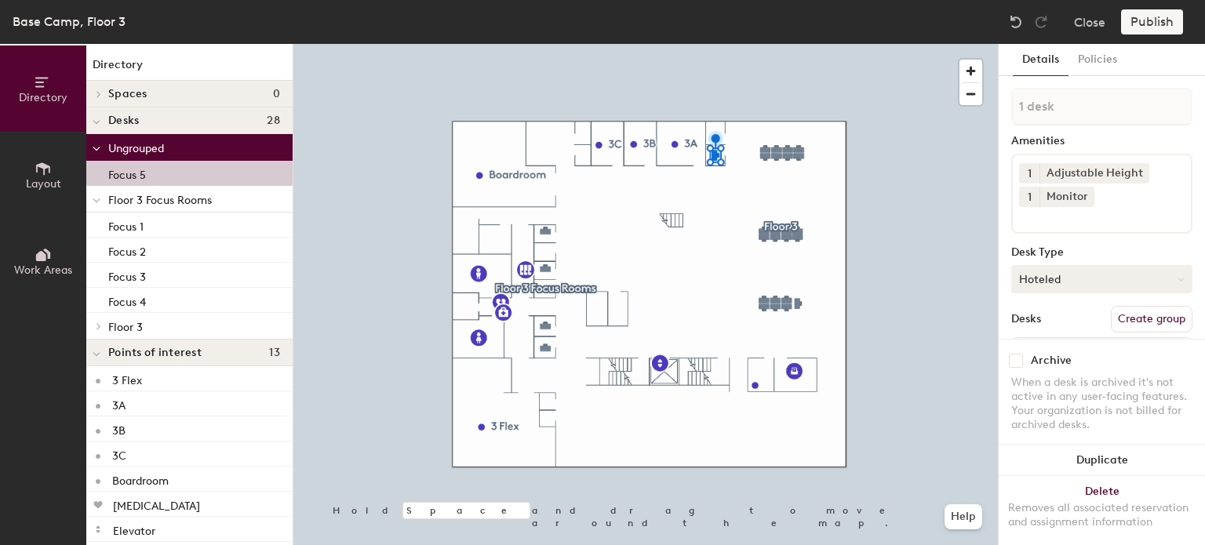
click at [1042, 274] on button "Hoteled" at bounding box center [1101, 279] width 181 height 28
click at [1022, 301] on div "1 desk Amenities 1 Adjustable Height 1 Monitor Desk Type Hoteled Desks Create g…" at bounding box center [1101, 249] width 181 height 323
click at [140, 175] on p "Focus 5" at bounding box center [127, 173] width 38 height 18
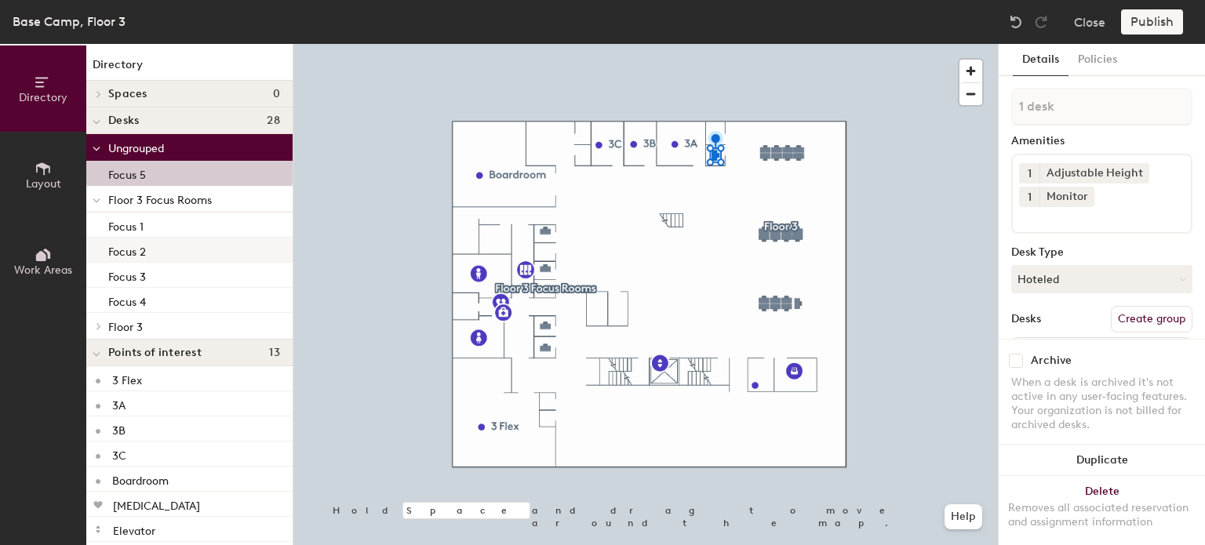
drag, startPoint x: 140, startPoint y: 175, endPoint x: 143, endPoint y: 238, distance: 62.9
click at [143, 238] on div "Ungrouped Focus 5 Floor 3 Focus Rooms Focus 1 Focus 2 Focus 3 Focus 4 Floor 3 D…" at bounding box center [189, 237] width 206 height 206
drag, startPoint x: 134, startPoint y: 147, endPoint x: 137, endPoint y: 231, distance: 84.8
click at [137, 231] on div "Ungrouped Focus 5 Floor 3 Focus Rooms Focus 1 Focus 2 Focus 3 Focus 4 Floor 3 D…" at bounding box center [189, 237] width 206 height 206
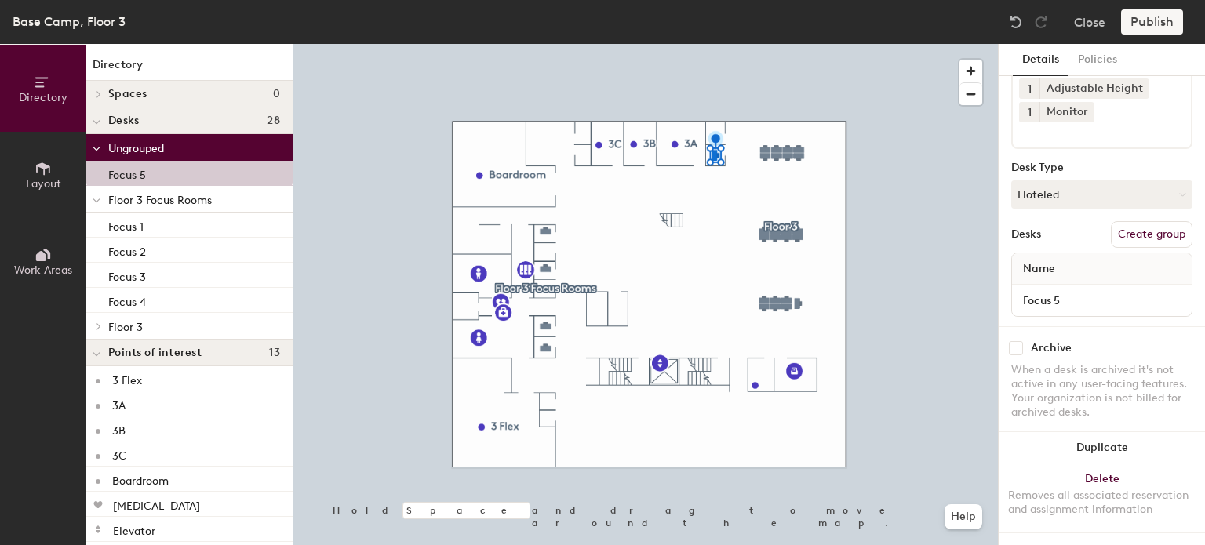
click at [36, 157] on button "Layout" at bounding box center [43, 175] width 86 height 86
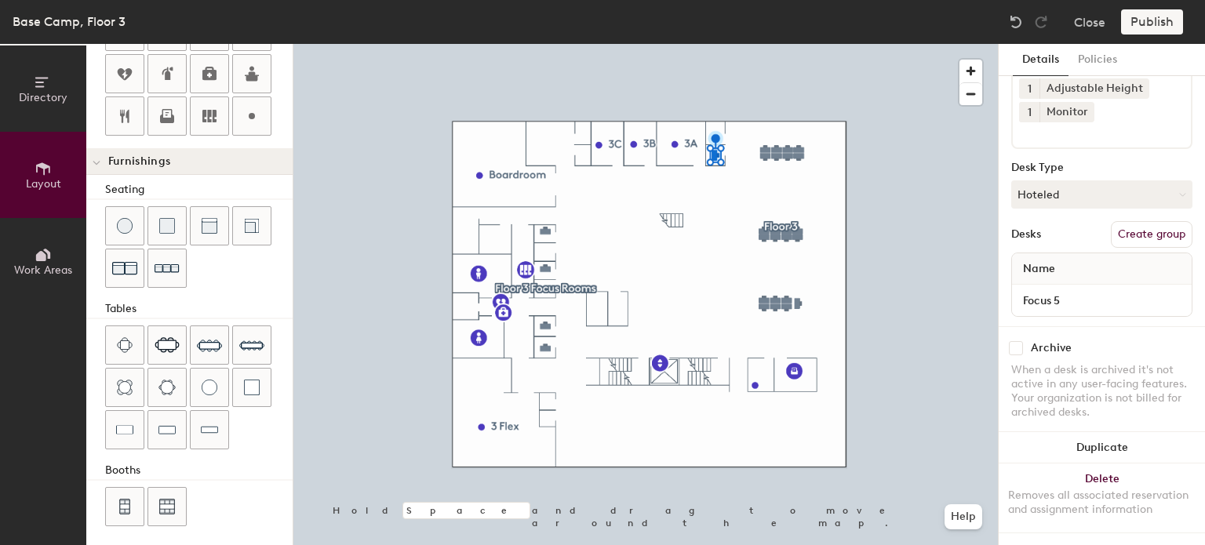
scroll to position [0, 0]
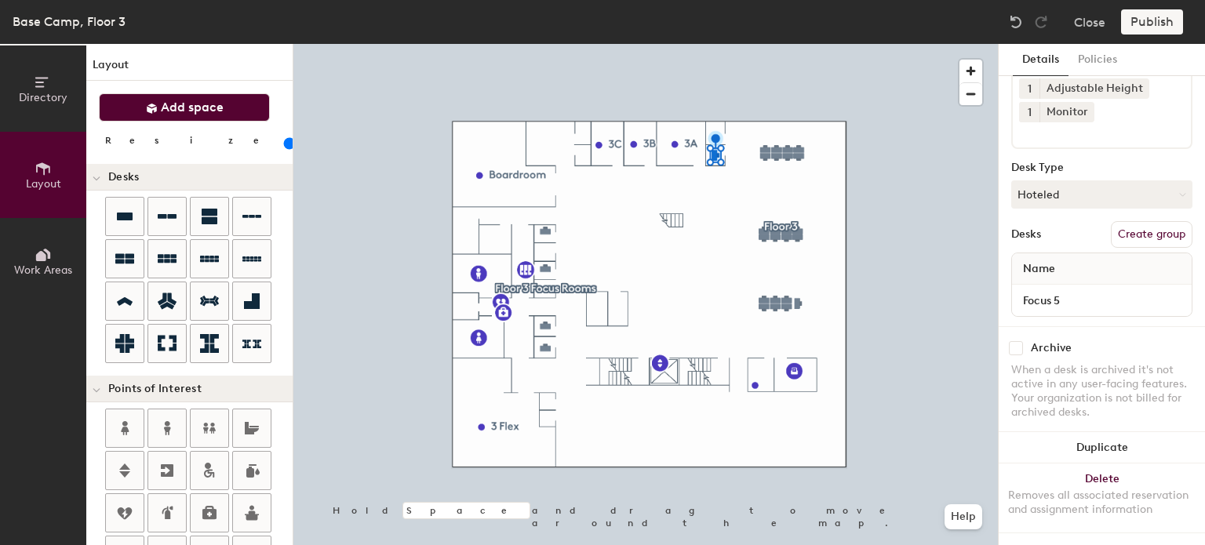
click at [181, 113] on span "Add space" at bounding box center [192, 108] width 63 height 16
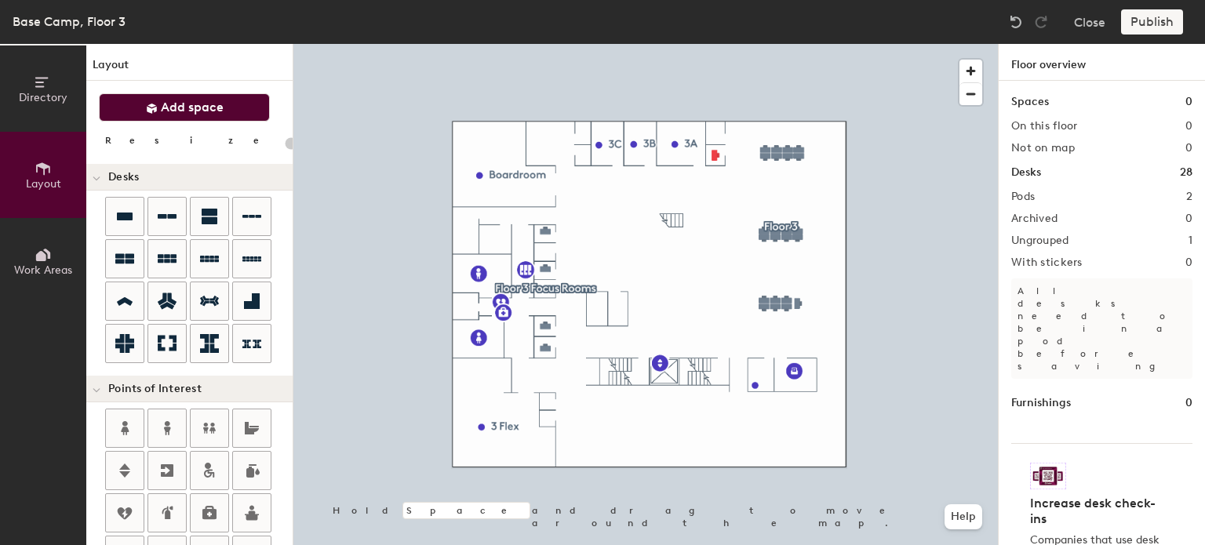
type input "20"
click at [181, 113] on span "Add space" at bounding box center [192, 108] width 63 height 16
click at [38, 282] on button "Work Areas" at bounding box center [43, 261] width 86 height 86
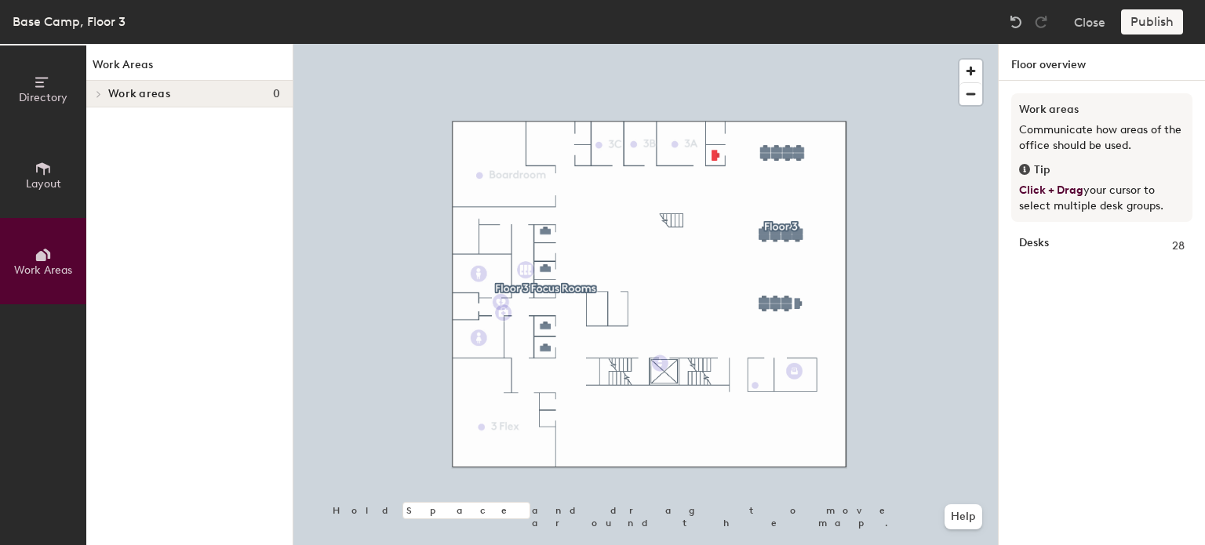
click at [44, 81] on icon at bounding box center [43, 82] width 17 height 17
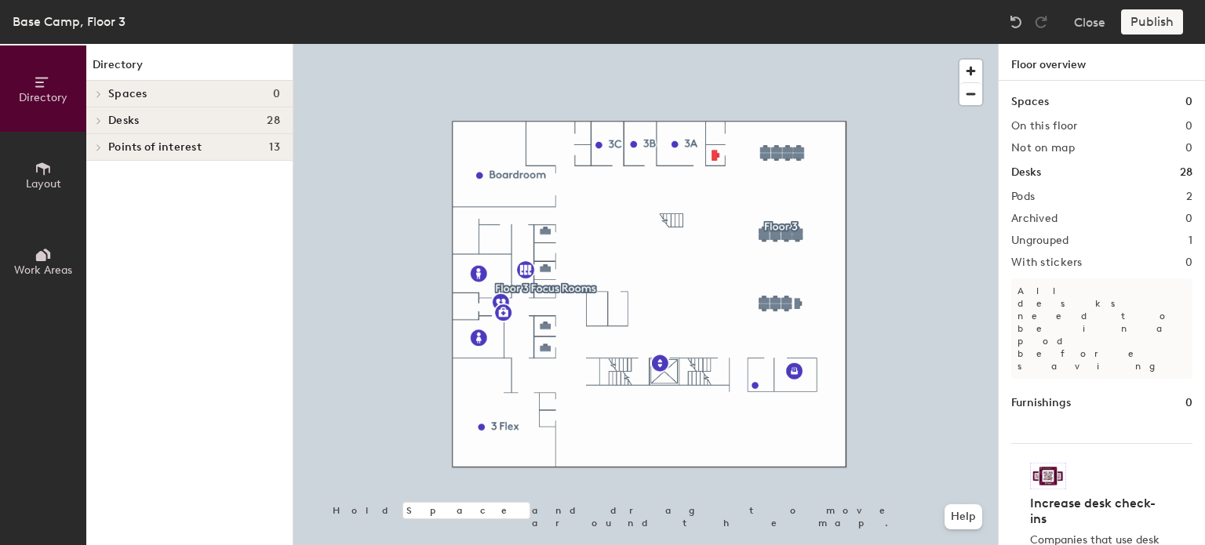
click at [121, 122] on span "Desks" at bounding box center [123, 121] width 31 height 13
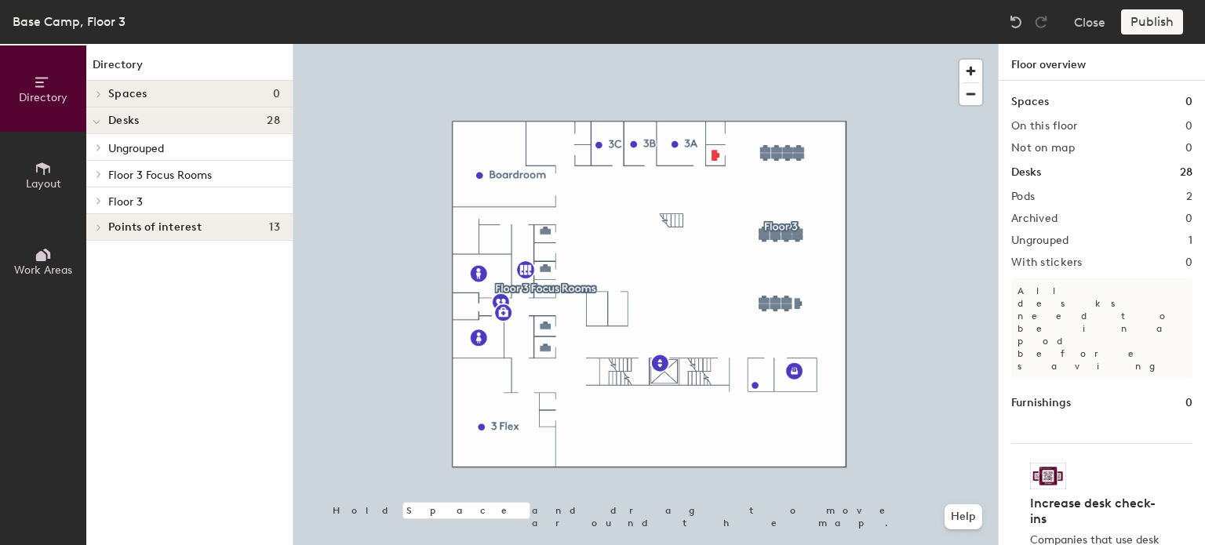
click at [142, 207] on p "Floor 3" at bounding box center [194, 201] width 172 height 20
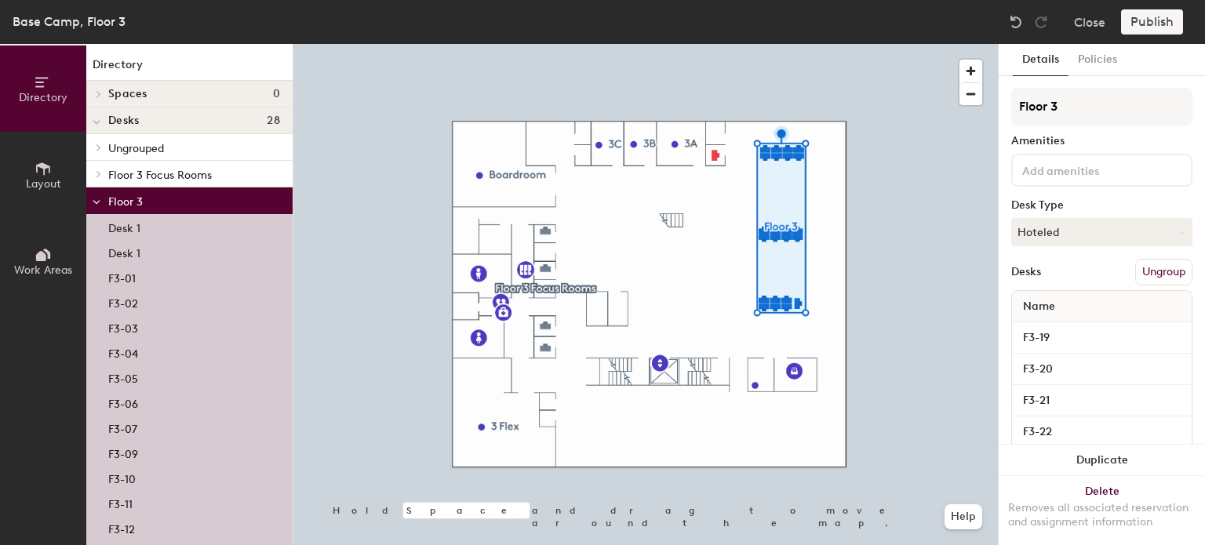
click at [129, 206] on span "Floor 3" at bounding box center [125, 201] width 35 height 13
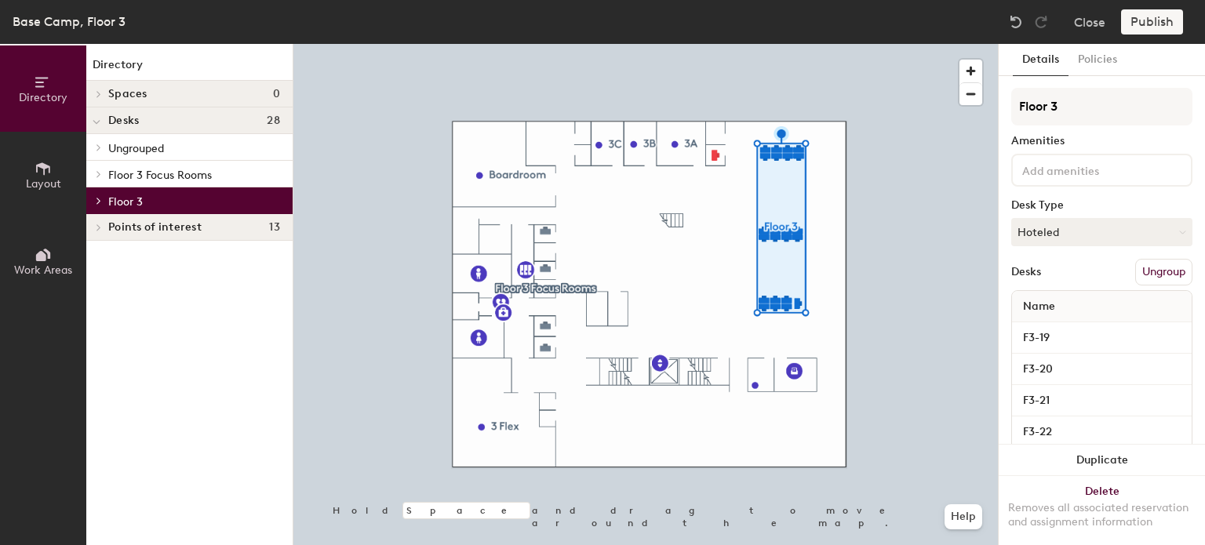
click at [119, 178] on span "Floor 3 Focus Rooms" at bounding box center [160, 175] width 104 height 13
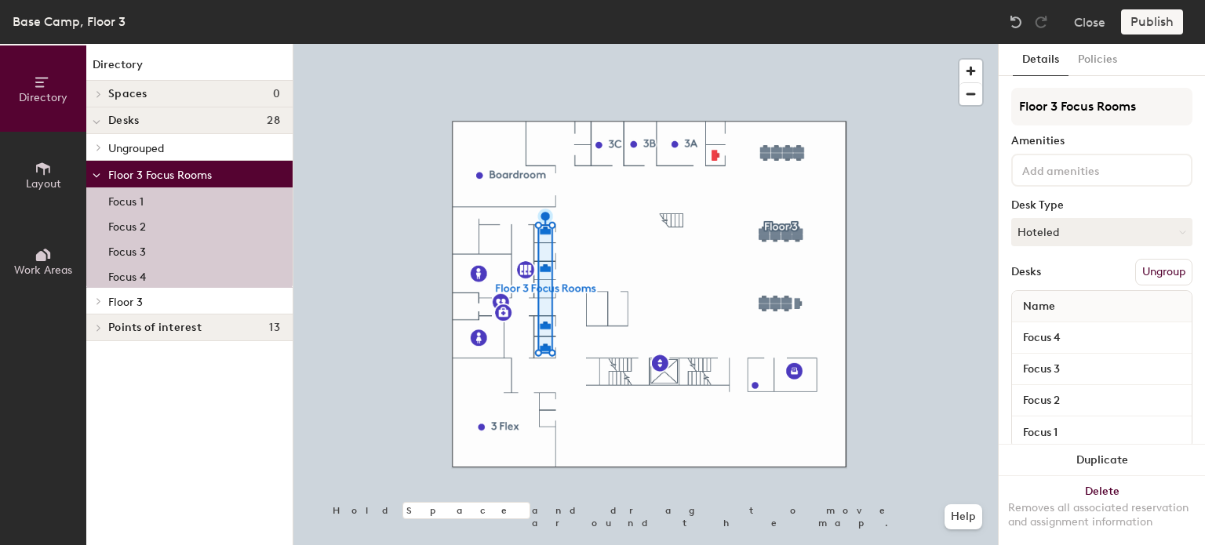
click at [120, 152] on span "Ungrouped" at bounding box center [136, 148] width 56 height 13
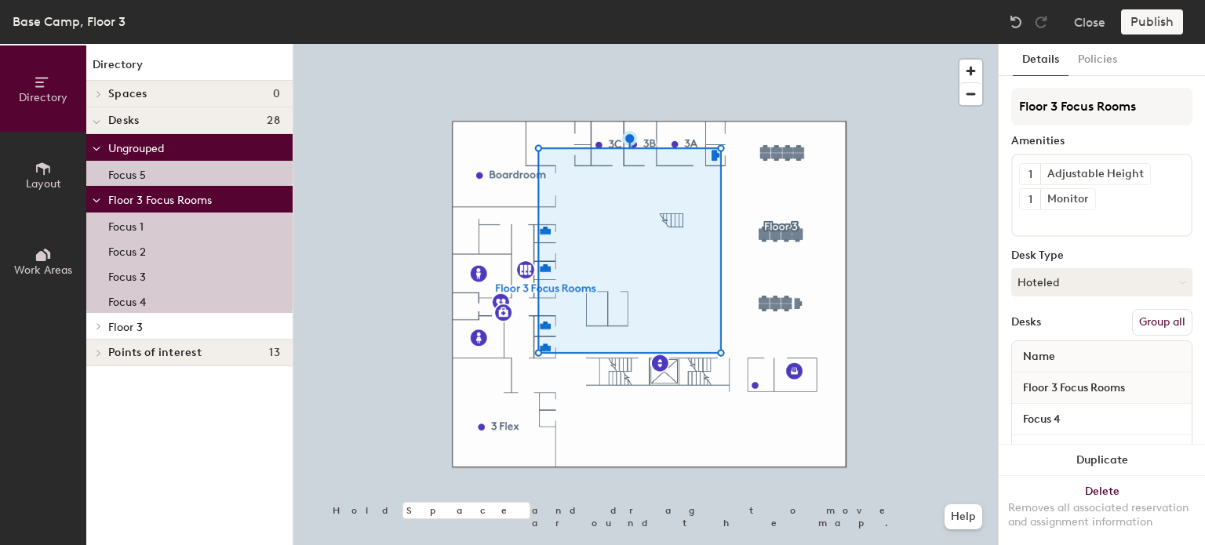
click at [1172, 326] on button "Group all" at bounding box center [1162, 322] width 60 height 27
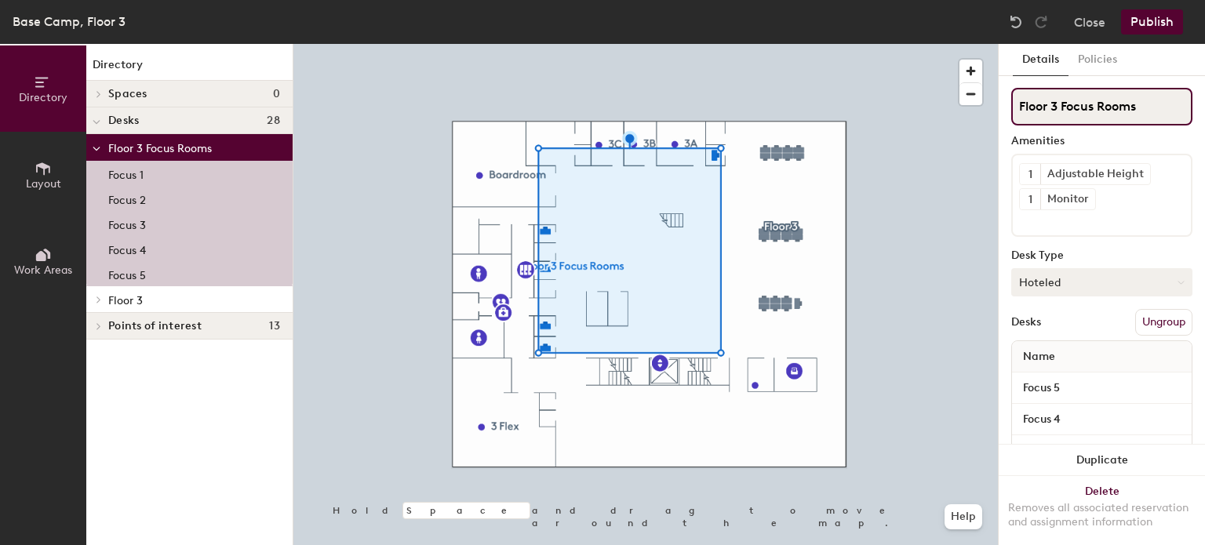
scroll to position [119, 0]
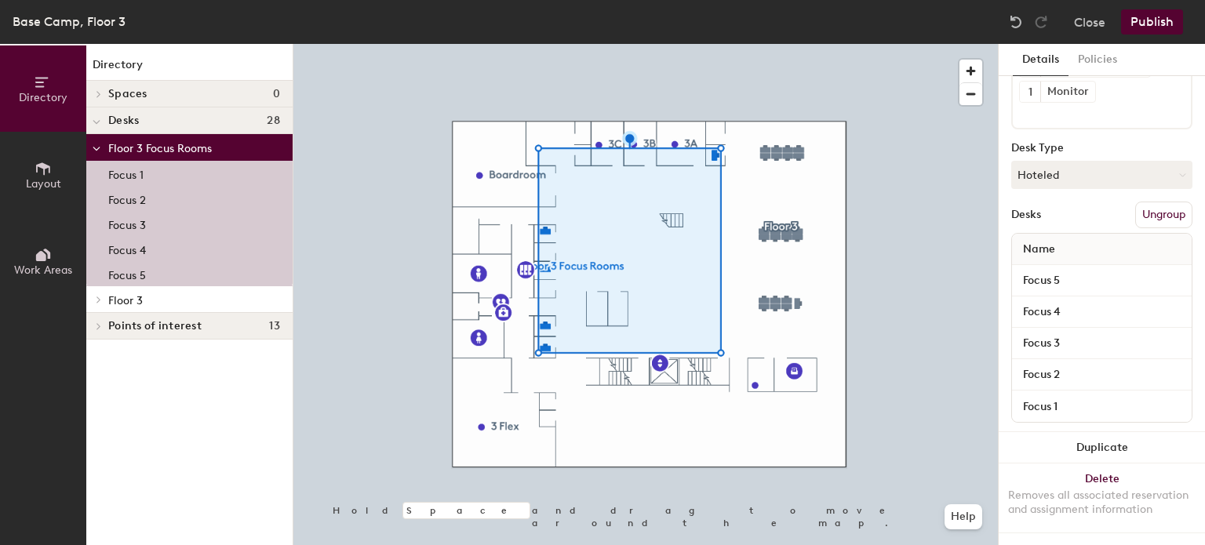
click at [1150, 26] on button "Publish" at bounding box center [1152, 21] width 62 height 25
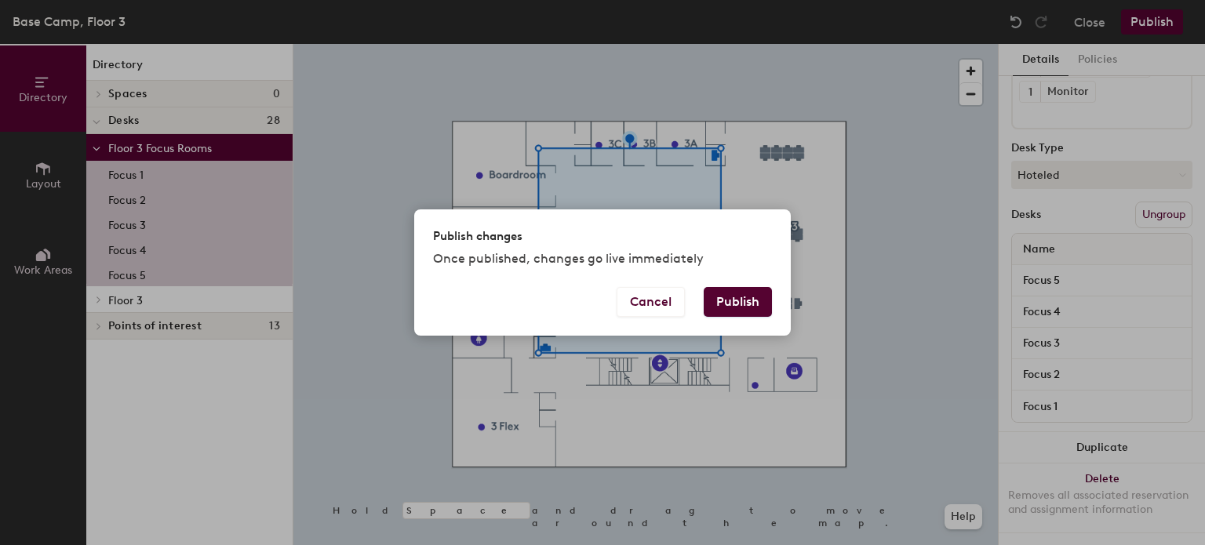
click at [727, 297] on button "Publish" at bounding box center [738, 302] width 68 height 30
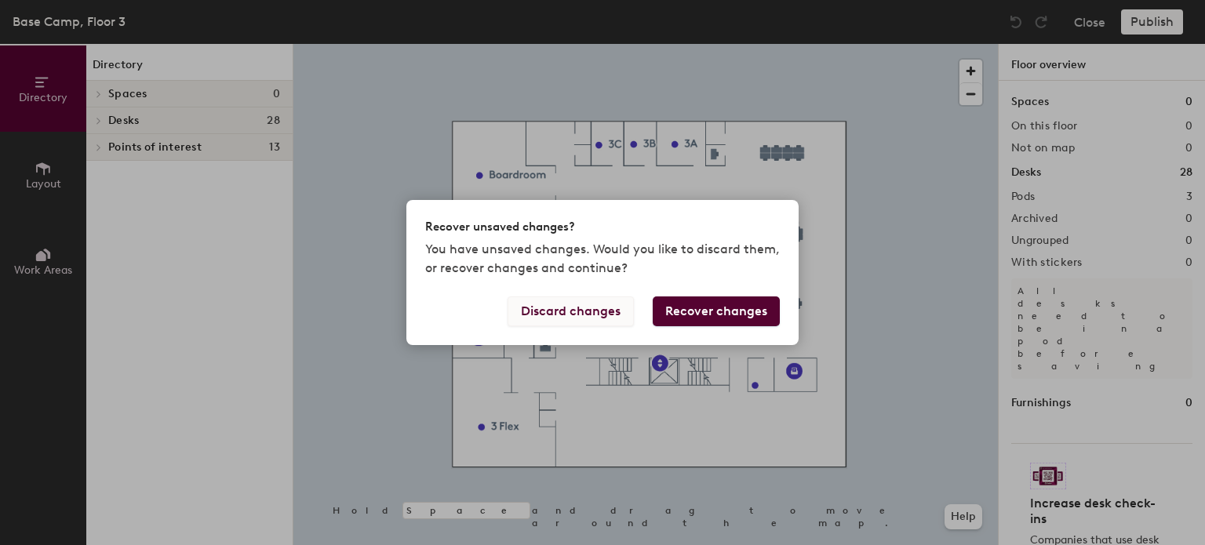
click at [563, 312] on button "Discard changes" at bounding box center [571, 312] width 126 height 30
